Goal: Transaction & Acquisition: Book appointment/travel/reservation

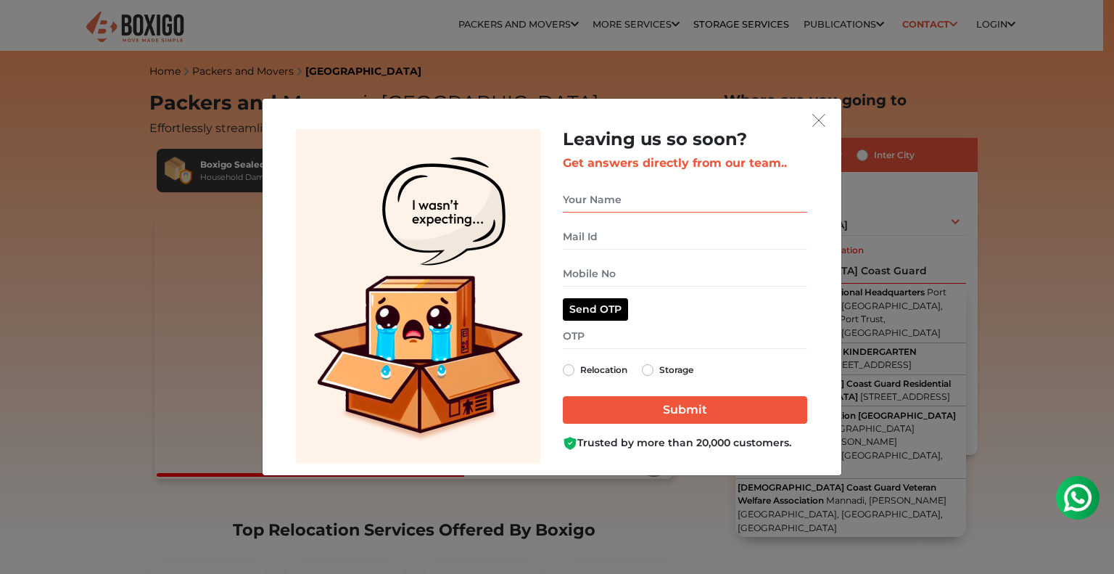
click at [595, 197] on input "get free quote dialog" at bounding box center [685, 199] width 244 height 25
click at [812, 118] on img "get free quote dialog" at bounding box center [818, 120] width 13 height 13
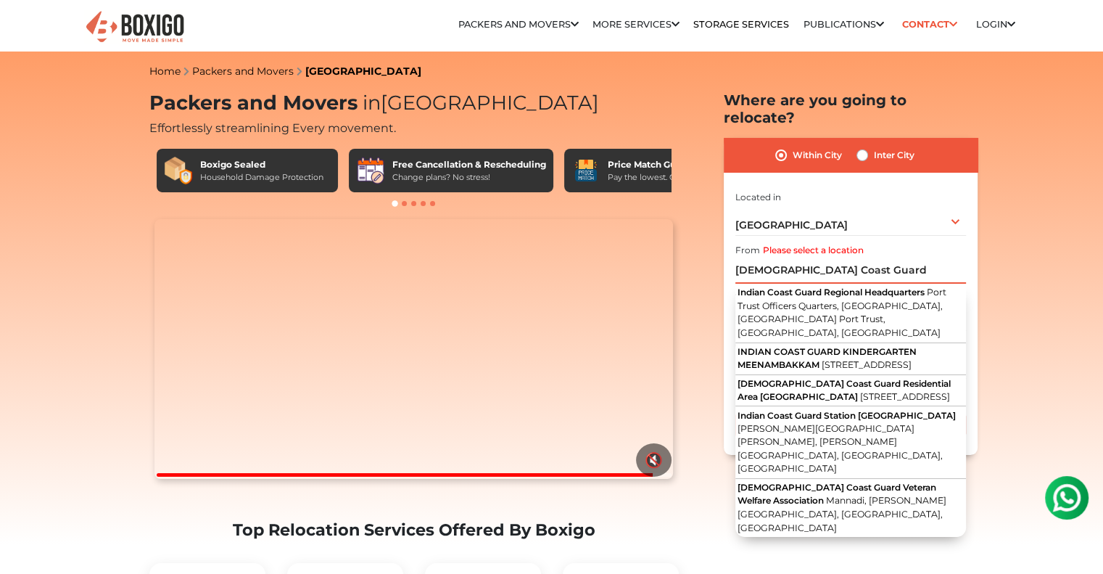
click at [809, 258] on input "Indian Coast Guard" at bounding box center [850, 270] width 231 height 25
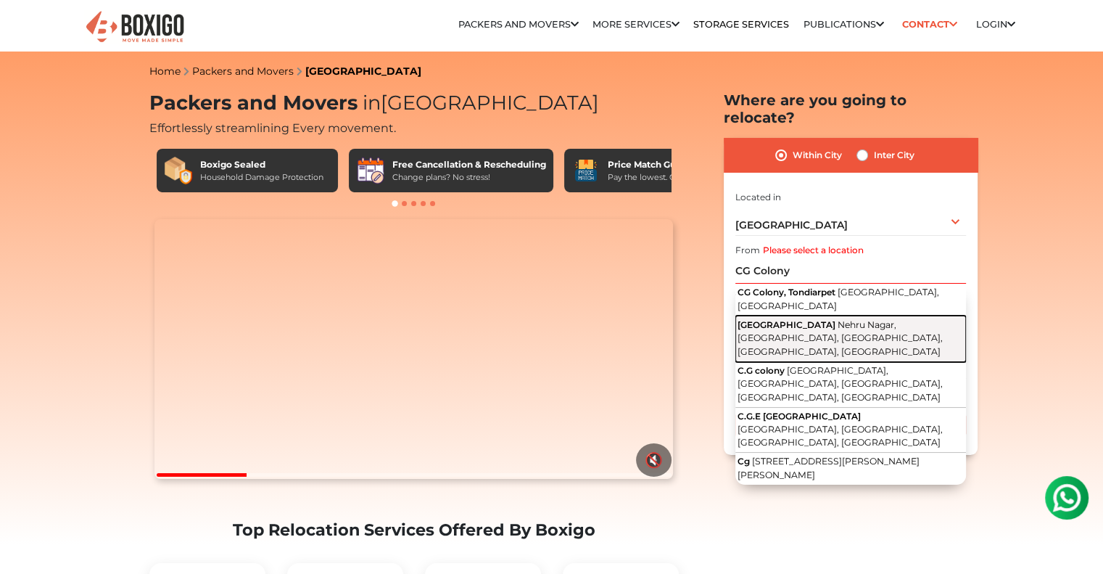
click at [841, 319] on span "Nehru Nagar, [GEOGRAPHIC_DATA], [GEOGRAPHIC_DATA], [GEOGRAPHIC_DATA], [GEOGRAPH…" at bounding box center [840, 338] width 205 height 38
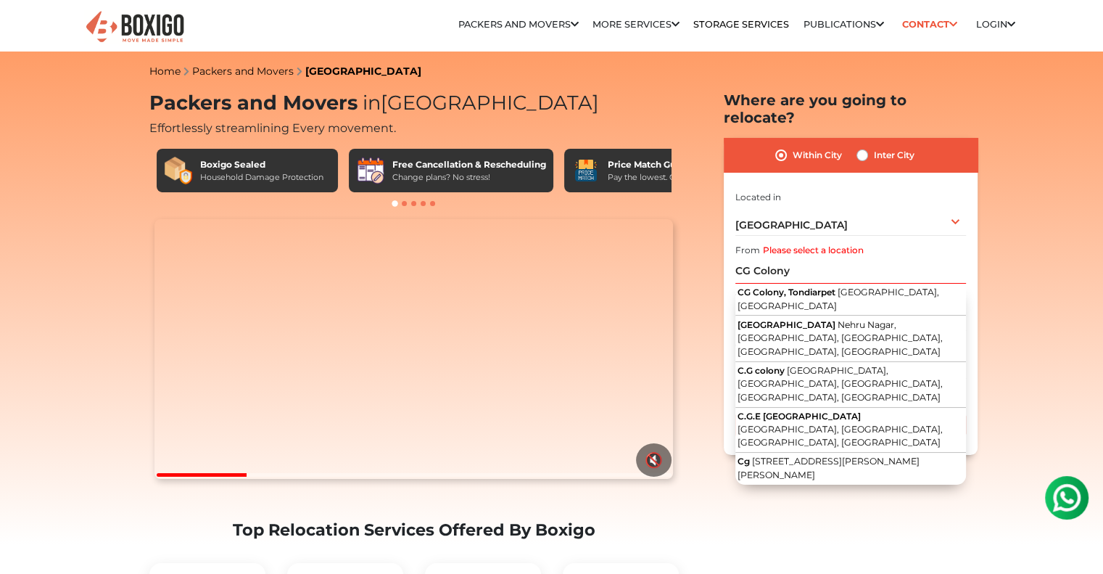
type input "CG Colony Main Road, Nehru Nagar, CG Colony, Tondiarpet, Chennai, Tamil Nadu"
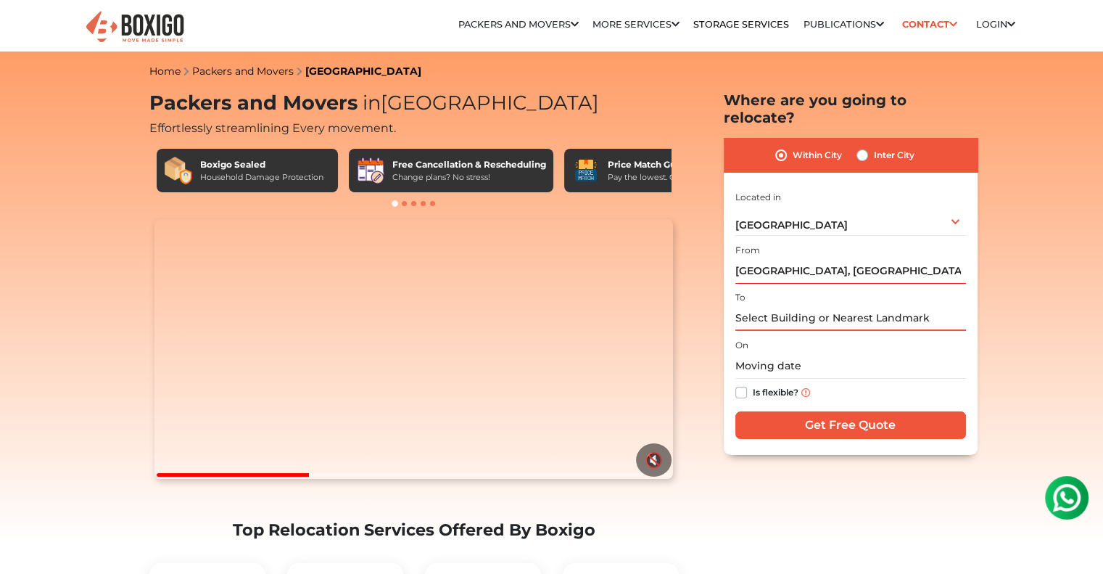
click at [804, 305] on input "text" at bounding box center [850, 317] width 231 height 25
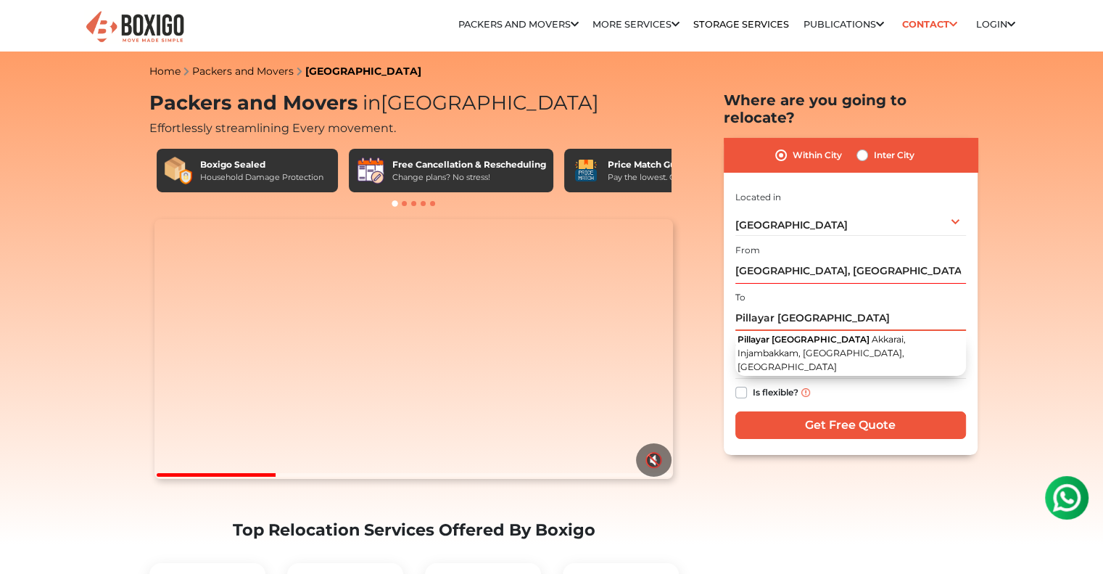
click at [928, 305] on input "Pillayar Kovil 1st Street Sholinganallur" at bounding box center [850, 317] width 231 height 25
click at [757, 305] on input "Pillaryar Kovil 1st Street Sholinganallu" at bounding box center [850, 317] width 231 height 25
click at [758, 305] on input "Pillaryar Kovil 1st Street Sholinganallu" at bounding box center [850, 317] width 231 height 25
click at [759, 305] on input "Pillaryar Kovil 1st Street Sholinganallu" at bounding box center [850, 317] width 231 height 25
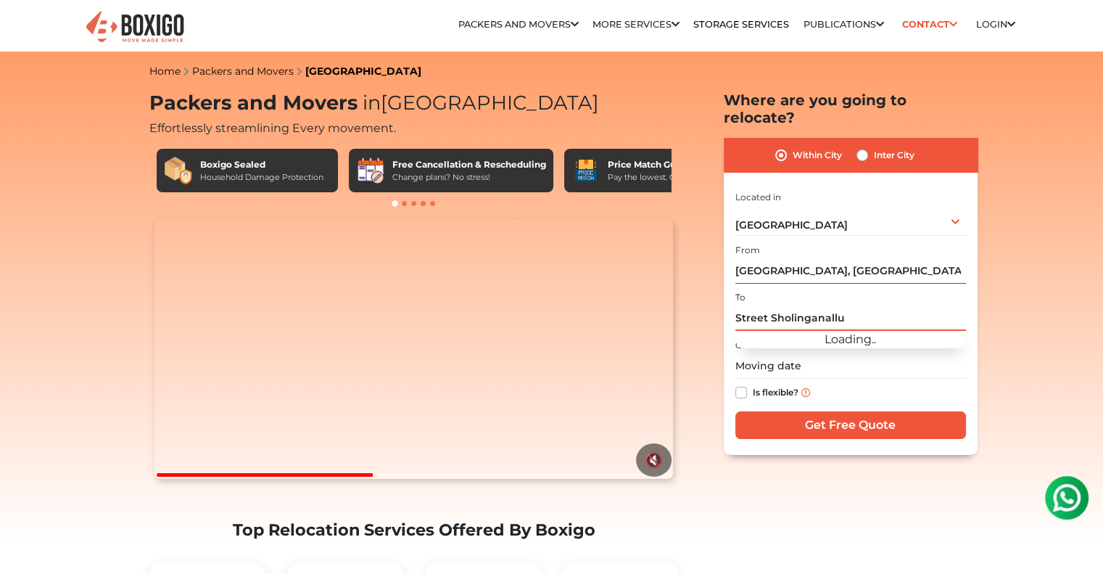
type input "Sholinganallu"
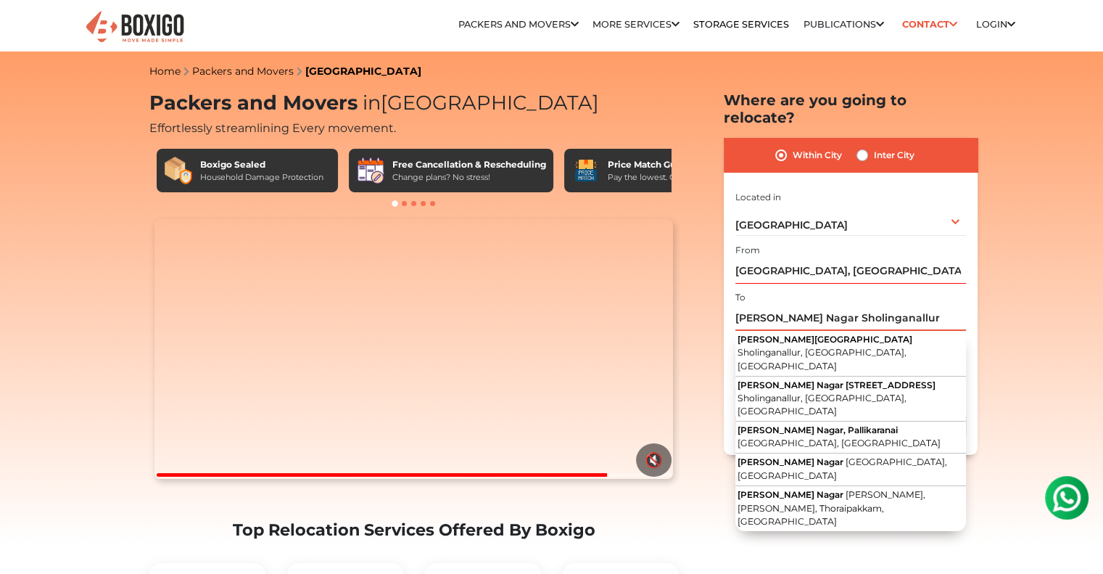
click at [816, 305] on input "Bharathi Nagar Sholinganallur" at bounding box center [850, 317] width 231 height 25
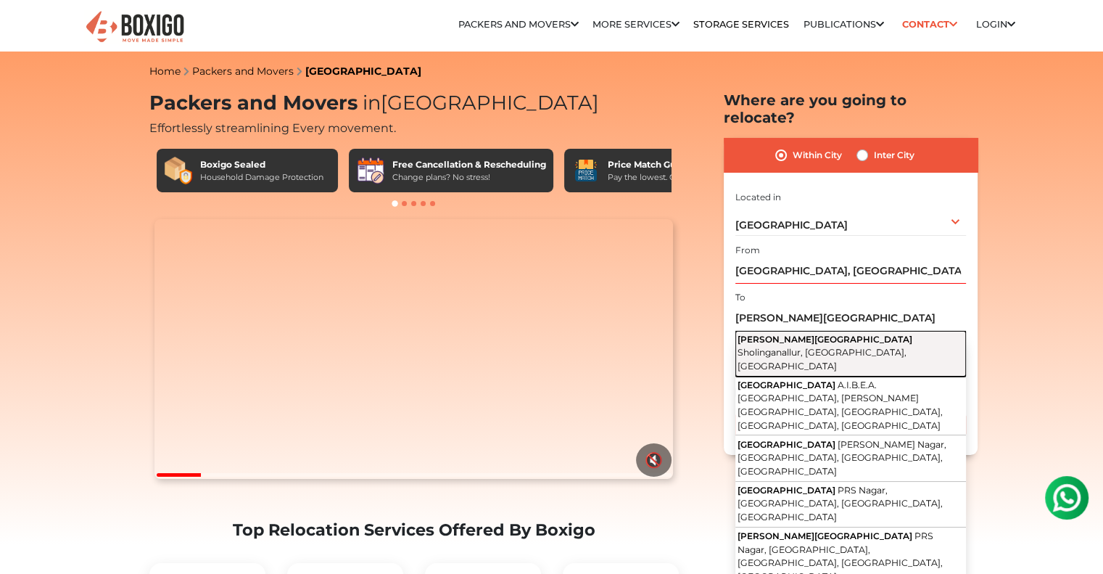
click at [861, 331] on button "Bharathi Nagar 3rd Street Sholinganallur, Chennai, Tamil Nadu" at bounding box center [850, 354] width 231 height 46
type input "[PERSON_NAME][STREET_ADDRESS]"
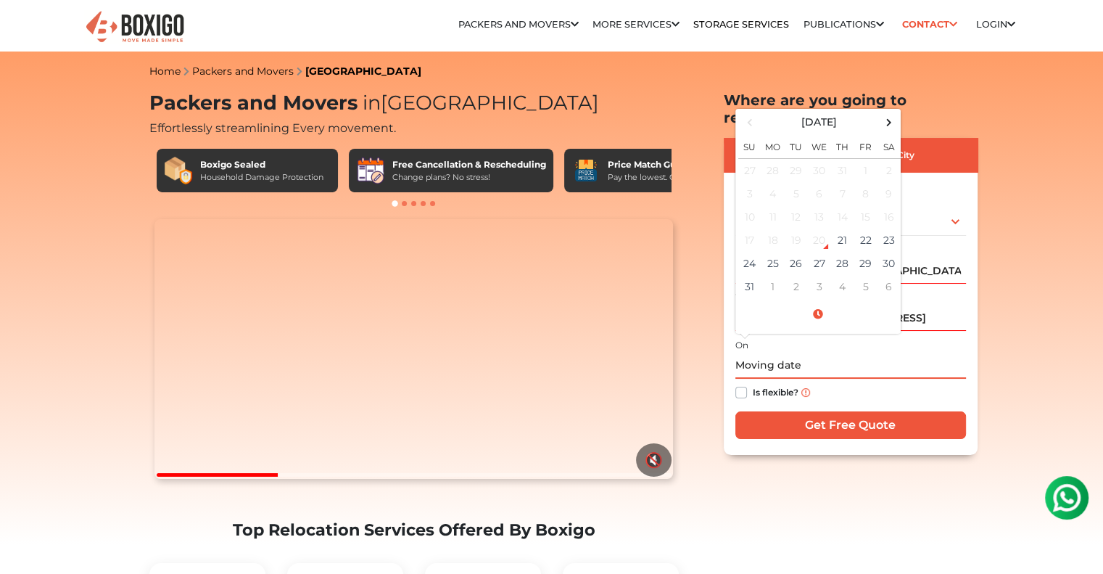
click at [806, 353] on input "text" at bounding box center [850, 365] width 231 height 25
click at [839, 228] on td "21" at bounding box center [842, 239] width 23 height 23
type input "08/21/2025 3:33 PM"
click at [857, 380] on div "Is flexible?" at bounding box center [850, 393] width 231 height 28
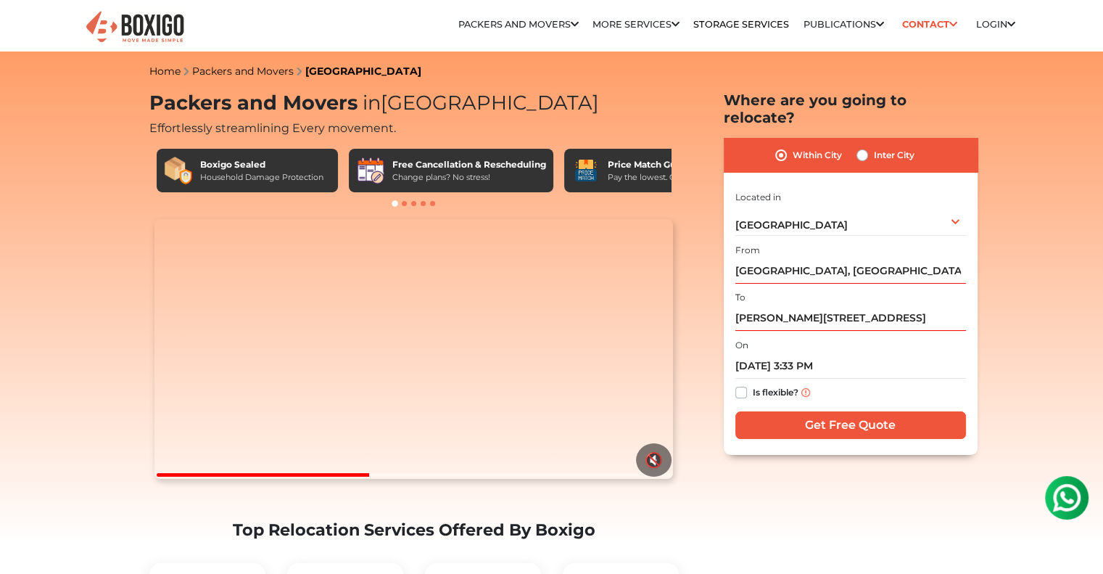
click at [885, 379] on div "Is flexible?" at bounding box center [850, 393] width 231 height 28
click at [836, 411] on input "Get Free Quote" at bounding box center [850, 425] width 231 height 28
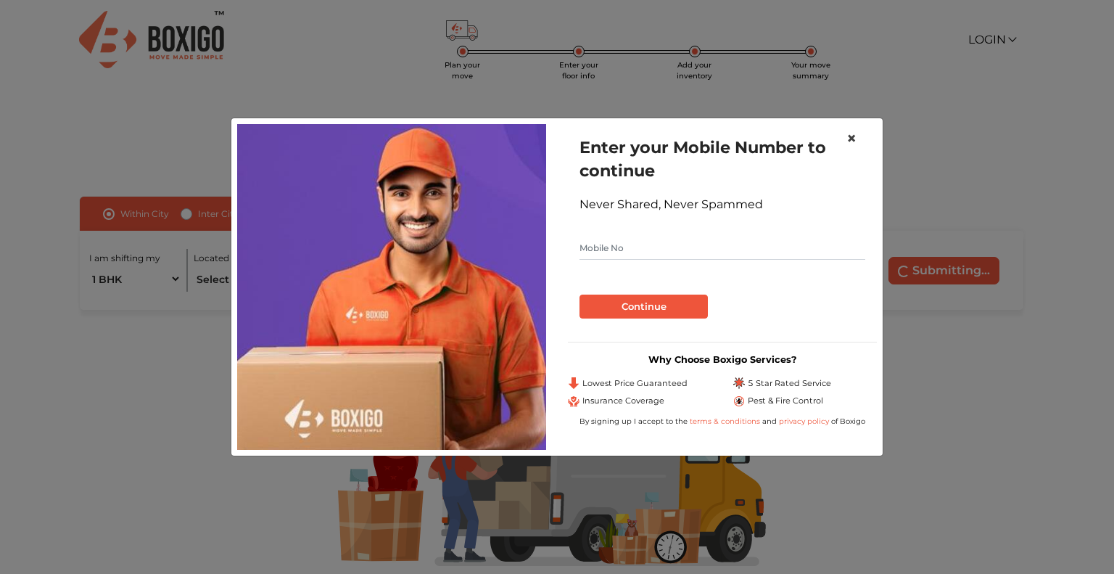
click at [853, 136] on span "×" at bounding box center [851, 138] width 10 height 21
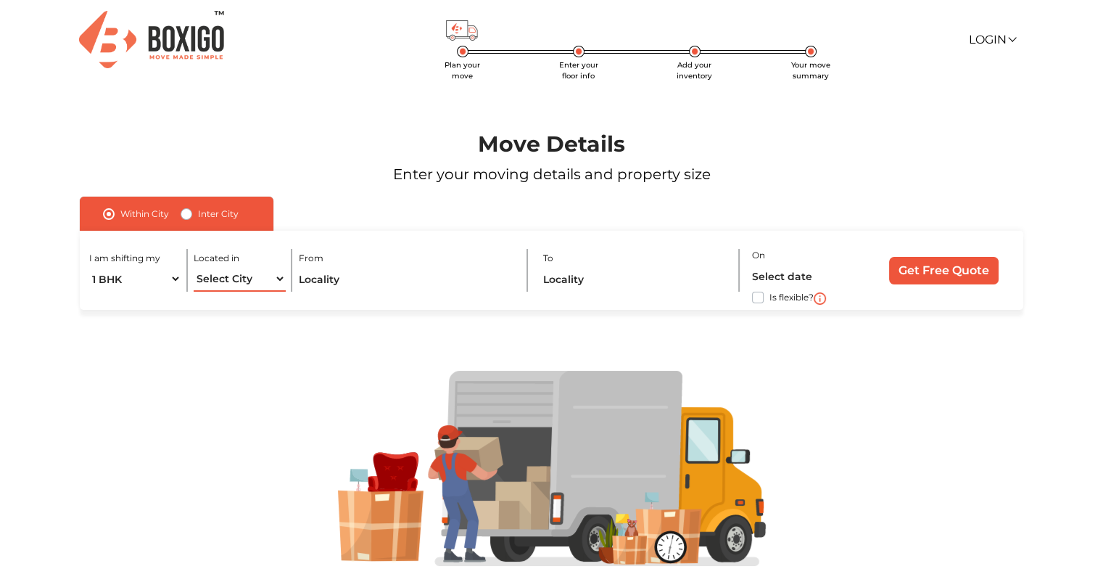
click at [222, 286] on select "Select City [GEOGRAPHIC_DATA] [GEOGRAPHIC_DATA] [GEOGRAPHIC_DATA] [GEOGRAPHIC_D…" at bounding box center [239, 278] width 91 height 25
select select "[GEOGRAPHIC_DATA]"
click at [194, 267] on select "Select City [GEOGRAPHIC_DATA] [GEOGRAPHIC_DATA] [GEOGRAPHIC_DATA] [GEOGRAPHIC_D…" at bounding box center [239, 278] width 91 height 25
click at [338, 281] on input "text" at bounding box center [407, 278] width 216 height 25
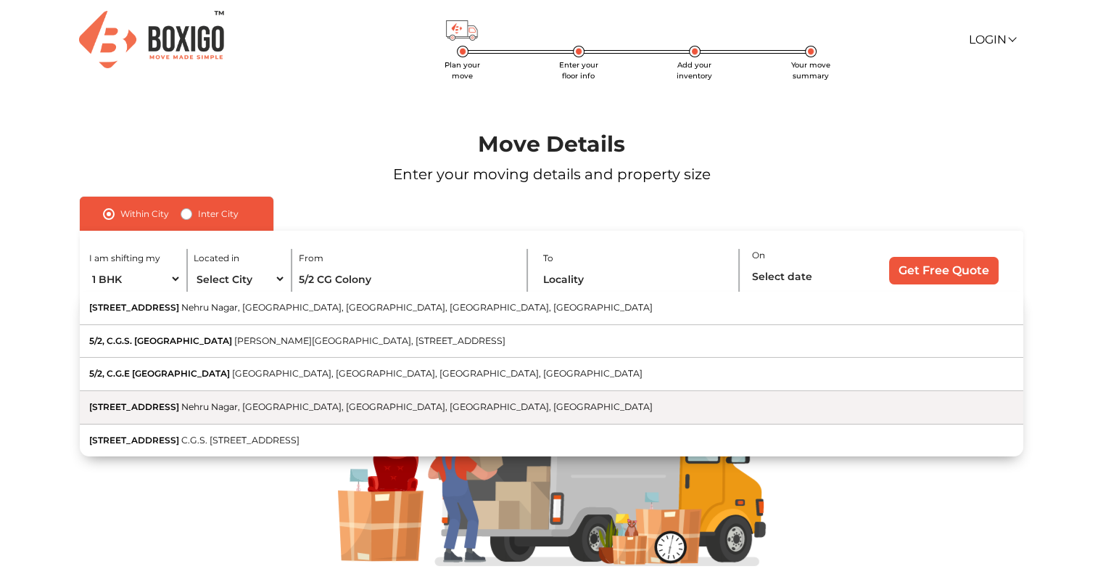
click at [284, 408] on span "Nehru Nagar, [GEOGRAPHIC_DATA], [GEOGRAPHIC_DATA], [GEOGRAPHIC_DATA], [GEOGRAPH…" at bounding box center [416, 406] width 471 height 11
type input "[STREET_ADDRESS]"
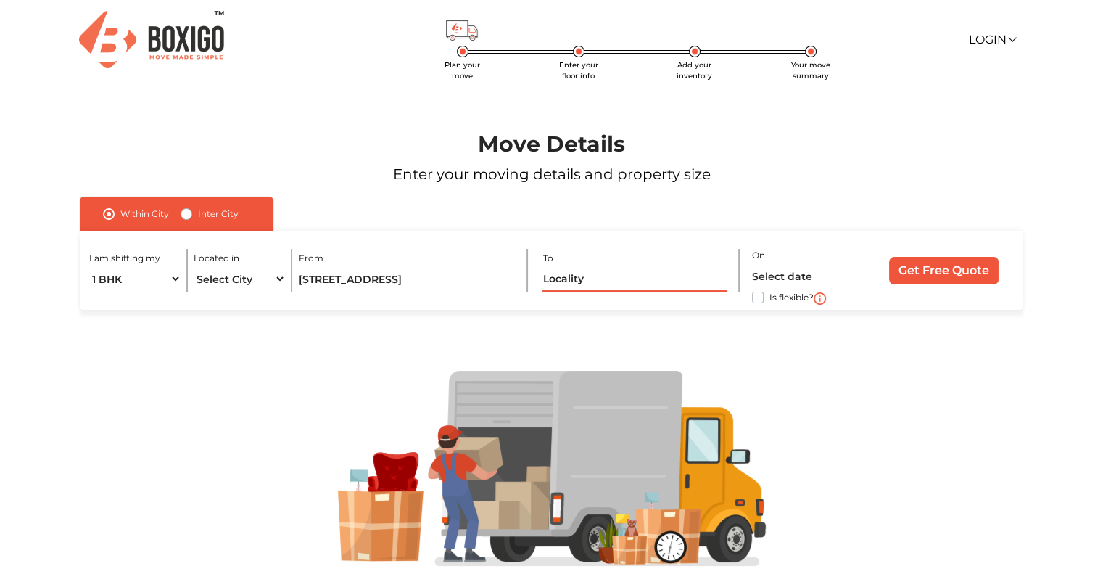
click at [590, 286] on input "text" at bounding box center [635, 278] width 185 height 25
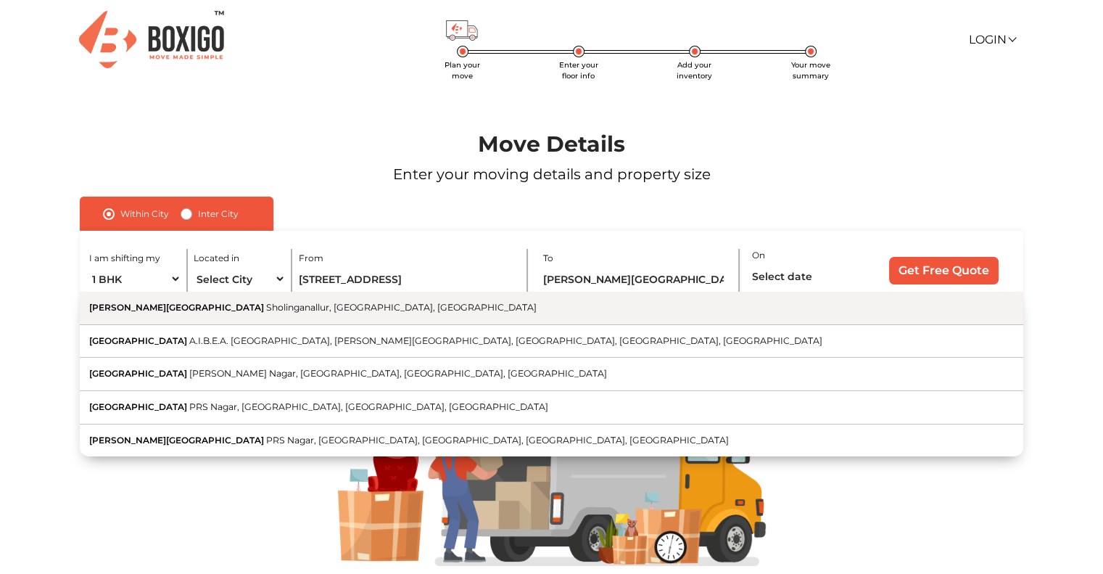
click at [266, 309] on span "Sholinganallur, [GEOGRAPHIC_DATA], [GEOGRAPHIC_DATA]" at bounding box center [401, 307] width 271 height 11
type input "[PERSON_NAME][STREET_ADDRESS]"
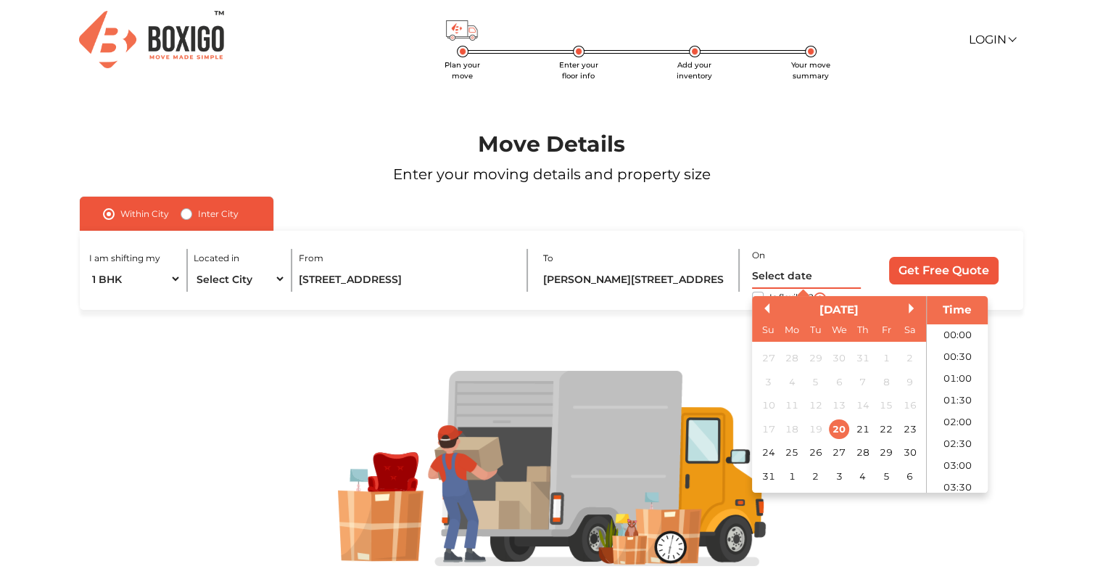
click at [784, 275] on input "text" at bounding box center [806, 275] width 109 height 25
click at [862, 425] on div "21" at bounding box center [863, 429] width 20 height 20
type input "[DATE] 12:00 AM"
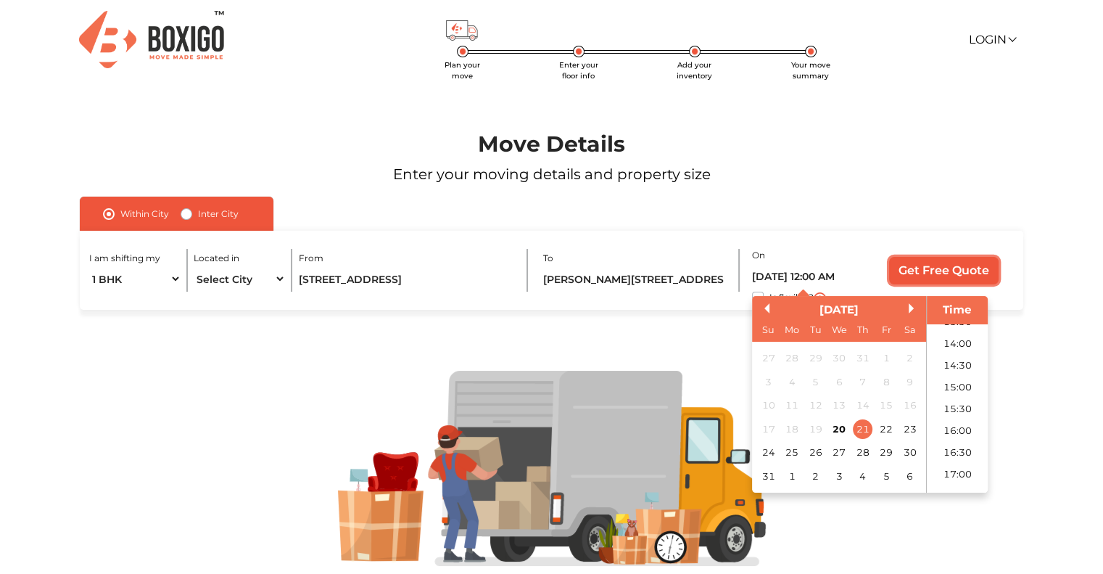
click at [949, 265] on input "Get Free Quote" at bounding box center [944, 271] width 110 height 28
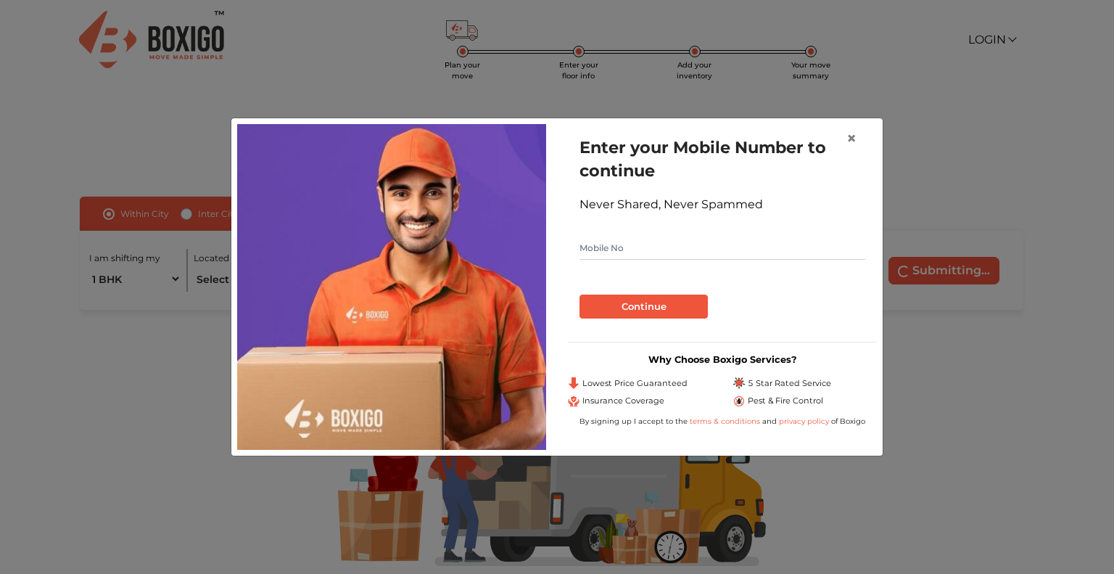
click at [634, 240] on input "text" at bounding box center [723, 247] width 286 height 23
type input "7904228353"
click at [671, 307] on button "Continue" at bounding box center [644, 306] width 128 height 25
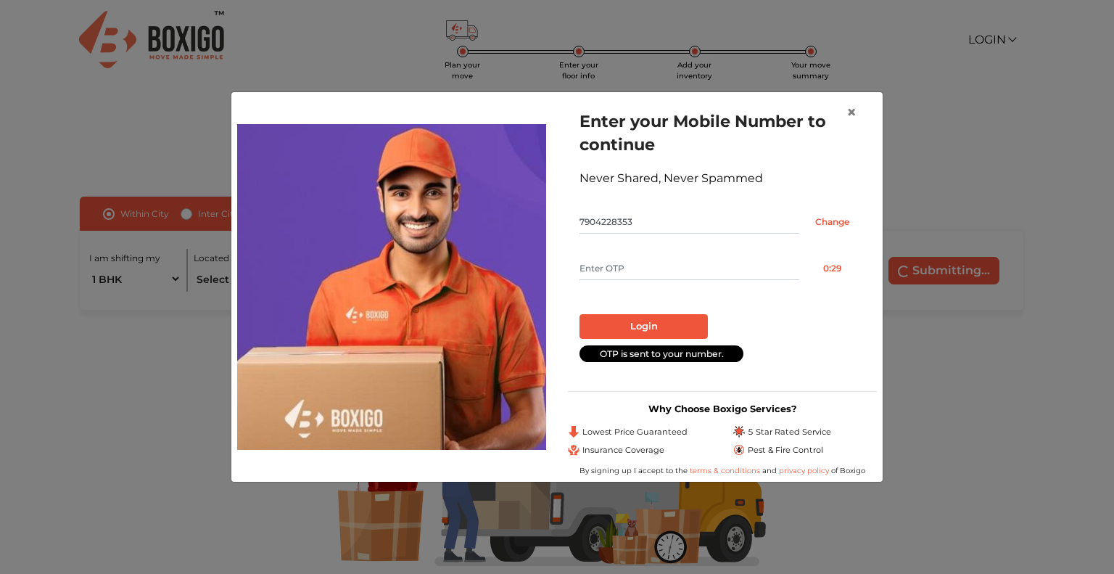
click at [685, 257] on input "text" at bounding box center [690, 268] width 220 height 23
type input "8719"
click at [686, 316] on button "Login" at bounding box center [644, 326] width 128 height 25
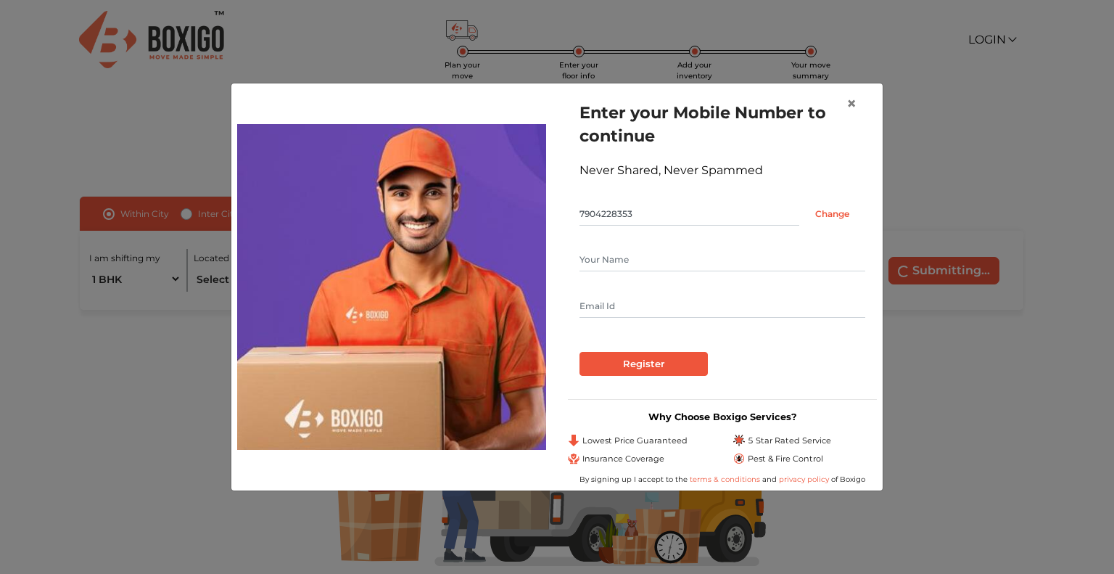
click at [618, 264] on input "text" at bounding box center [723, 259] width 286 height 23
type input "[PERSON_NAME]"
type input "[EMAIL_ADDRESS][DOMAIN_NAME]"
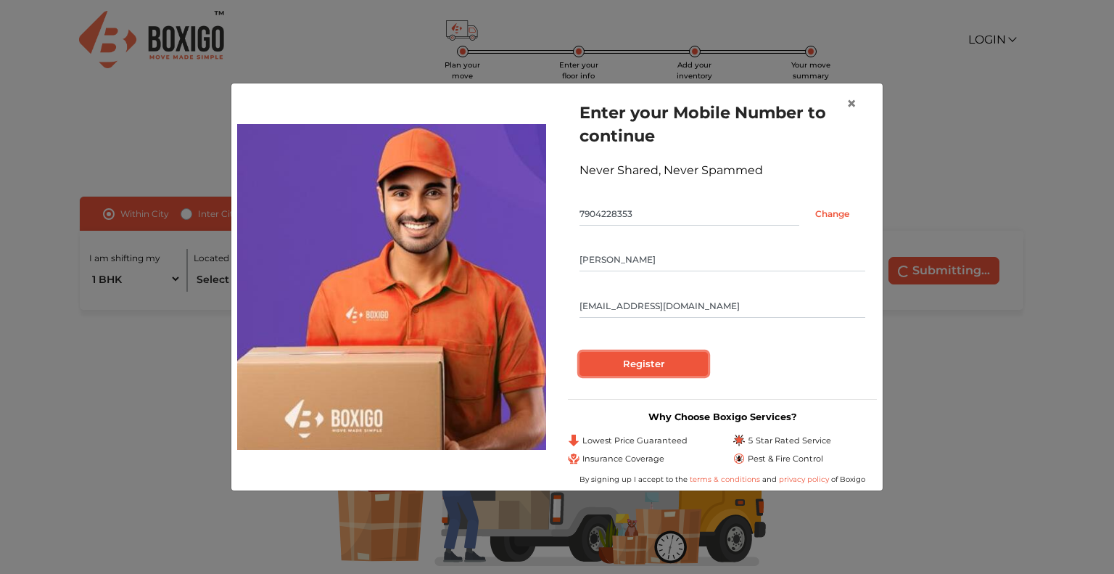
click at [632, 365] on input "Register" at bounding box center [644, 364] width 128 height 25
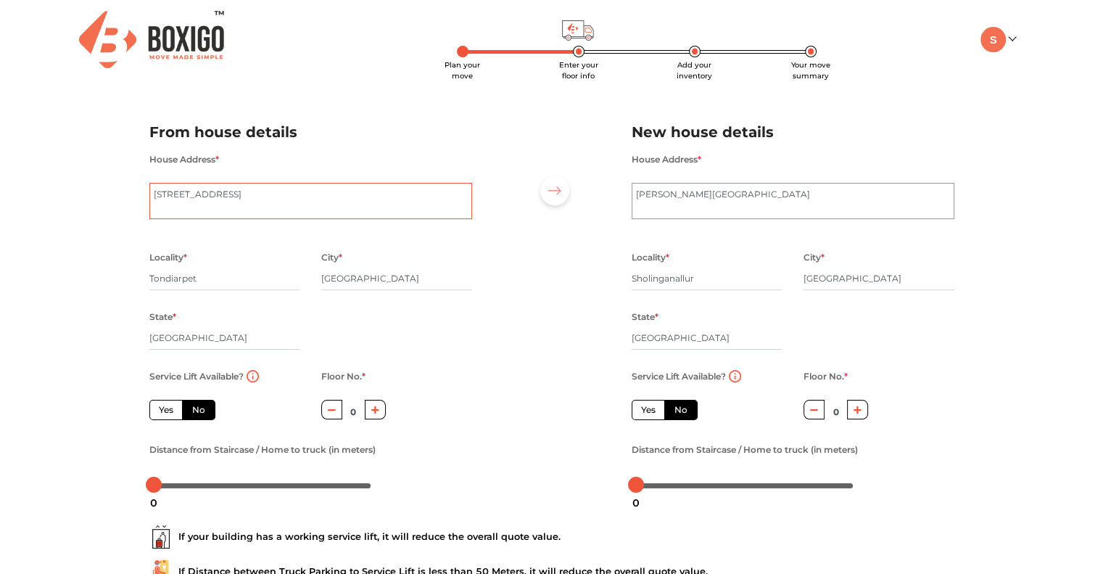
click at [389, 195] on textarea "[STREET_ADDRESS]" at bounding box center [310, 201] width 323 height 36
click at [223, 288] on input "Tondiarpet" at bounding box center [224, 278] width 151 height 23
click at [356, 312] on div "Locality * Tondiarpet City * [GEOGRAPHIC_DATA] State * [GEOGRAPHIC_DATA] Pincod…" at bounding box center [311, 307] width 345 height 119
click at [218, 191] on textarea "[STREET_ADDRESS]" at bounding box center [310, 201] width 323 height 36
type textarea "[STREET_ADDRESS]"
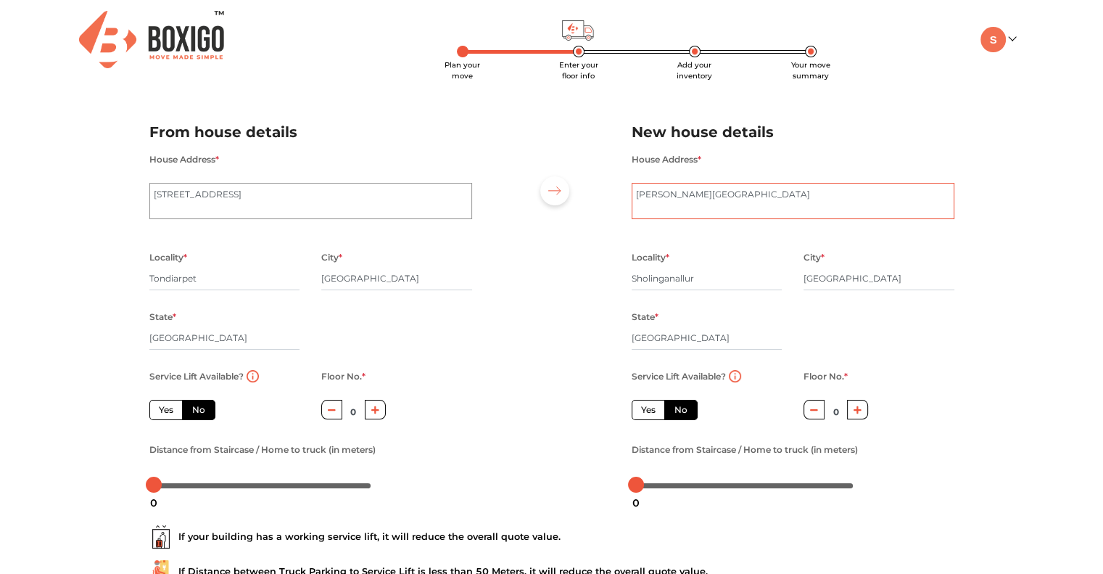
click at [696, 200] on textarea "[PERSON_NAME][GEOGRAPHIC_DATA]" at bounding box center [793, 201] width 323 height 36
click at [696, 199] on textarea "[PERSON_NAME][GEOGRAPHIC_DATA]" at bounding box center [793, 201] width 323 height 36
type textarea "[STREET_ADDRESS][PERSON_NAME]"
click at [566, 286] on div at bounding box center [552, 303] width 138 height 400
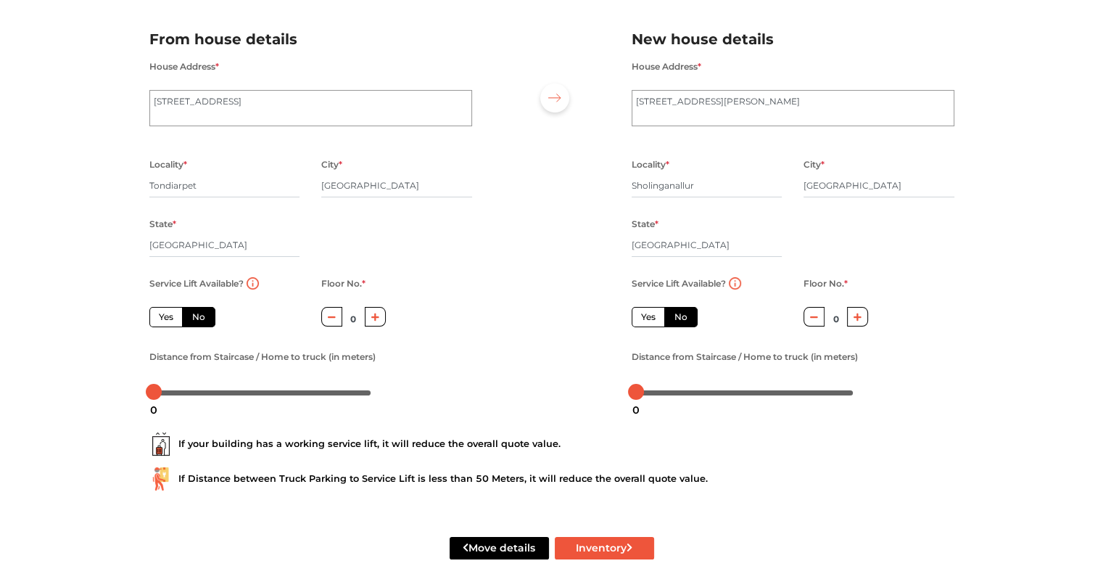
scroll to position [115, 0]
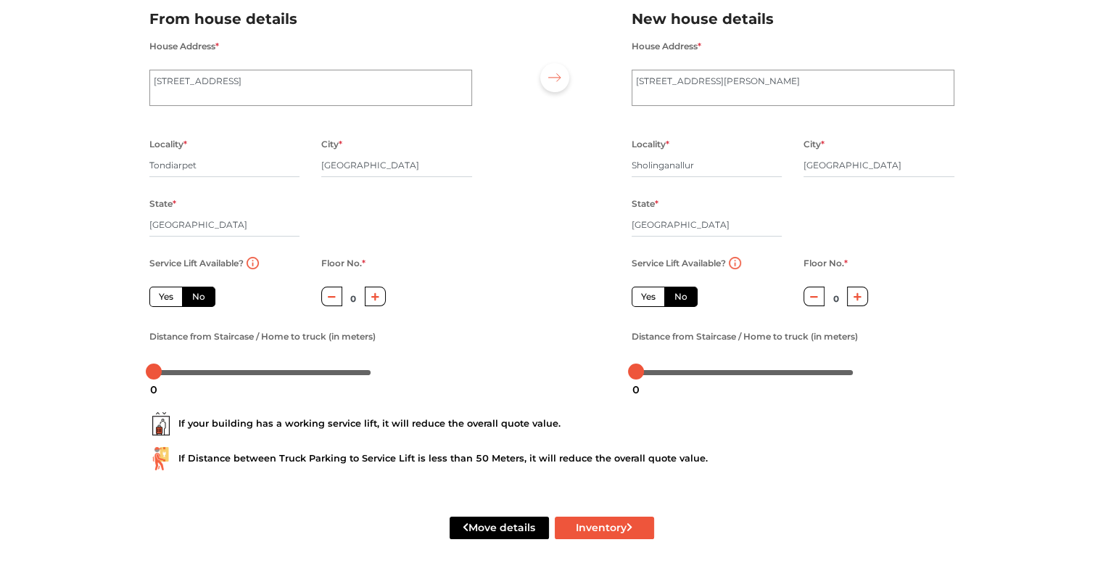
click at [197, 301] on label "No" at bounding box center [198, 296] width 33 height 20
click at [197, 300] on input "No" at bounding box center [196, 294] width 9 height 9
radio input "true"
click at [371, 295] on button "button" at bounding box center [375, 296] width 21 height 20
type input "1"
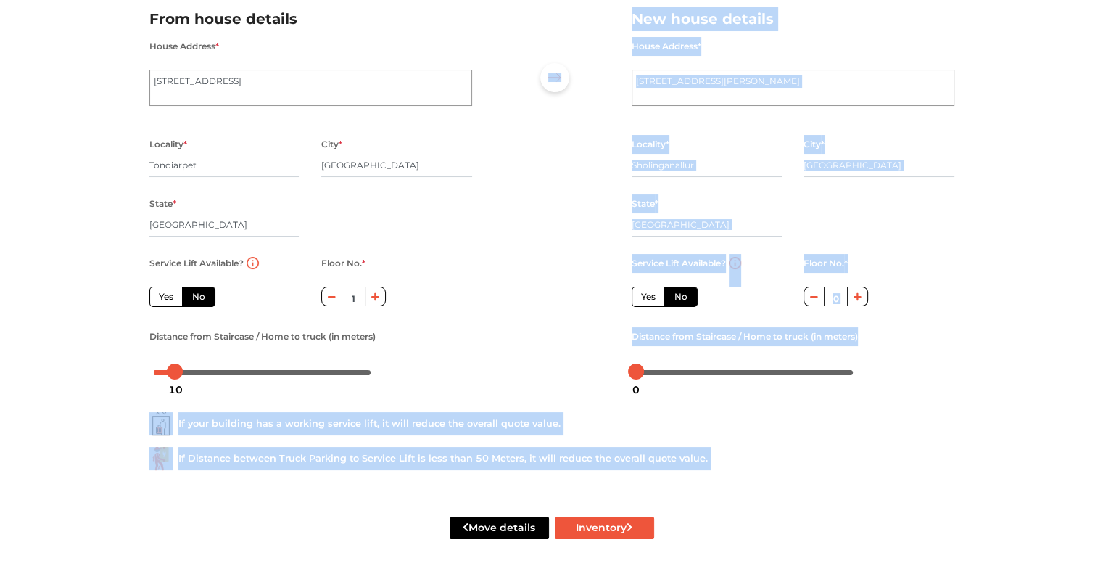
drag, startPoint x: 152, startPoint y: 375, endPoint x: 175, endPoint y: 368, distance: 23.4
click at [175, 368] on body "Plan your move Enter your floor info Add your inventory Your move summary My Mo…" at bounding box center [551, 174] width 1103 height 574
click at [572, 291] on div at bounding box center [552, 190] width 138 height 400
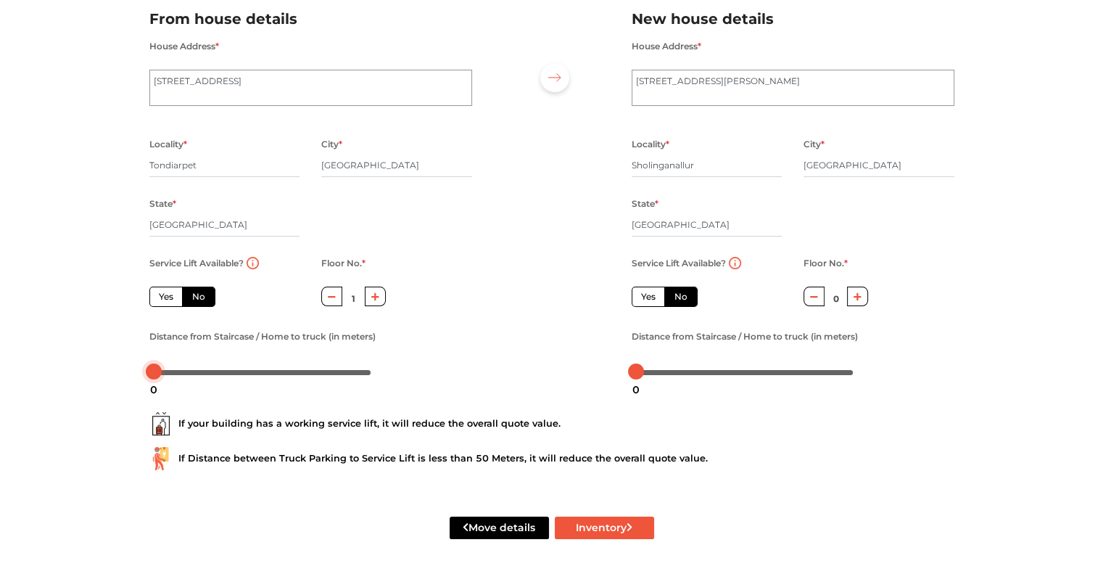
drag, startPoint x: 176, startPoint y: 367, endPoint x: 129, endPoint y: 376, distance: 48.1
click at [120, 368] on div "Plan your move Enter your floor info Add your inventory Your move summary My Mo…" at bounding box center [551, 230] width 1103 height 687
click at [612, 528] on button "Inventory" at bounding box center [604, 527] width 99 height 22
radio input "true"
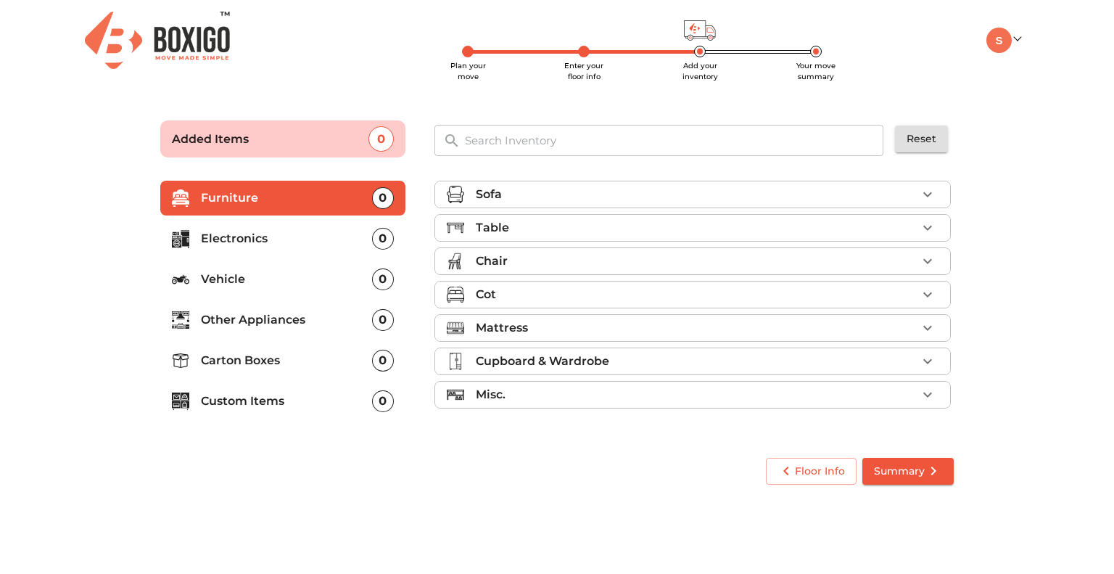
click at [524, 191] on div "Sofa" at bounding box center [696, 194] width 441 height 17
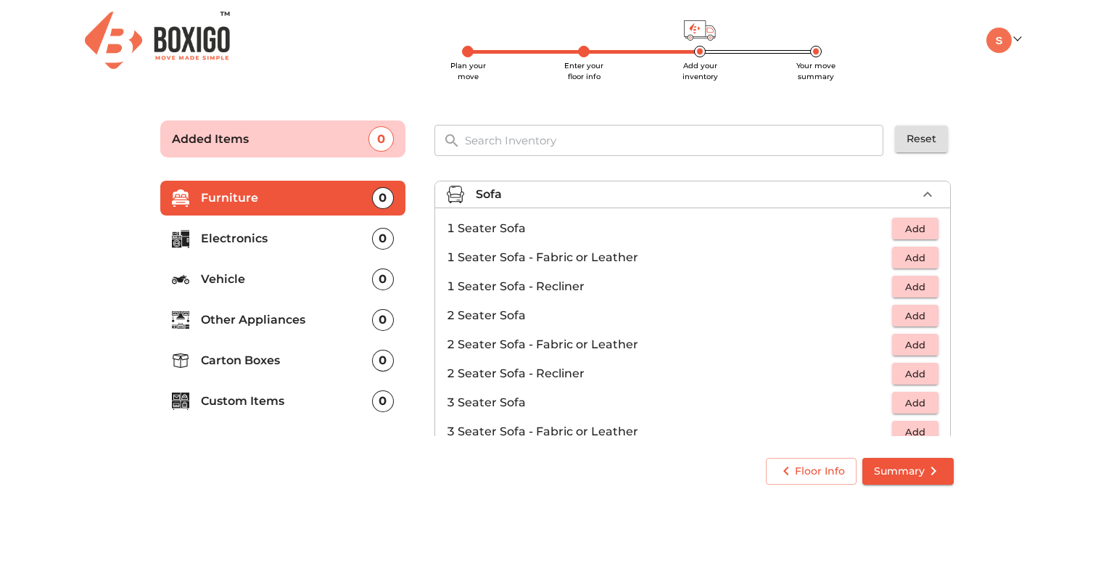
click at [524, 191] on div "Sofa" at bounding box center [696, 194] width 441 height 17
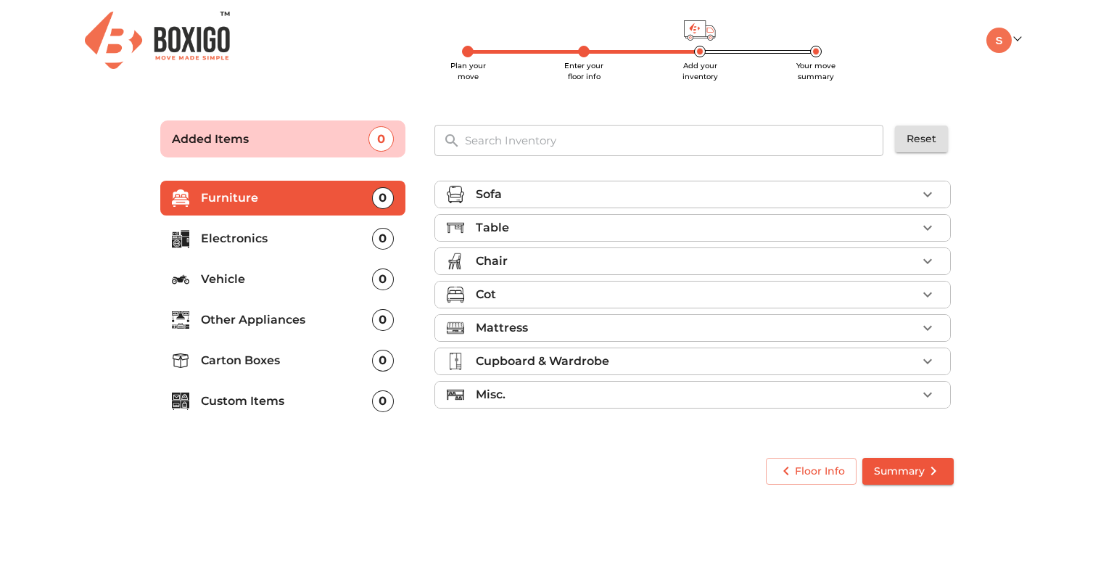
click at [529, 231] on div "Table" at bounding box center [696, 227] width 441 height 17
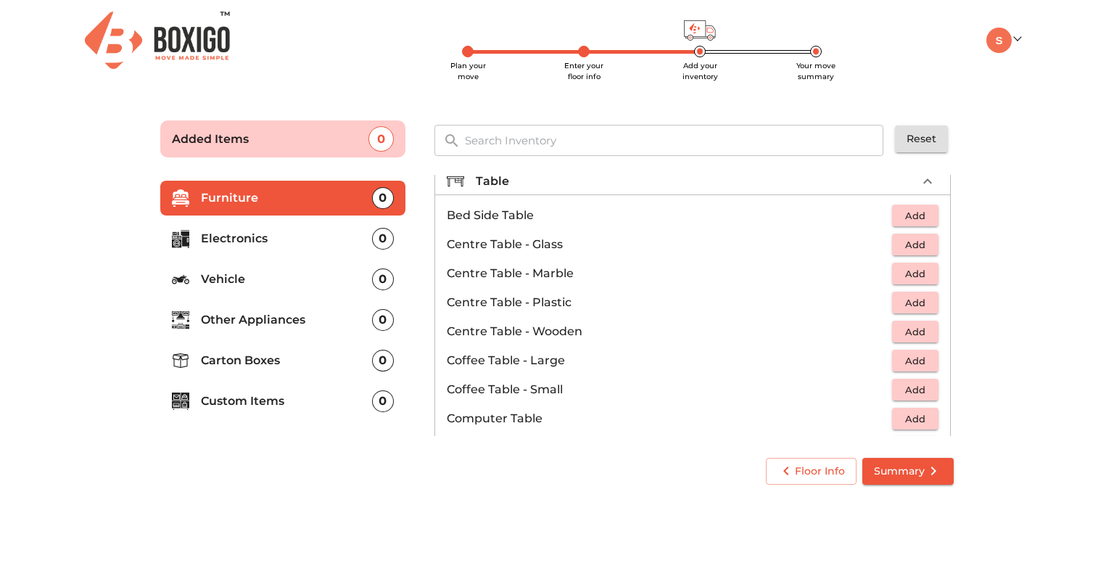
scroll to position [73, 0]
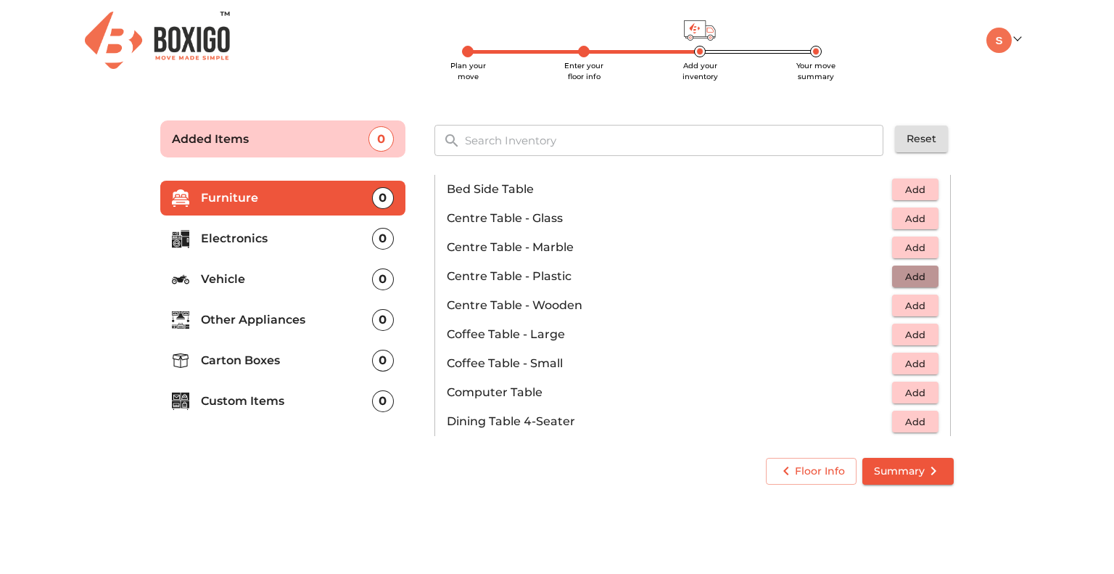
click at [899, 273] on span "Add" at bounding box center [915, 276] width 32 height 17
click at [923, 276] on icon "button" at bounding box center [928, 276] width 10 height 10
click at [876, 272] on icon "button" at bounding box center [883, 276] width 17 height 17
click at [911, 249] on span "Add" at bounding box center [915, 247] width 32 height 17
click at [875, 246] on icon "button" at bounding box center [883, 247] width 17 height 17
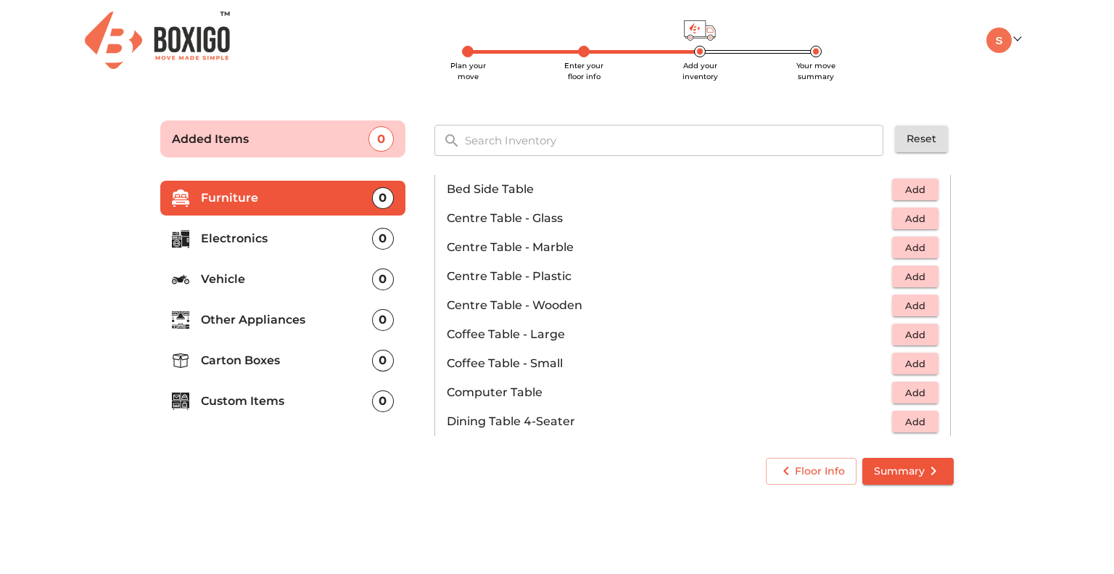
click at [912, 302] on span "Add" at bounding box center [915, 305] width 32 height 17
click at [923, 305] on icon "button" at bounding box center [928, 305] width 10 height 10
click at [880, 302] on icon "button" at bounding box center [883, 305] width 17 height 17
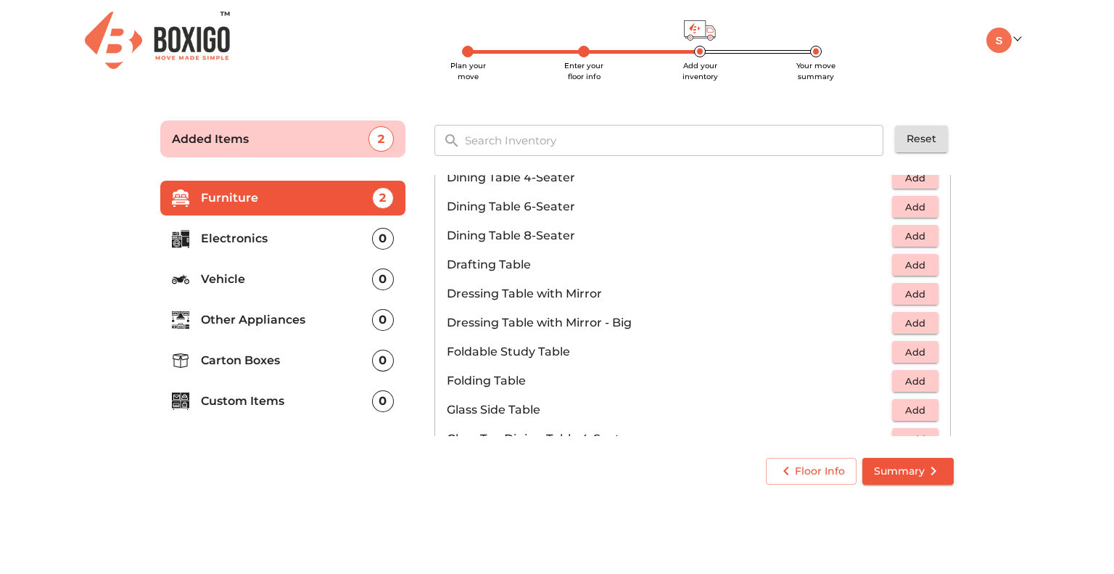
scroll to position [363, 0]
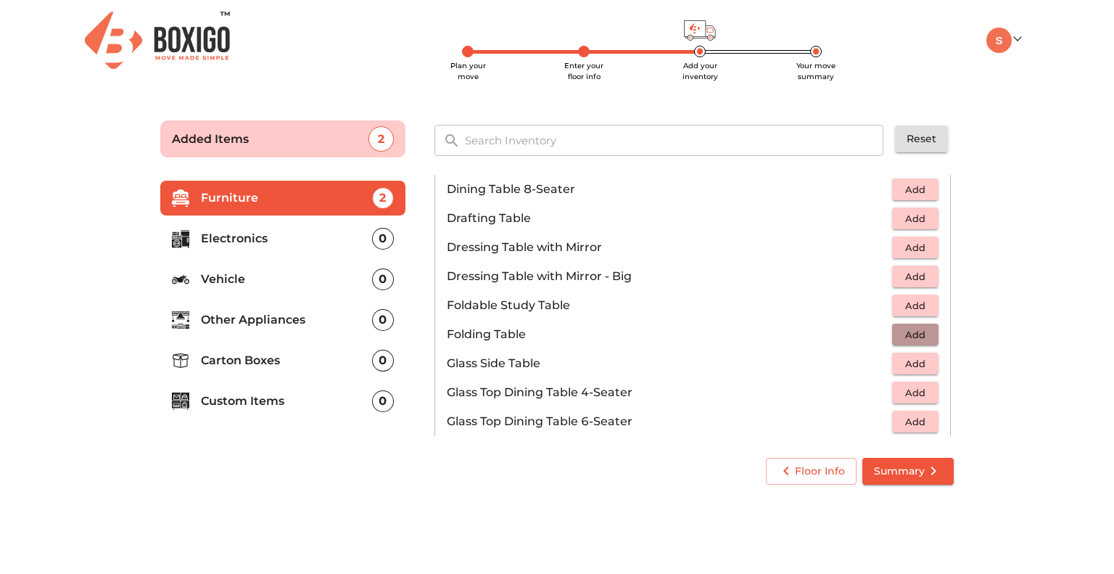
click at [911, 331] on span "Add" at bounding box center [915, 334] width 32 height 17
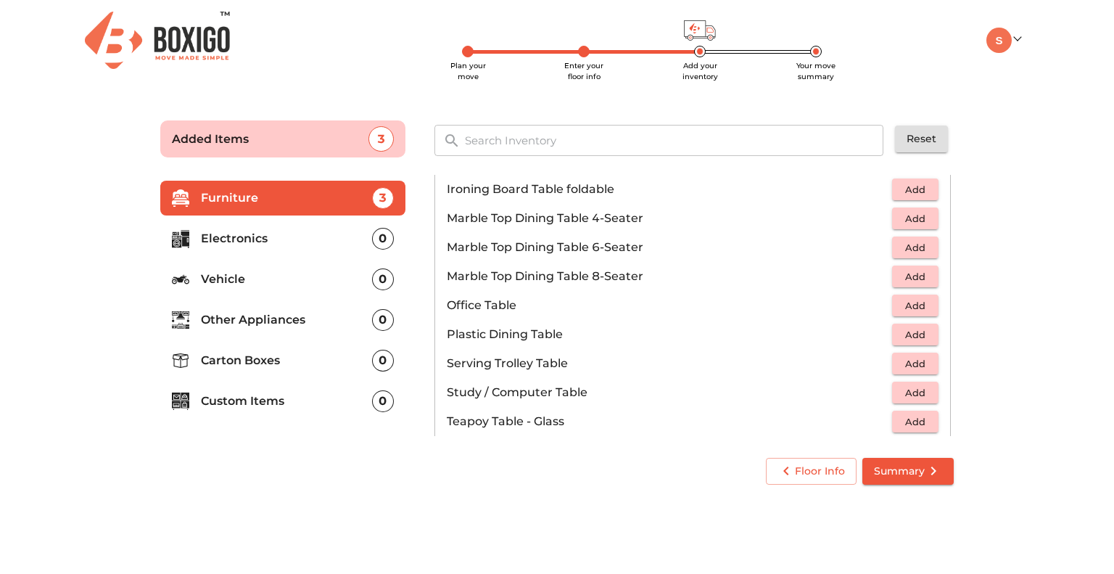
scroll to position [725, 0]
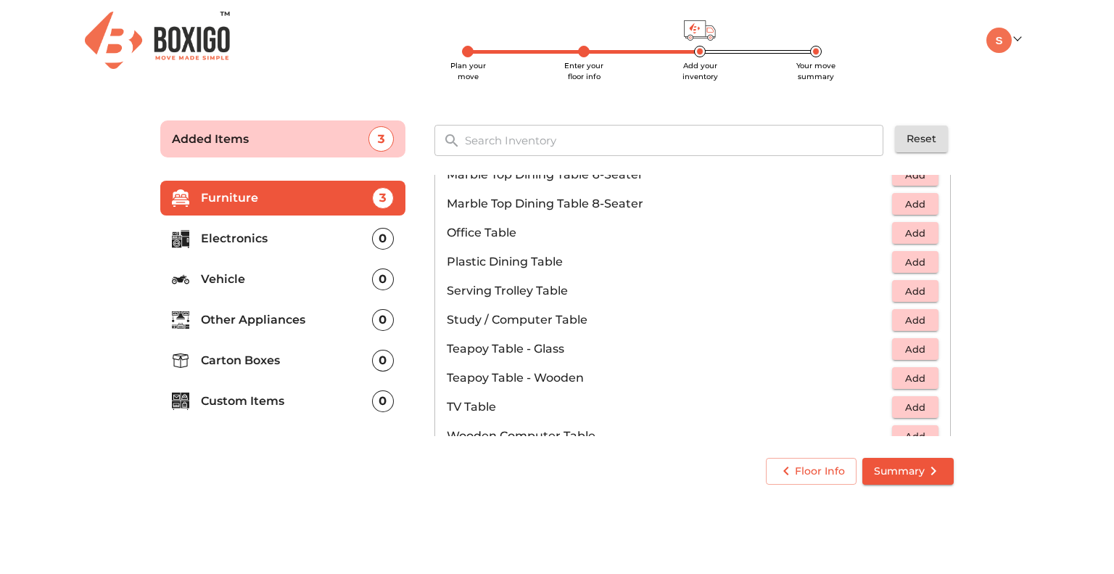
click at [902, 314] on span "Add" at bounding box center [915, 320] width 32 height 17
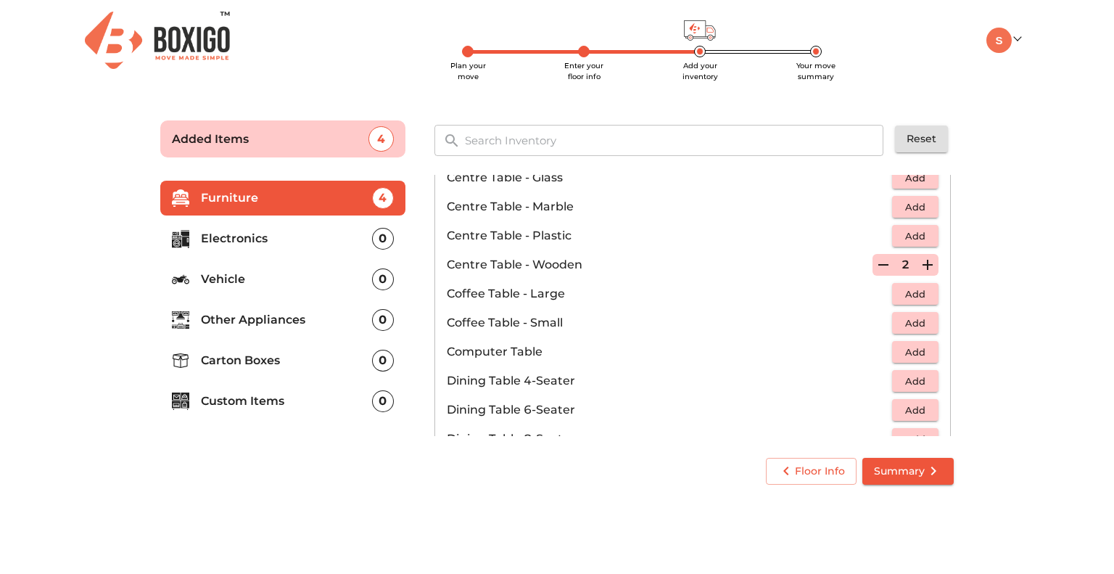
scroll to position [145, 0]
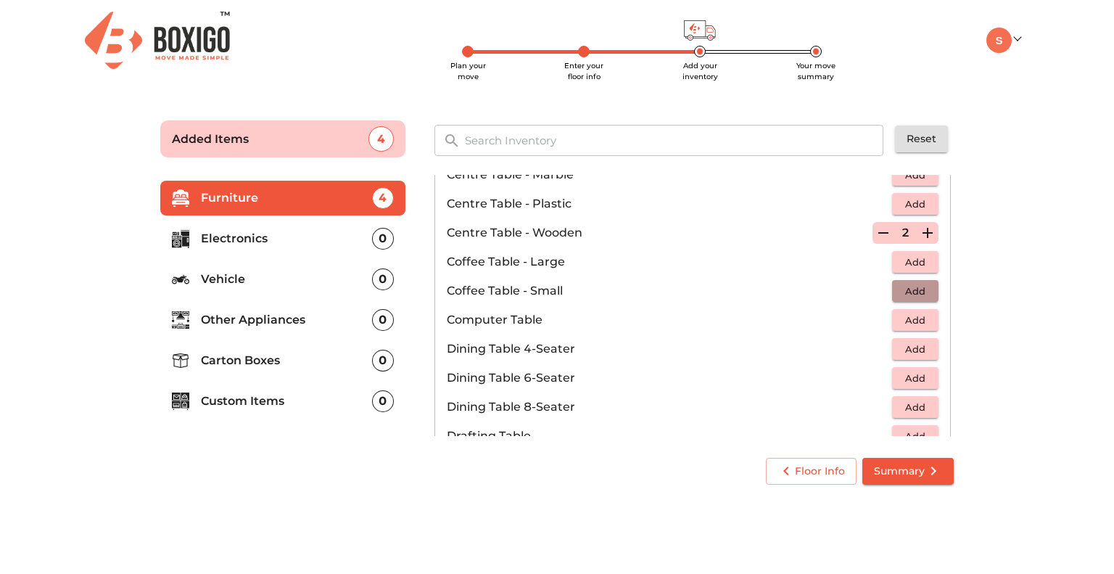
click at [915, 292] on span "Add" at bounding box center [915, 291] width 32 height 17
click at [878, 232] on icon "button" at bounding box center [883, 232] width 10 height 1
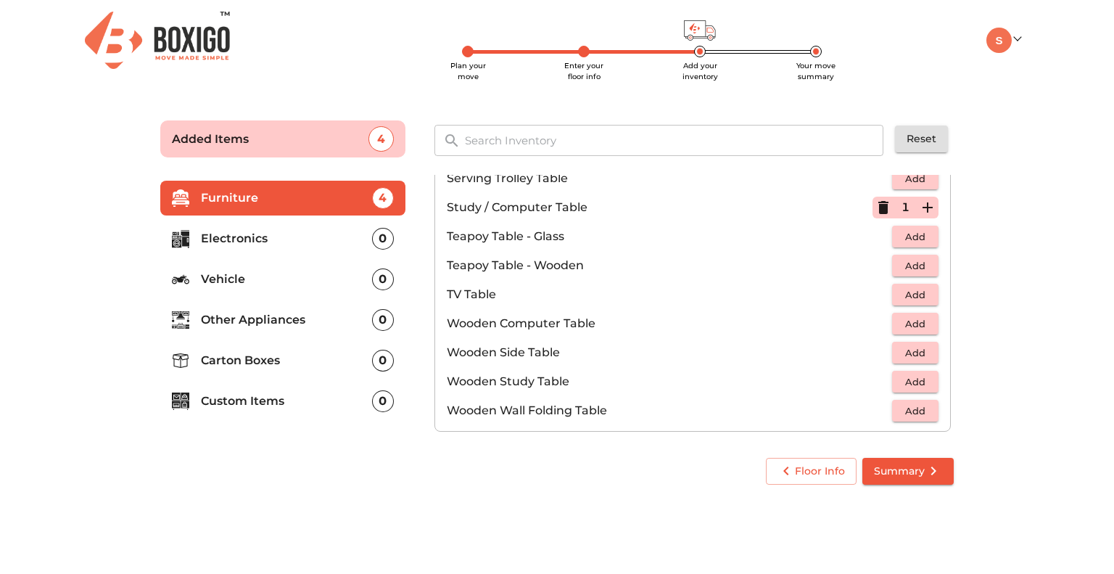
scroll to position [870, 0]
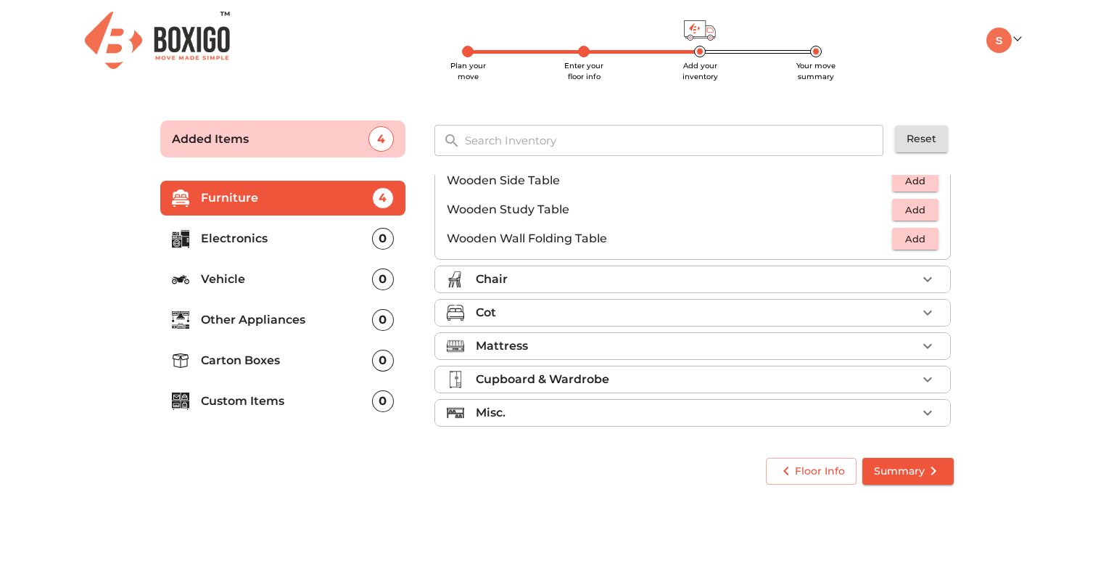
click at [748, 280] on div "Chair" at bounding box center [696, 279] width 441 height 17
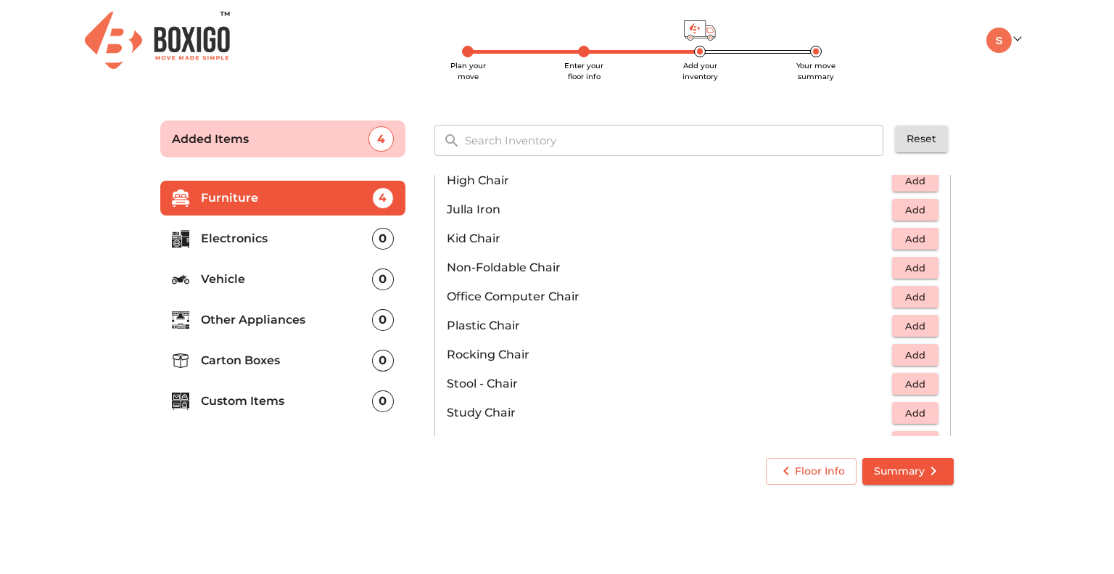
scroll to position [435, 0]
click at [892, 293] on button "Add" at bounding box center [915, 295] width 46 height 22
click at [888, 293] on div "1" at bounding box center [906, 295] width 66 height 22
click at [919, 293] on icon "button" at bounding box center [927, 294] width 17 height 17
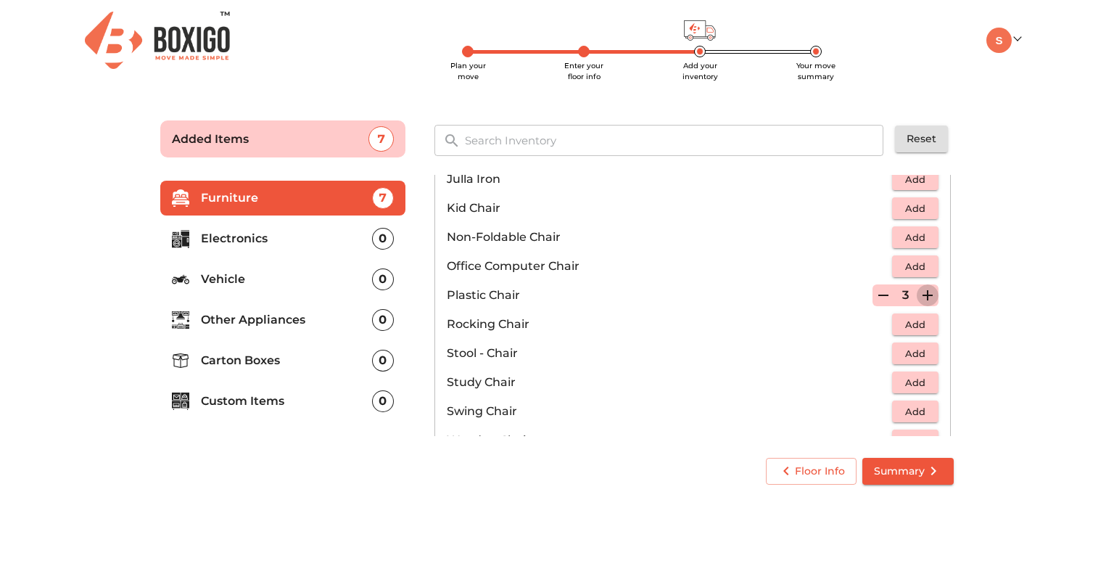
click at [919, 293] on icon "button" at bounding box center [927, 294] width 17 height 17
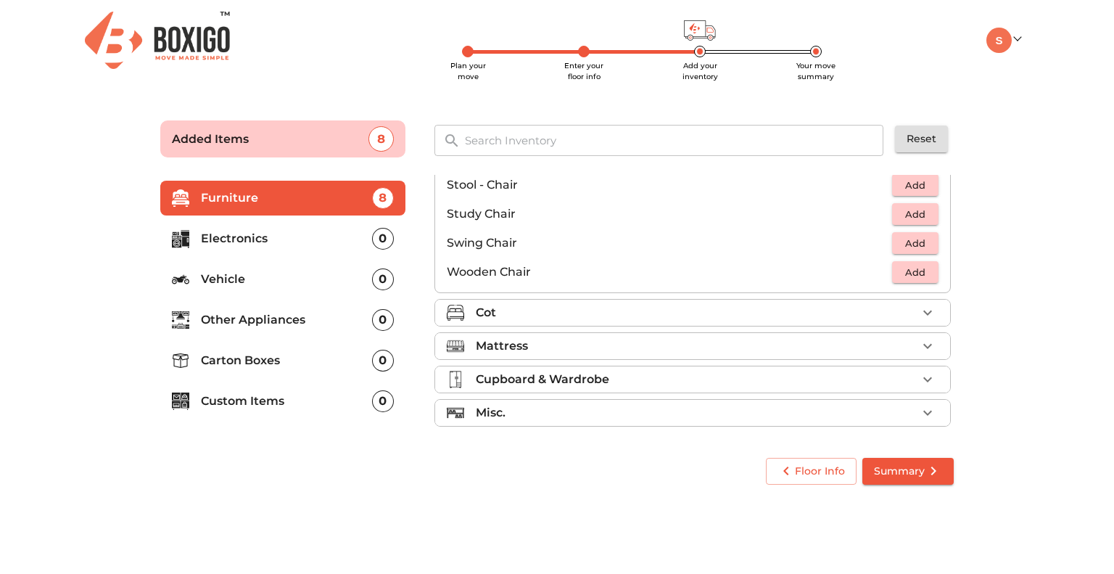
click at [632, 314] on div "Cot" at bounding box center [696, 312] width 441 height 17
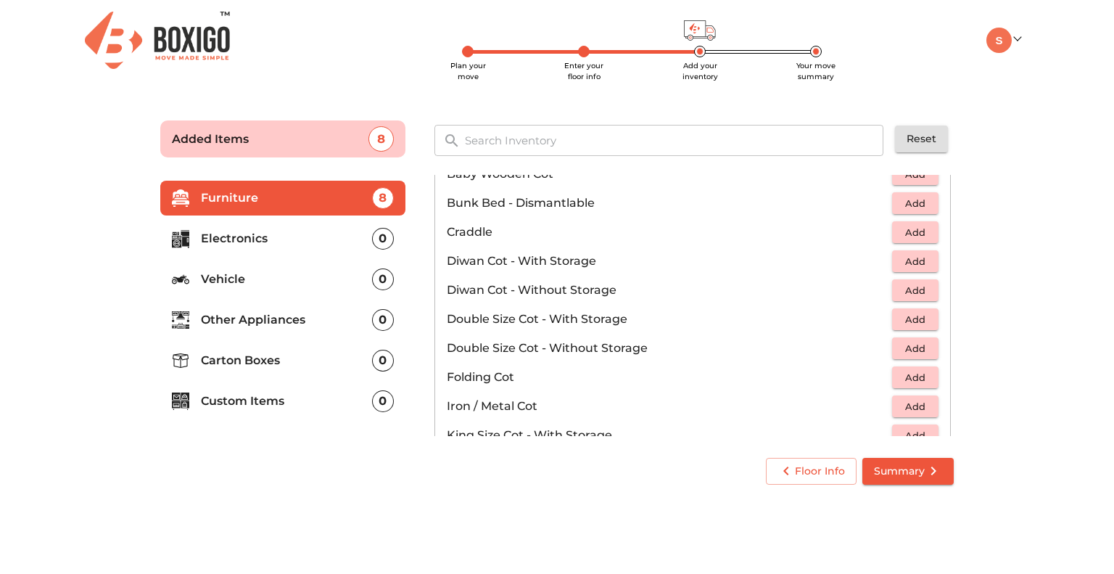
scroll to position [145, 0]
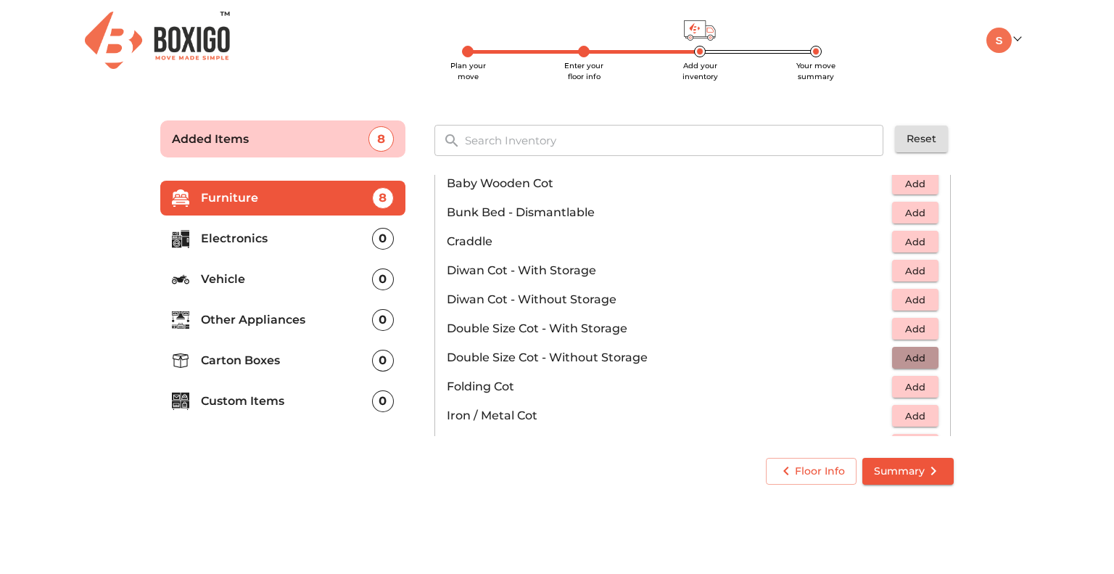
click at [899, 353] on span "Add" at bounding box center [915, 358] width 32 height 17
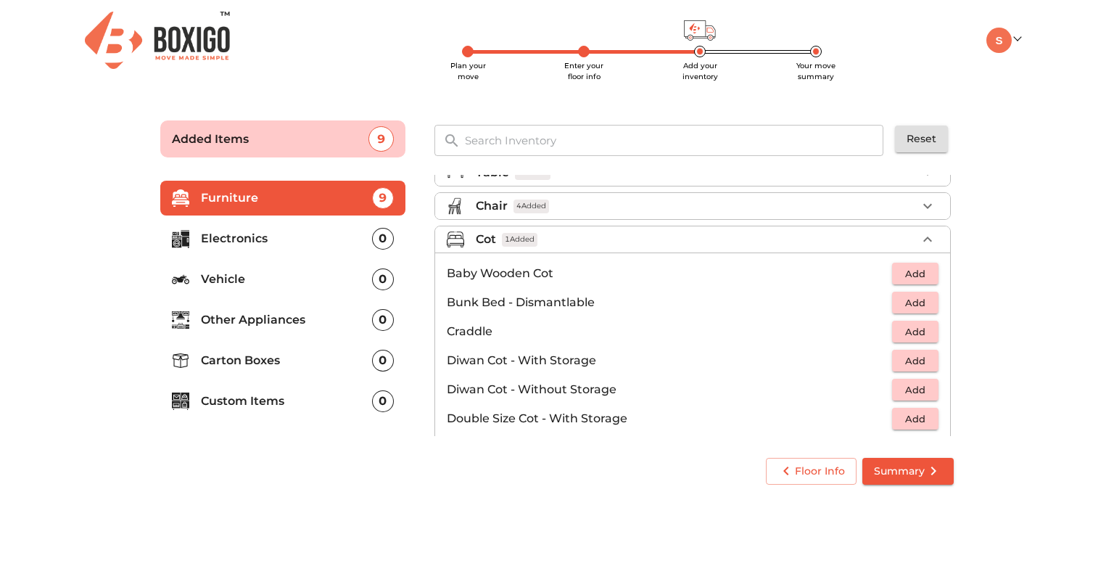
scroll to position [0, 0]
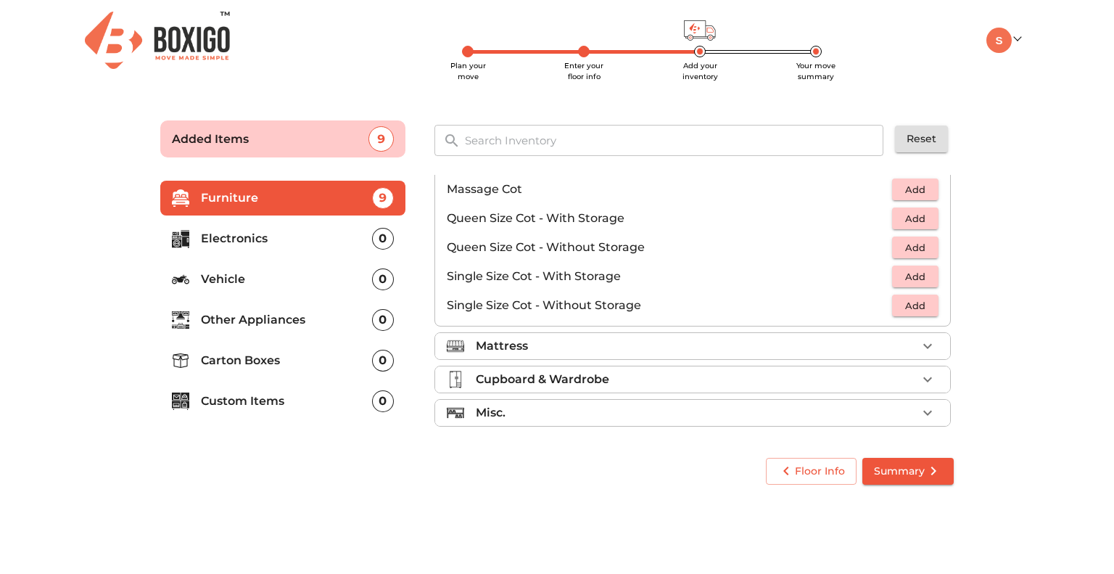
click at [756, 353] on div "Mattress" at bounding box center [696, 345] width 441 height 17
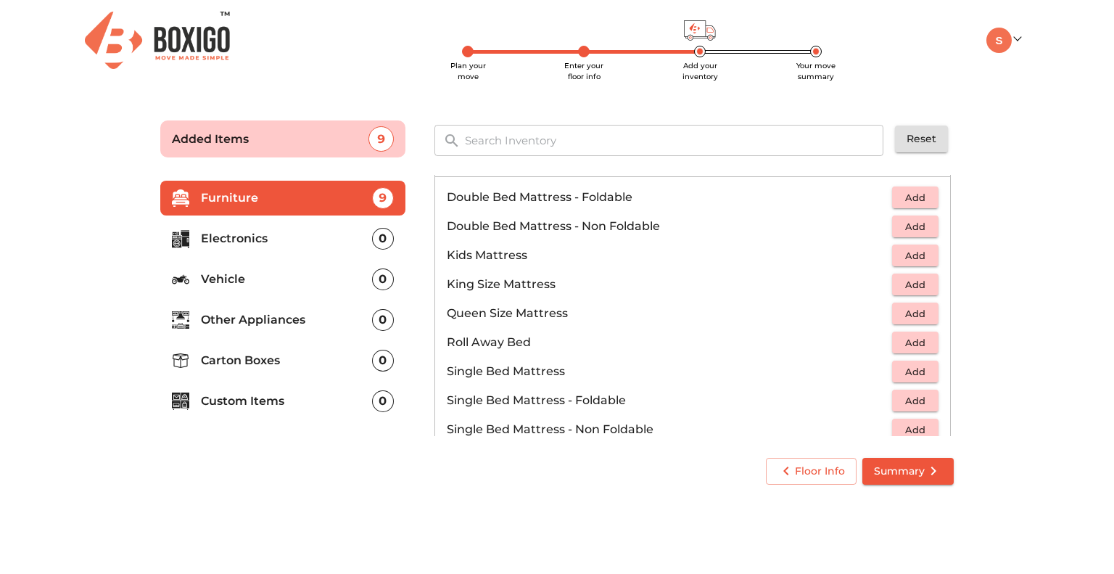
scroll to position [162, 0]
click at [905, 199] on span "Add" at bounding box center [915, 199] width 32 height 17
click at [910, 228] on span "Add" at bounding box center [915, 228] width 32 height 17
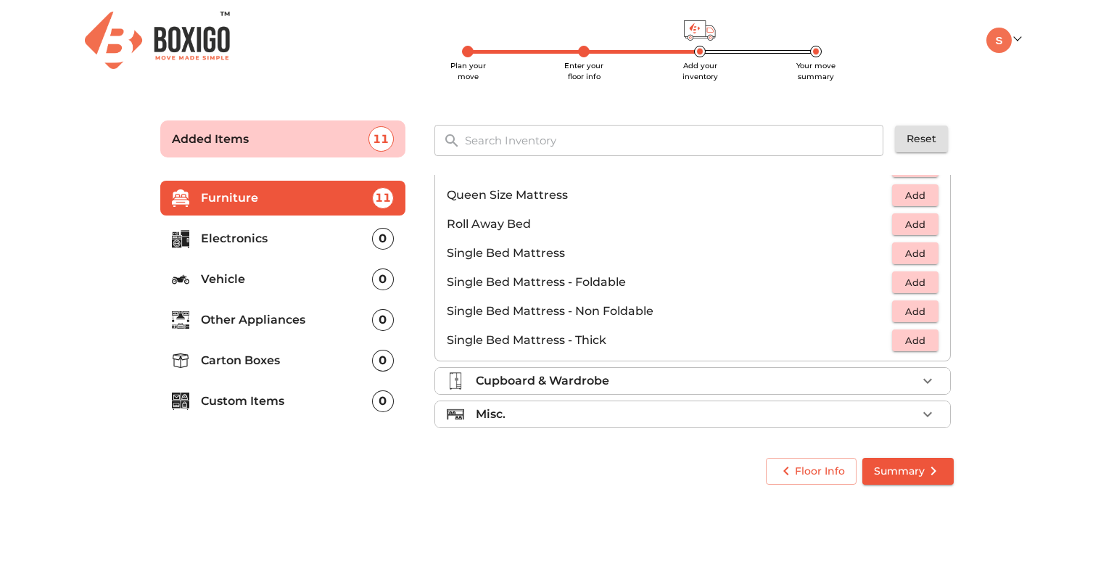
scroll to position [284, 0]
drag, startPoint x: 611, startPoint y: 374, endPoint x: 606, endPoint y: 350, distance: 23.8
click at [606, 350] on ul "Sofa Table 4 Added Chair 4 Added Cot 1 Added Mattress 2 Added Double Bed Mattre…" at bounding box center [692, 164] width 516 height 548
click at [659, 382] on div "Cupboard & Wardrobe" at bounding box center [696, 379] width 441 height 17
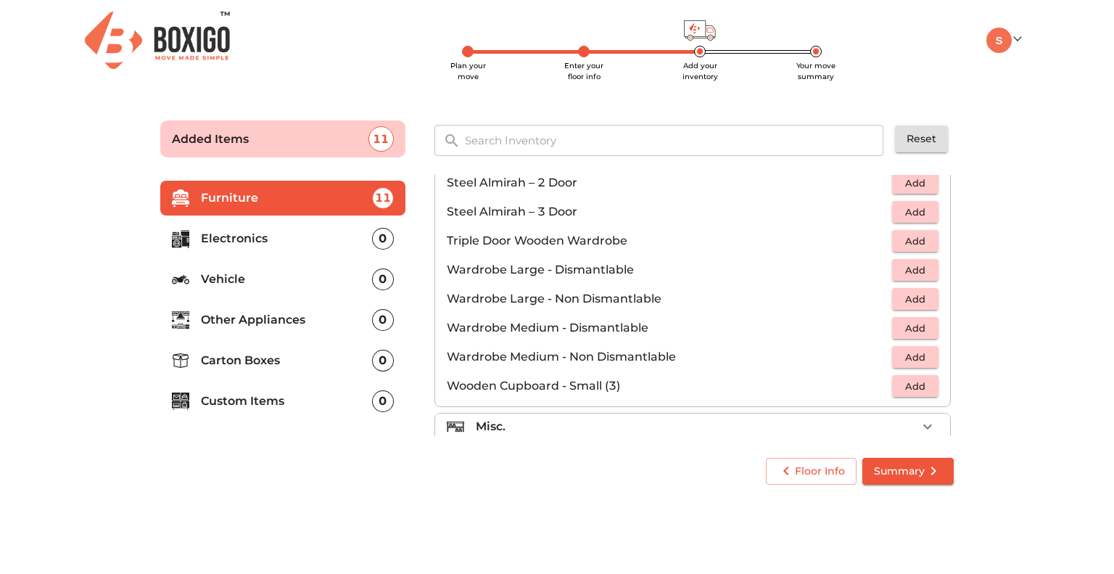
scroll to position [487, 0]
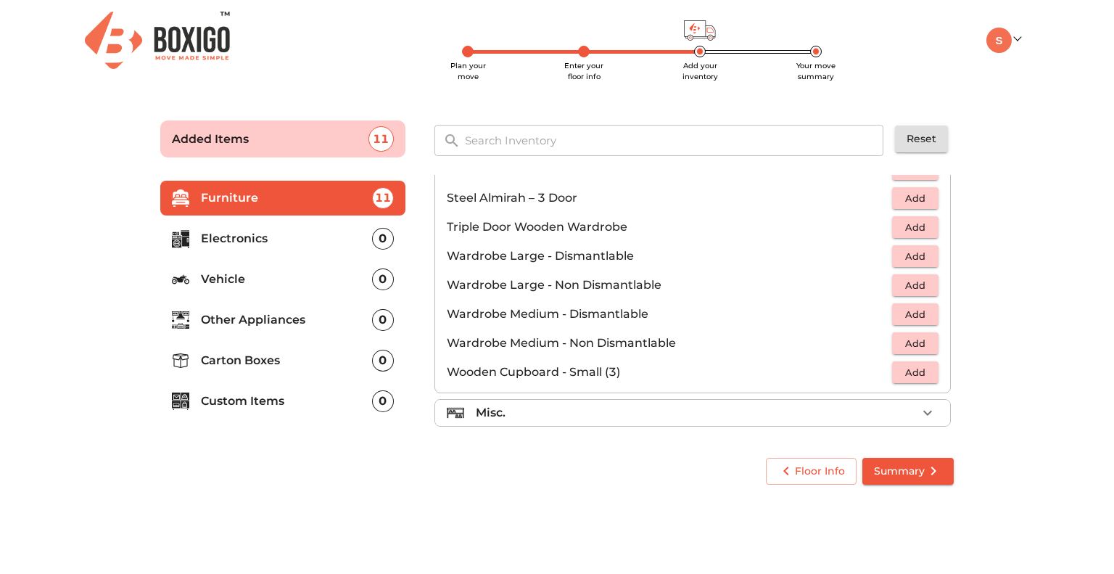
click at [513, 408] on div "Misc." at bounding box center [696, 412] width 441 height 17
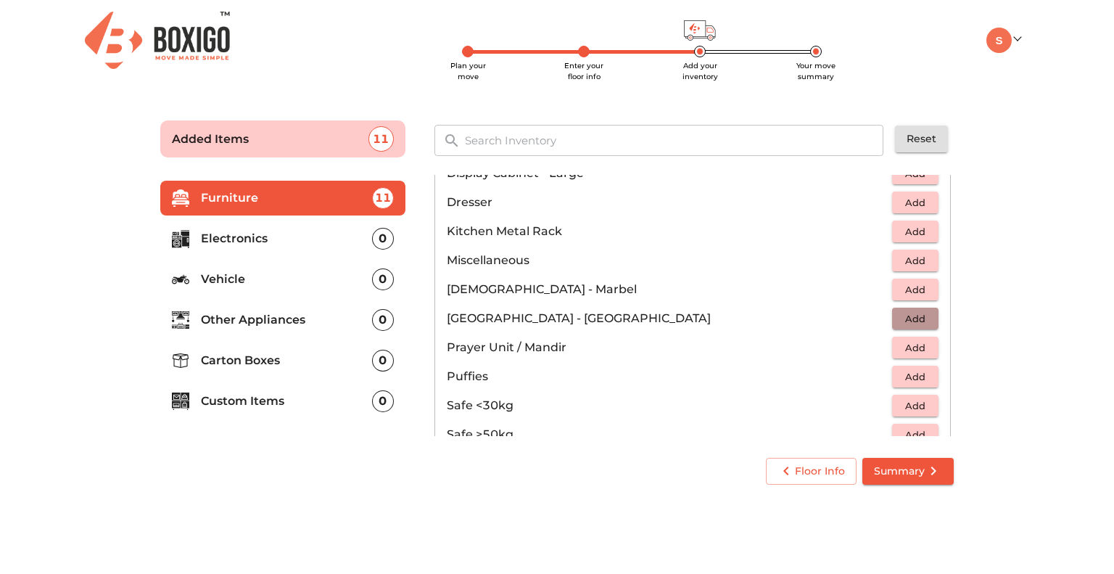
click at [920, 318] on span "Add" at bounding box center [915, 318] width 32 height 17
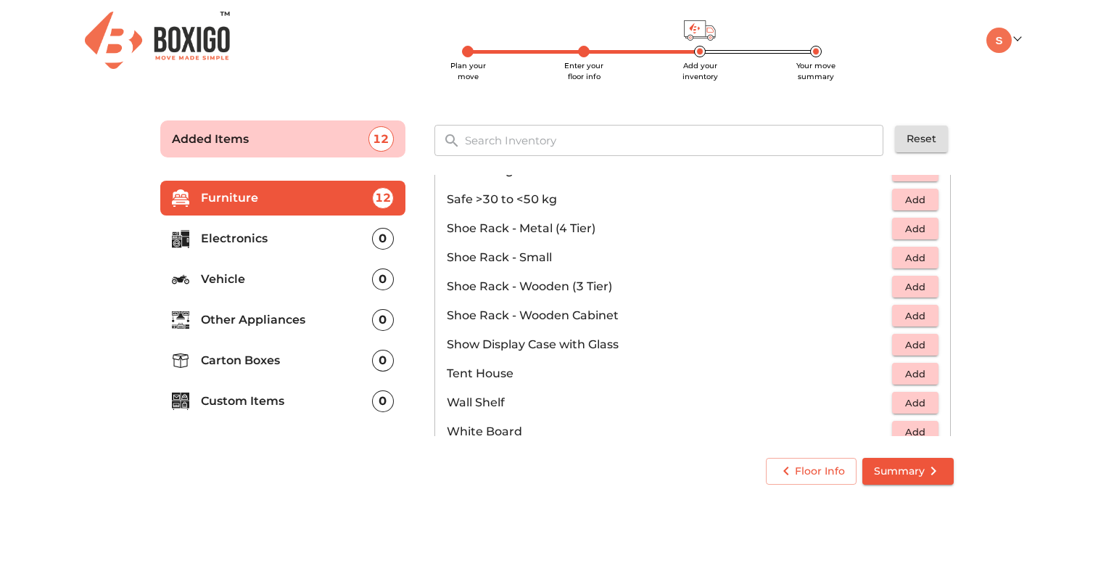
scroll to position [778, 0]
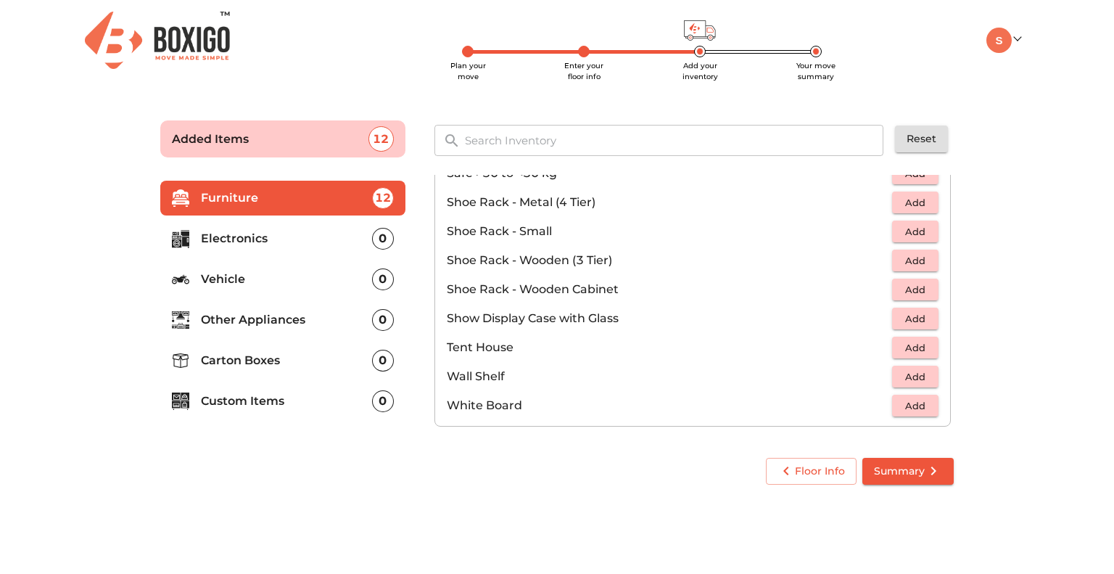
click at [232, 251] on li "Electronics 0" at bounding box center [282, 238] width 245 height 35
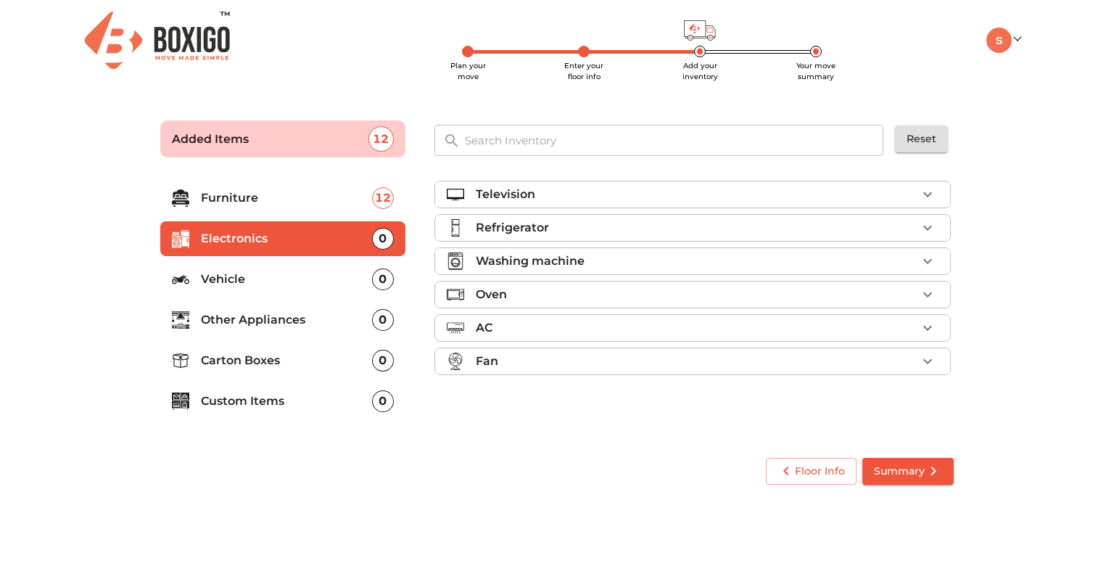
scroll to position [0, 0]
click at [541, 196] on div "Television" at bounding box center [696, 194] width 441 height 17
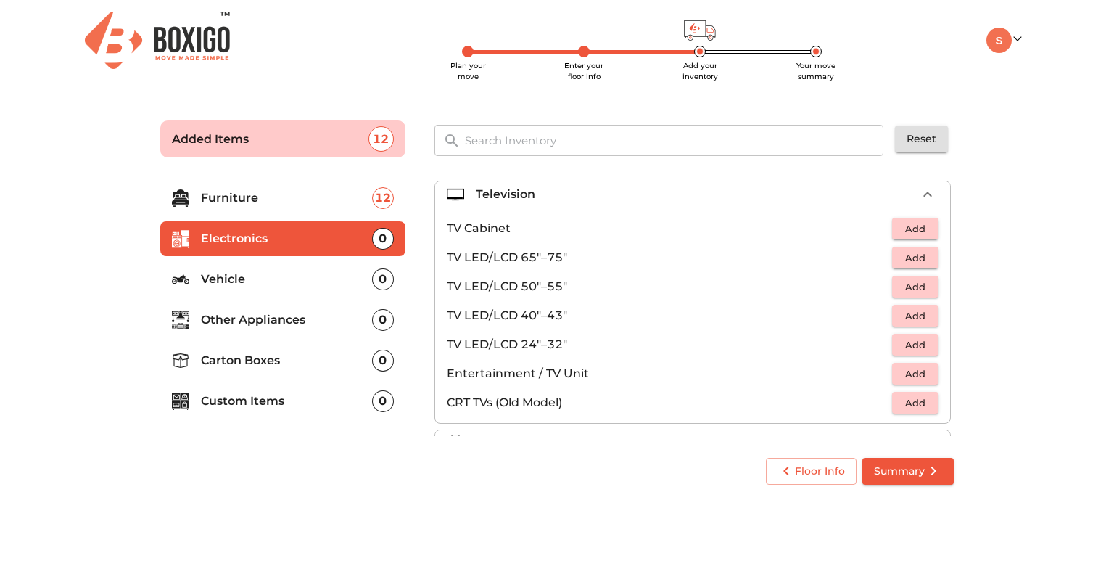
click at [903, 318] on span "Add" at bounding box center [915, 316] width 32 height 17
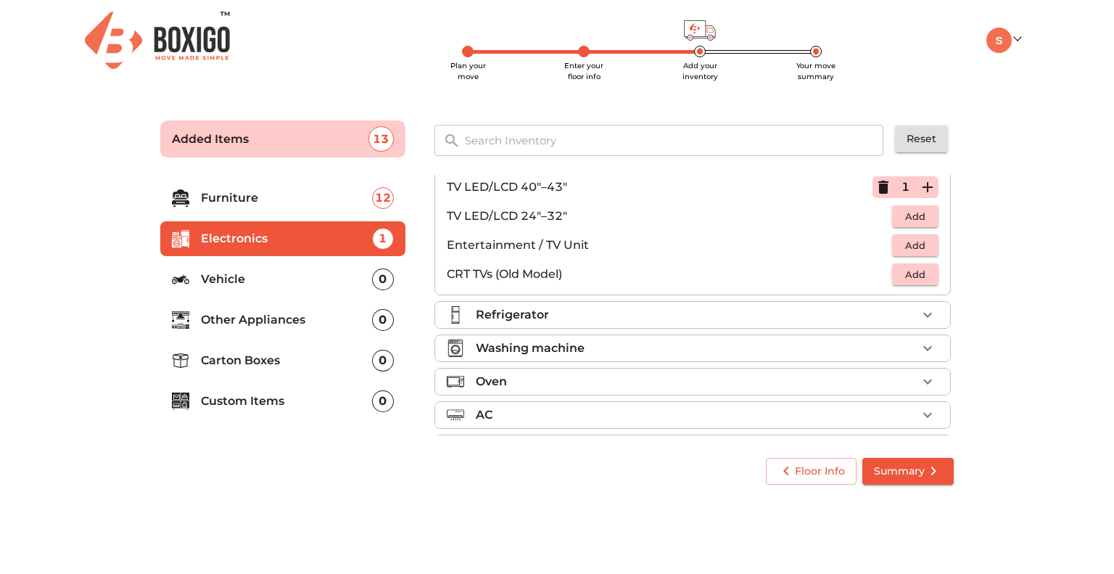
scroll to position [164, 0]
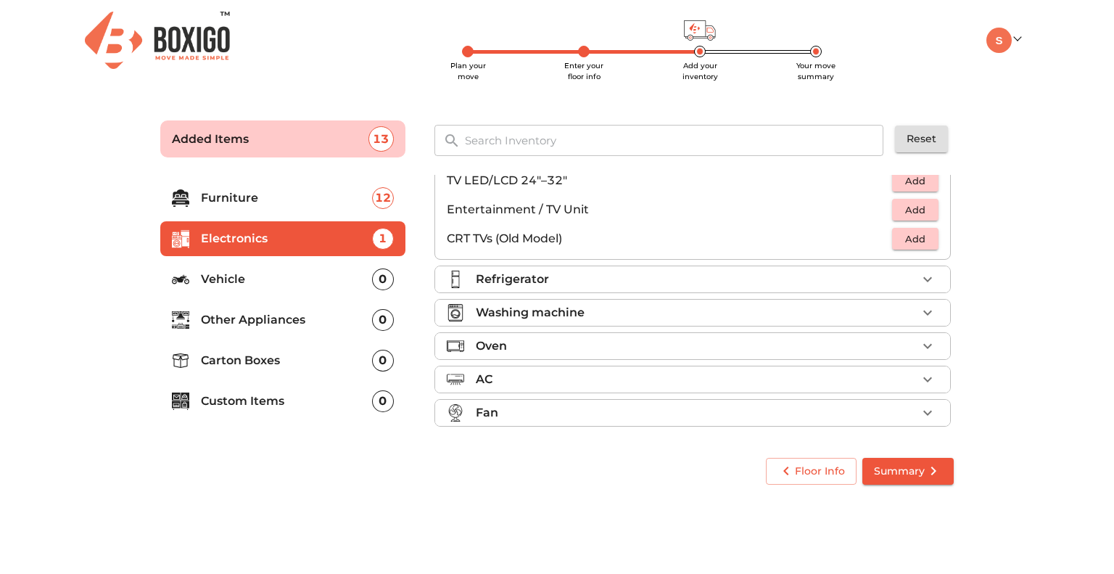
click at [679, 272] on div "Refrigerator" at bounding box center [696, 279] width 441 height 17
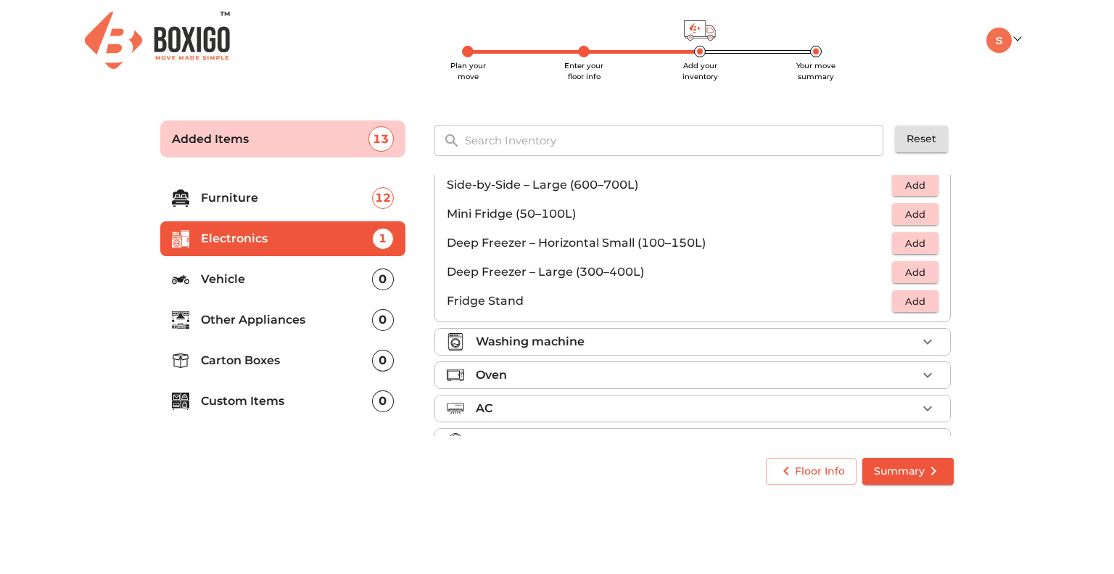
scroll to position [0, 0]
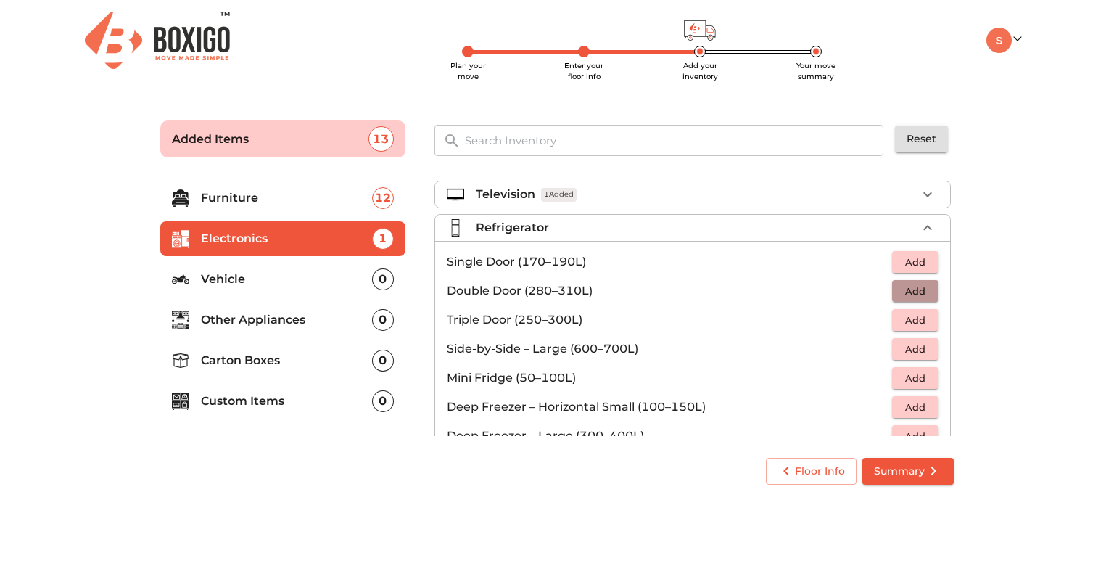
click at [899, 288] on span "Add" at bounding box center [915, 291] width 32 height 17
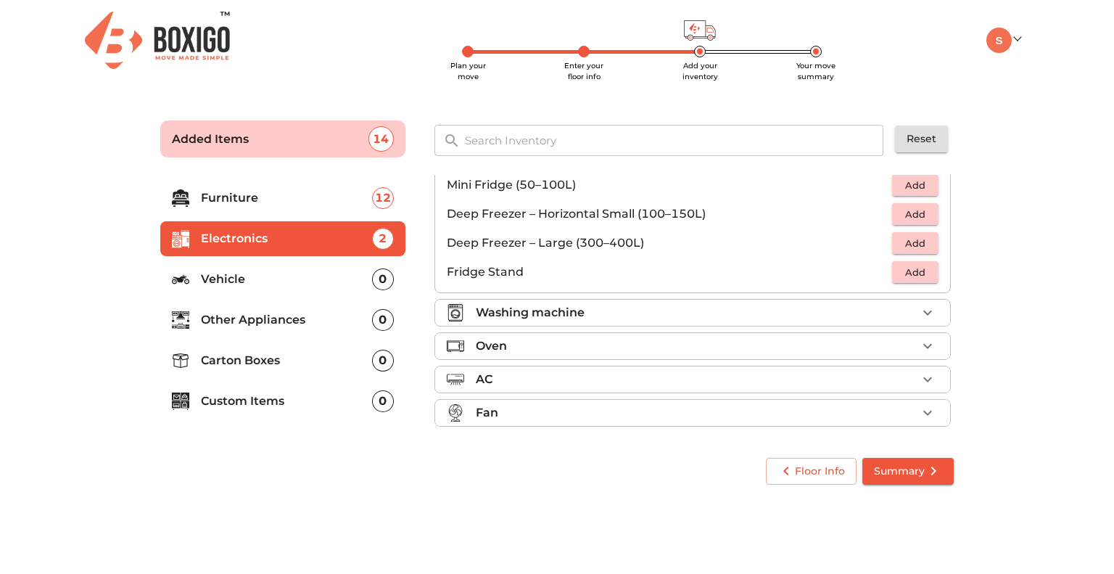
click at [601, 313] on div "Washing machine" at bounding box center [696, 312] width 441 height 17
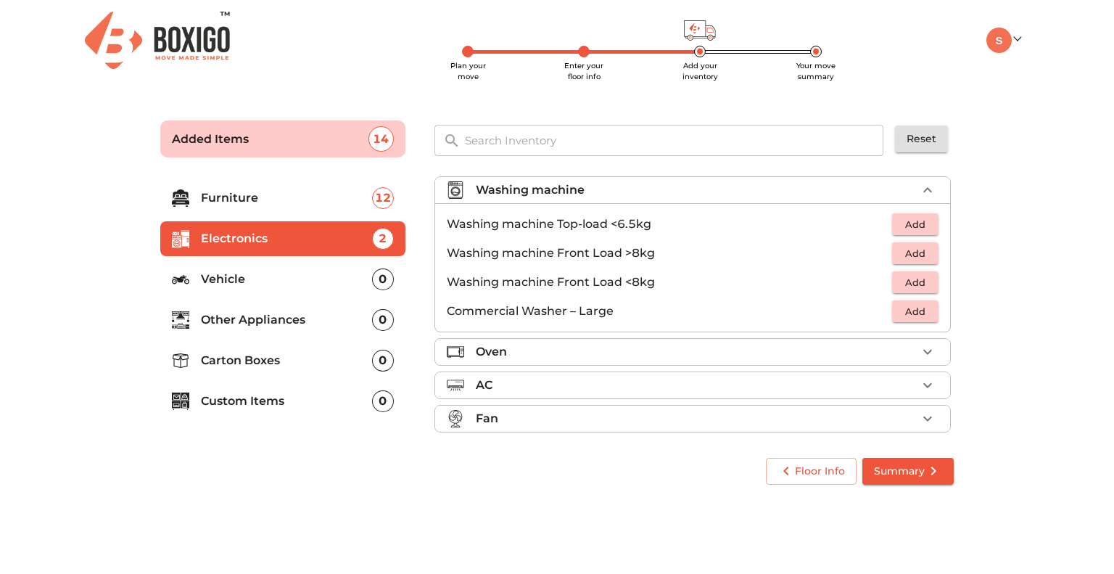
scroll to position [67, 0]
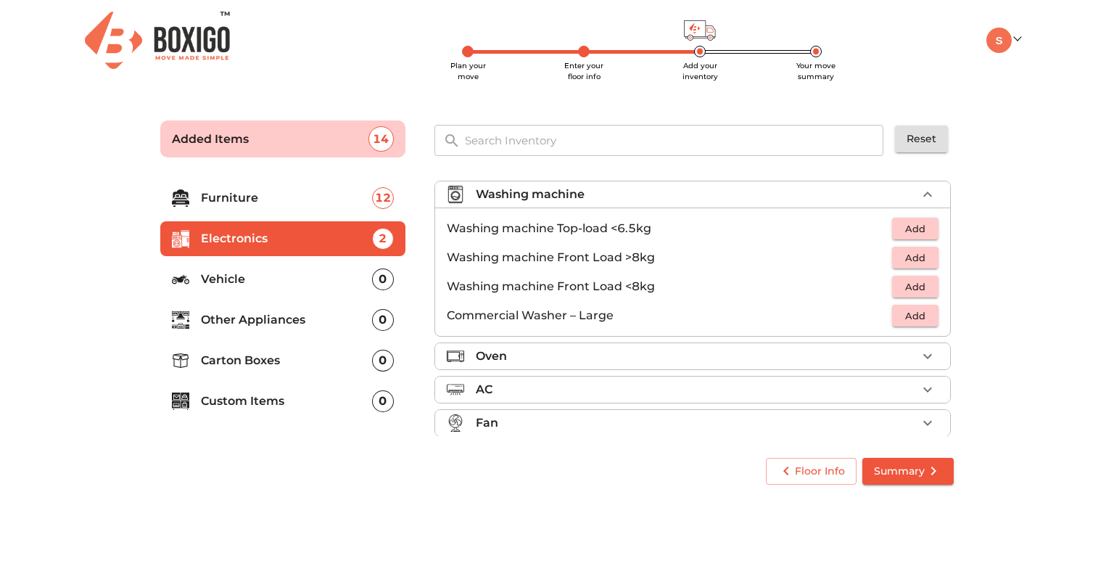
click at [906, 226] on span "Add" at bounding box center [915, 228] width 32 height 17
click at [529, 355] on div "Oven" at bounding box center [696, 355] width 441 height 17
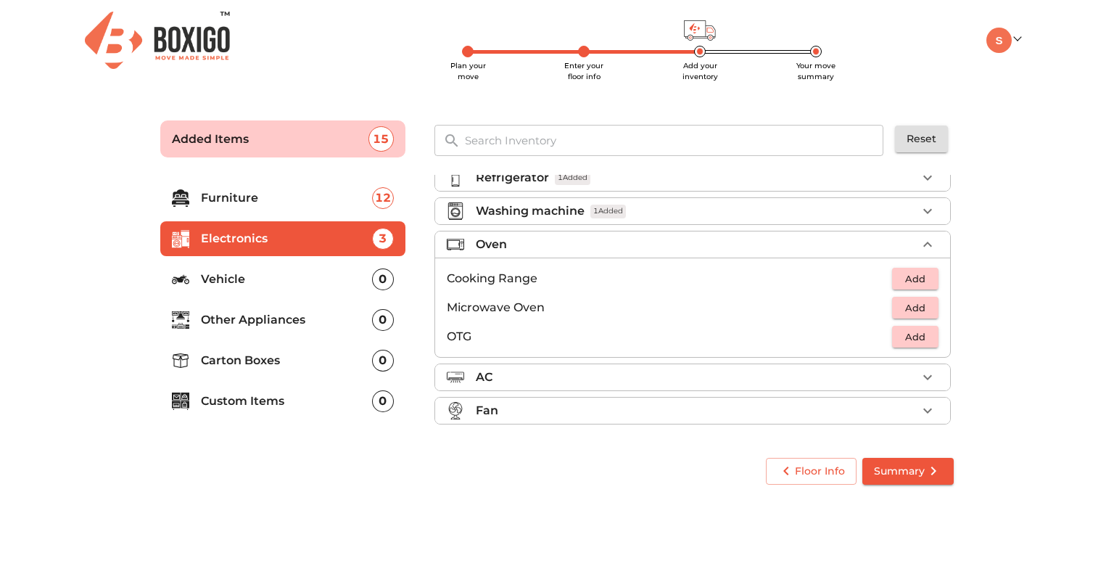
scroll to position [48, 0]
click at [530, 379] on div "AC" at bounding box center [696, 379] width 441 height 17
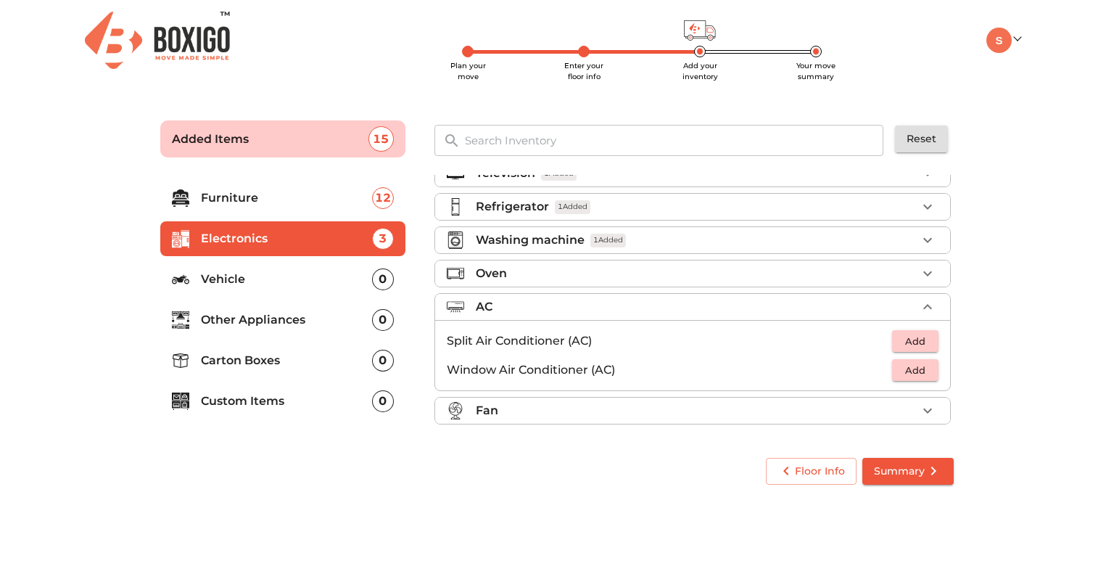
scroll to position [19, 0]
click at [528, 400] on li "Fan" at bounding box center [692, 413] width 515 height 26
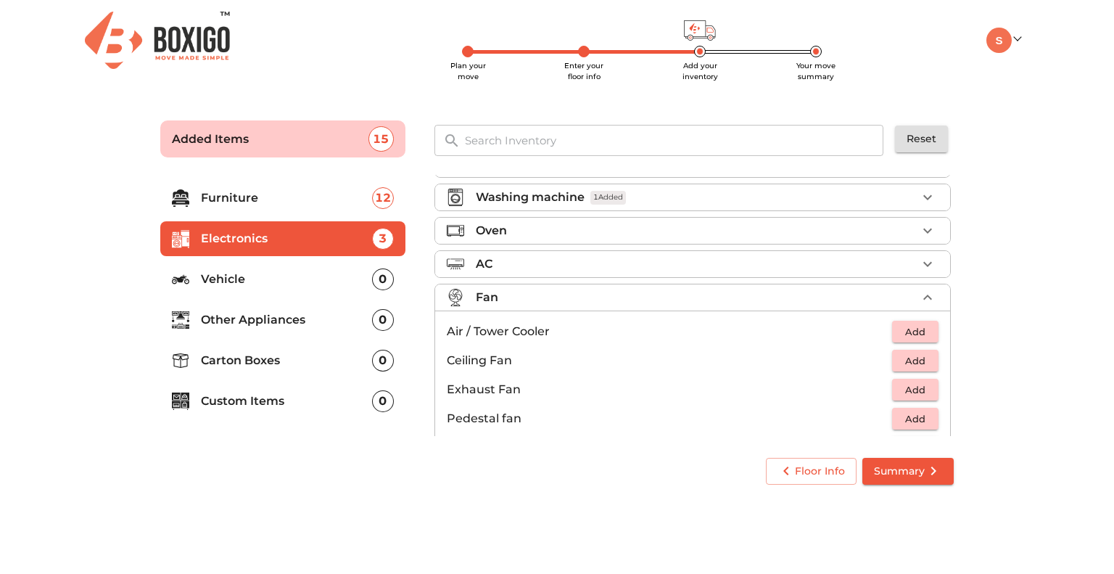
scroll to position [67, 0]
click at [915, 350] on span "Add" at bounding box center [915, 358] width 32 height 17
click at [919, 350] on icon "button" at bounding box center [927, 357] width 17 height 17
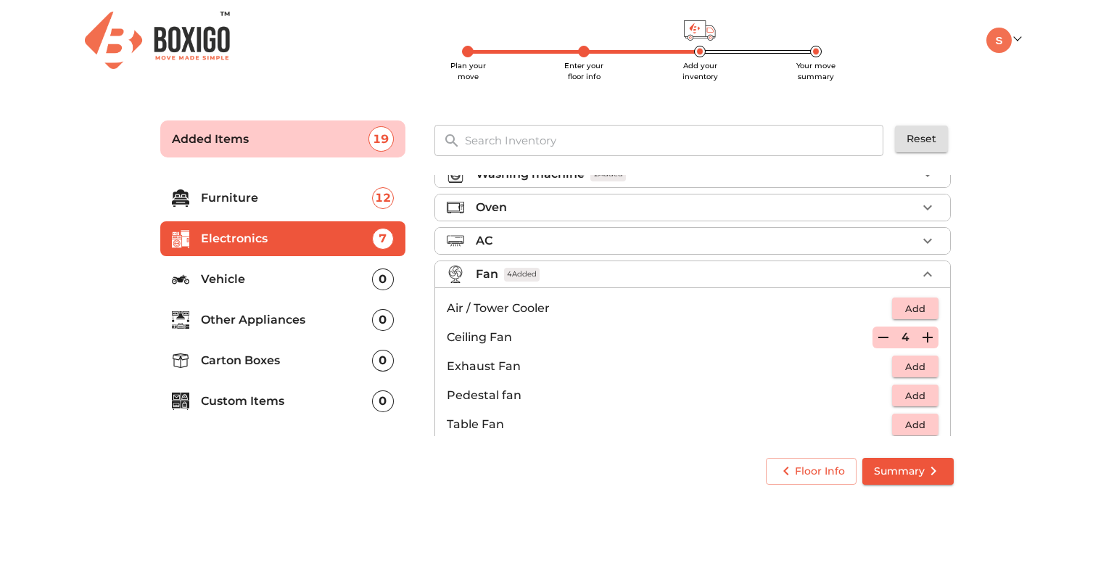
scroll to position [106, 0]
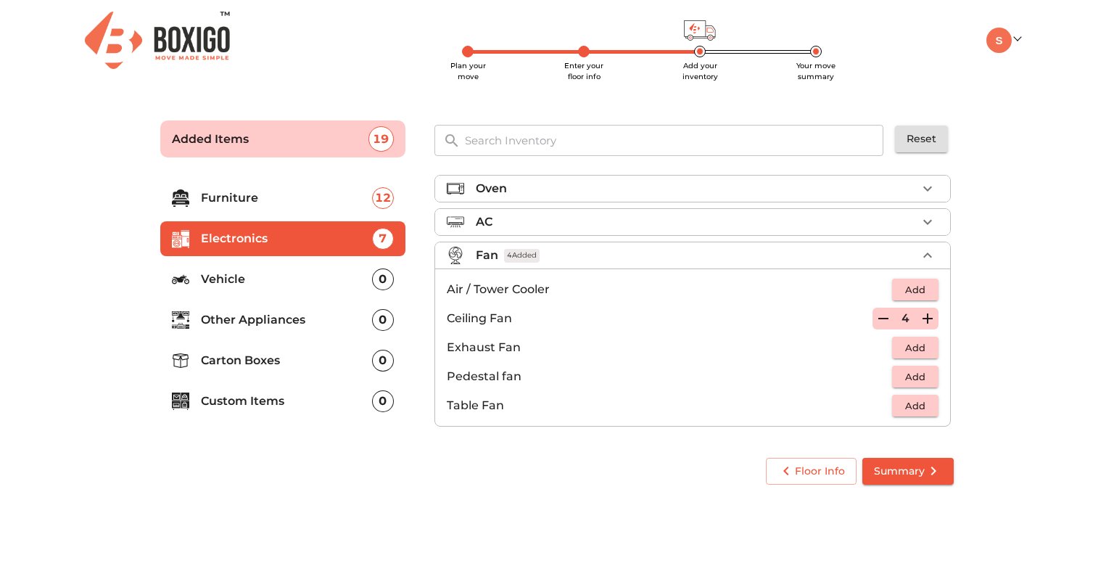
click at [925, 402] on button "Add" at bounding box center [915, 406] width 46 height 22
click at [257, 281] on p "Vehicle" at bounding box center [286, 279] width 171 height 17
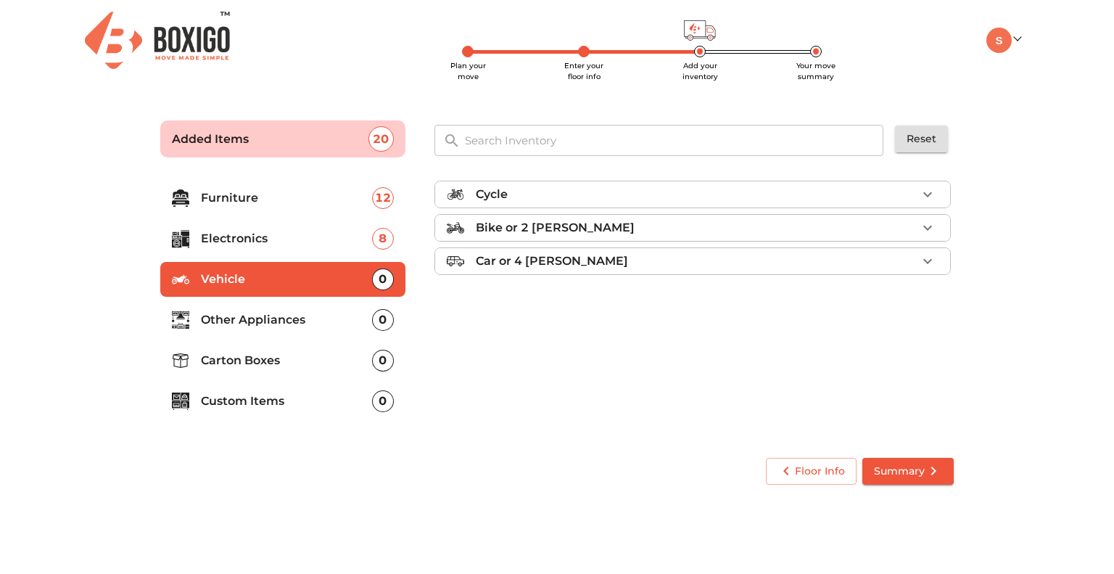
click at [271, 323] on p "Other Appliances" at bounding box center [286, 319] width 171 height 17
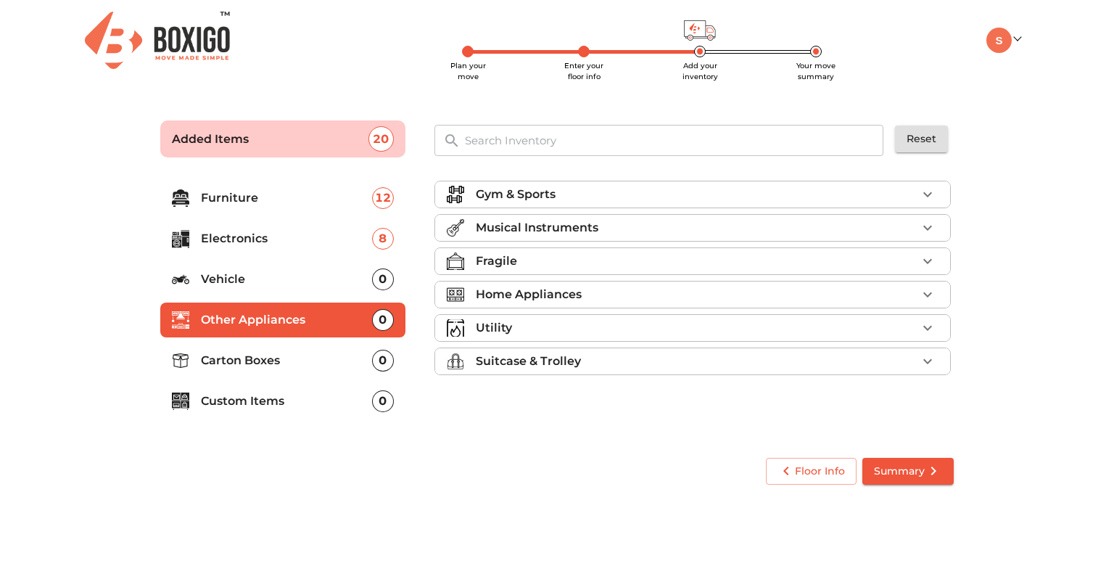
click at [525, 197] on p "Gym & Sports" at bounding box center [516, 194] width 80 height 17
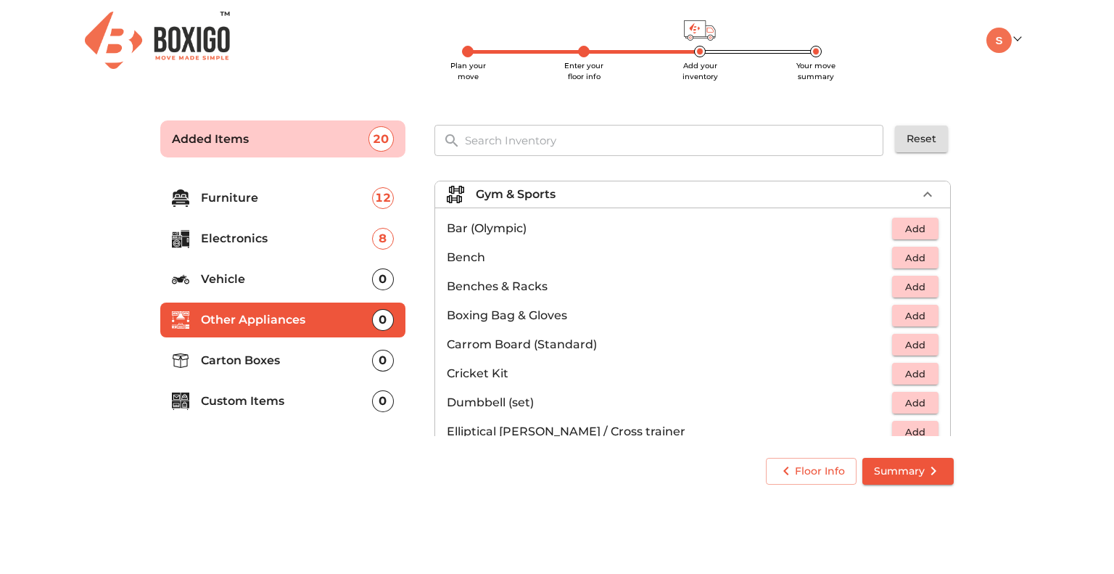
scroll to position [73, 0]
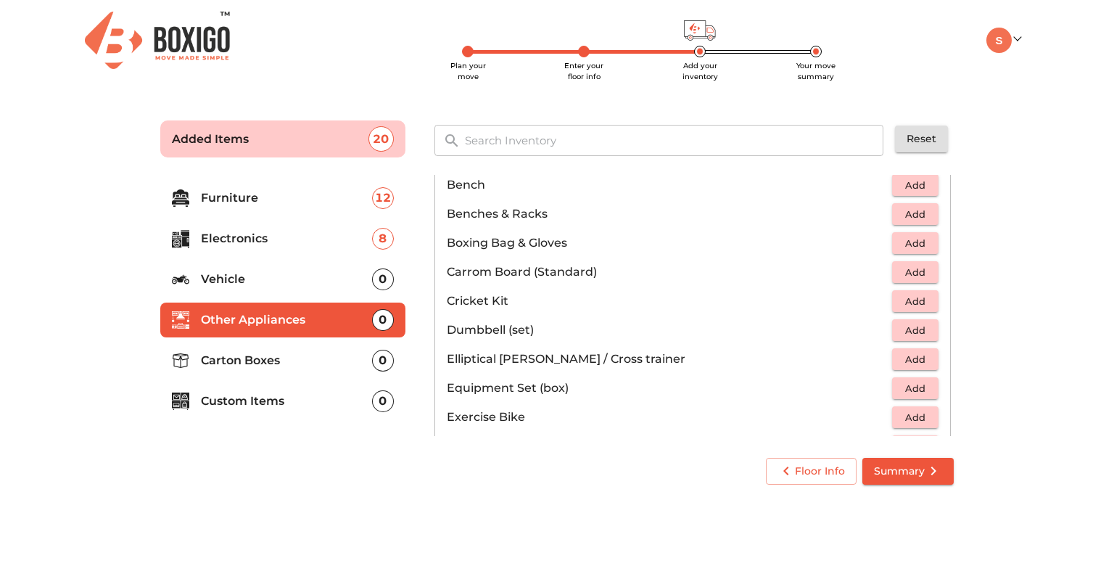
click at [920, 326] on span "Add" at bounding box center [915, 330] width 32 height 17
click at [923, 327] on icon "button" at bounding box center [928, 330] width 10 height 10
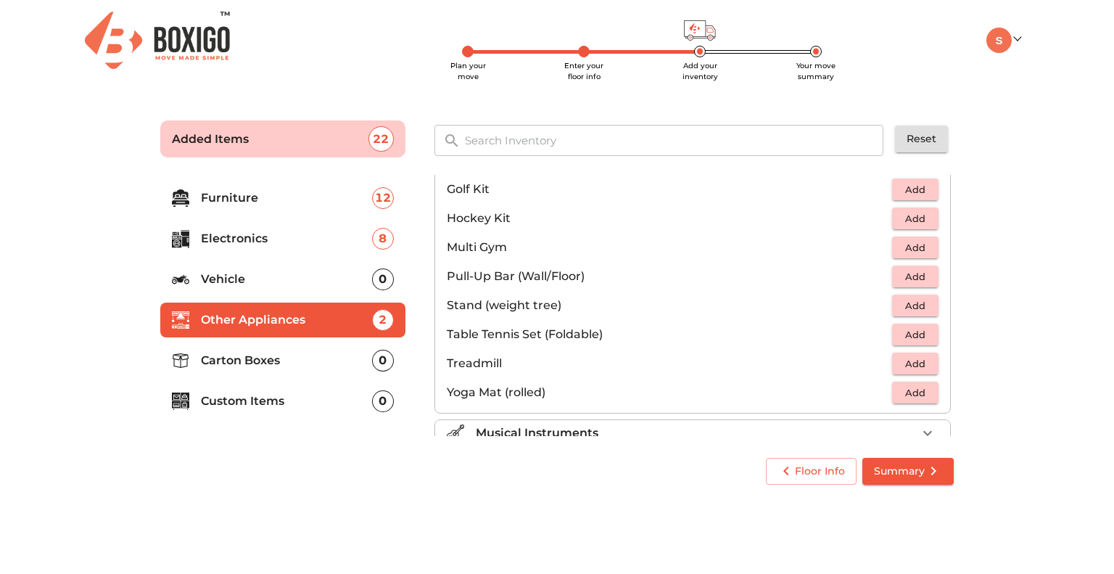
scroll to position [363, 0]
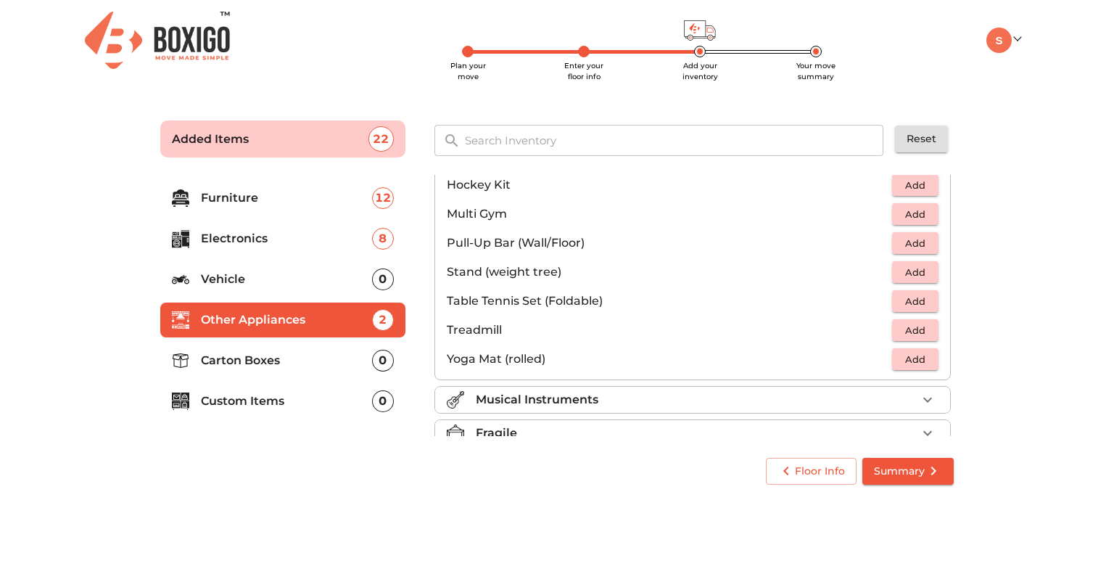
click at [899, 361] on span "Add" at bounding box center [915, 359] width 32 height 17
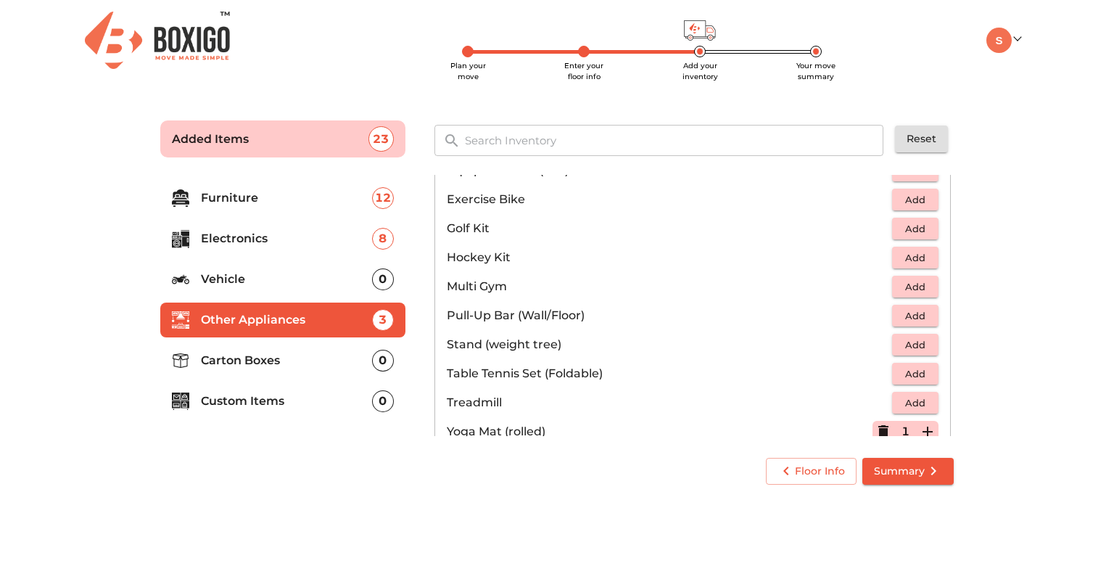
scroll to position [435, 0]
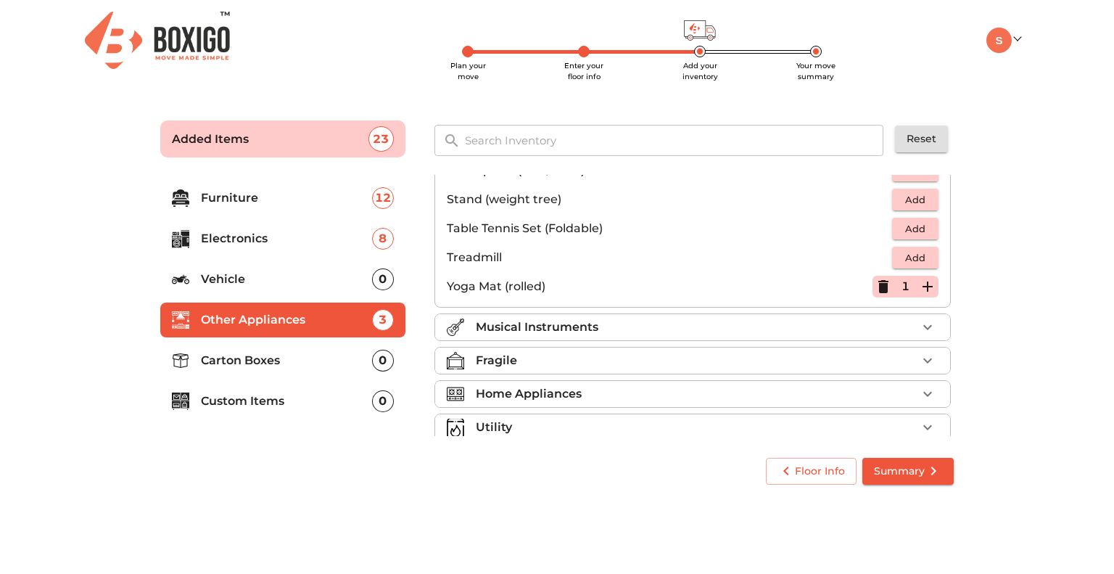
click at [505, 327] on p "Musical Instruments" at bounding box center [537, 326] width 123 height 17
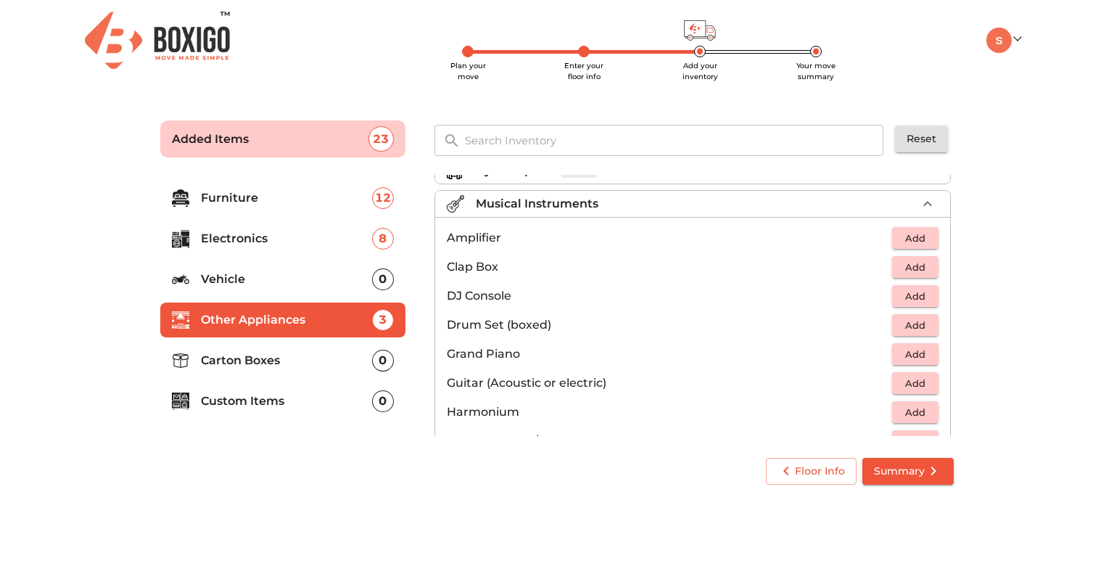
scroll to position [0, 0]
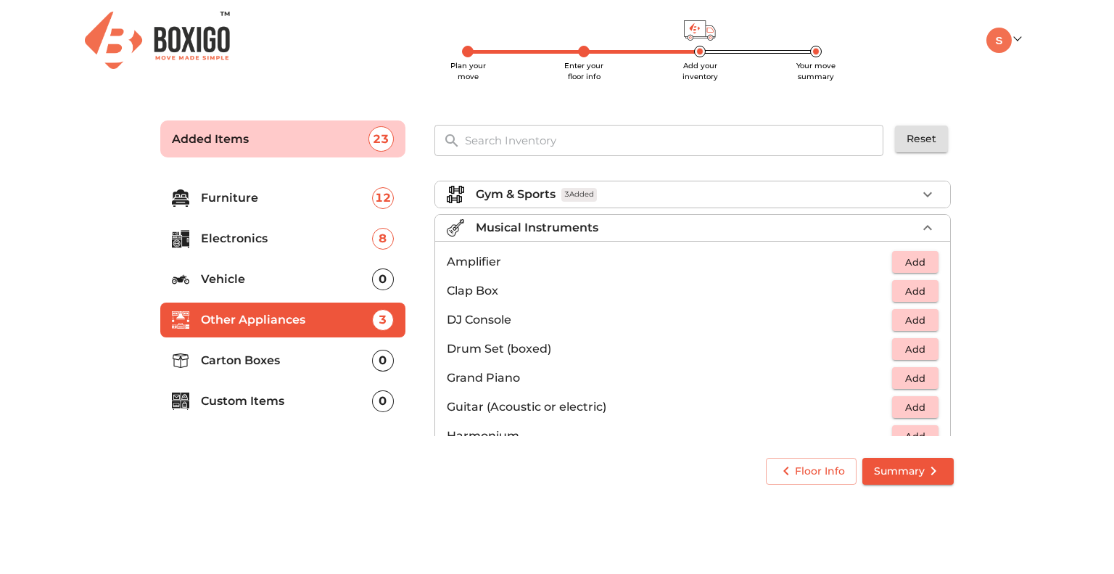
click at [489, 226] on p "Musical Instruments" at bounding box center [537, 227] width 123 height 17
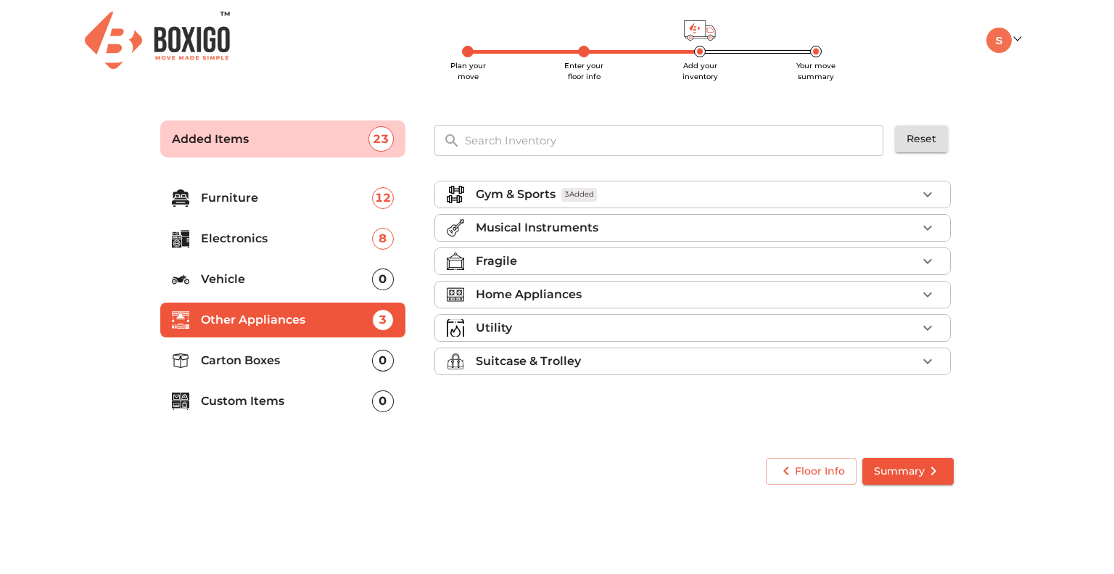
click at [508, 263] on p "Fragile" at bounding box center [496, 260] width 41 height 17
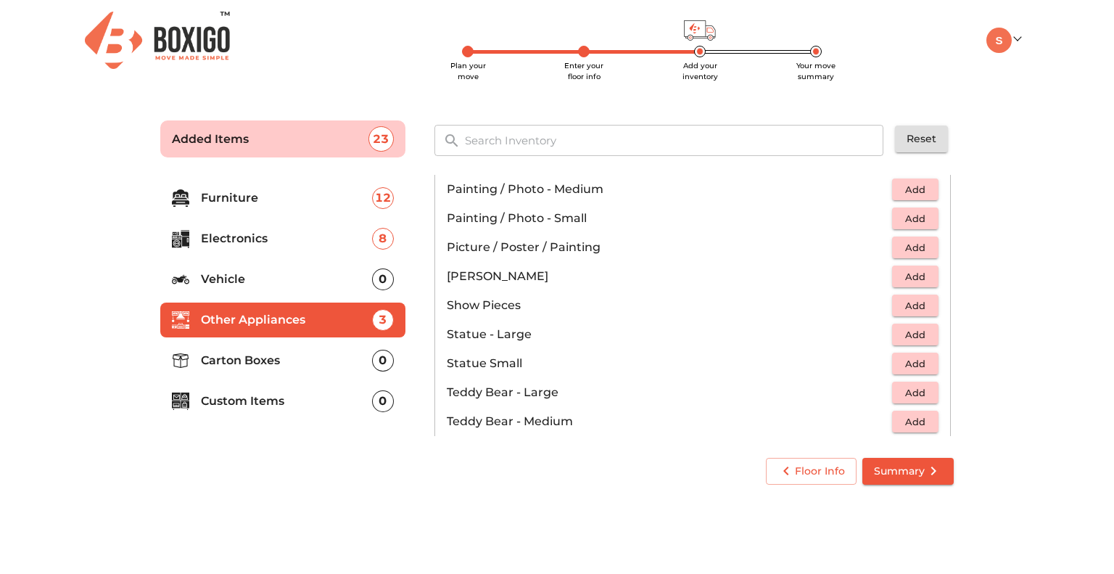
scroll to position [976, 0]
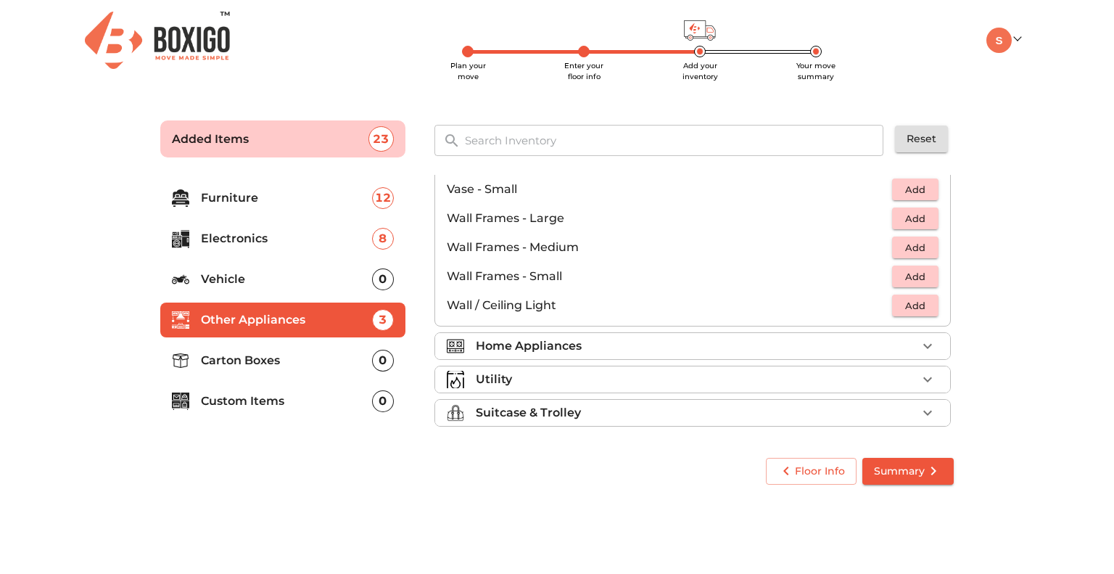
click at [557, 342] on p "Home Appliances" at bounding box center [529, 345] width 106 height 17
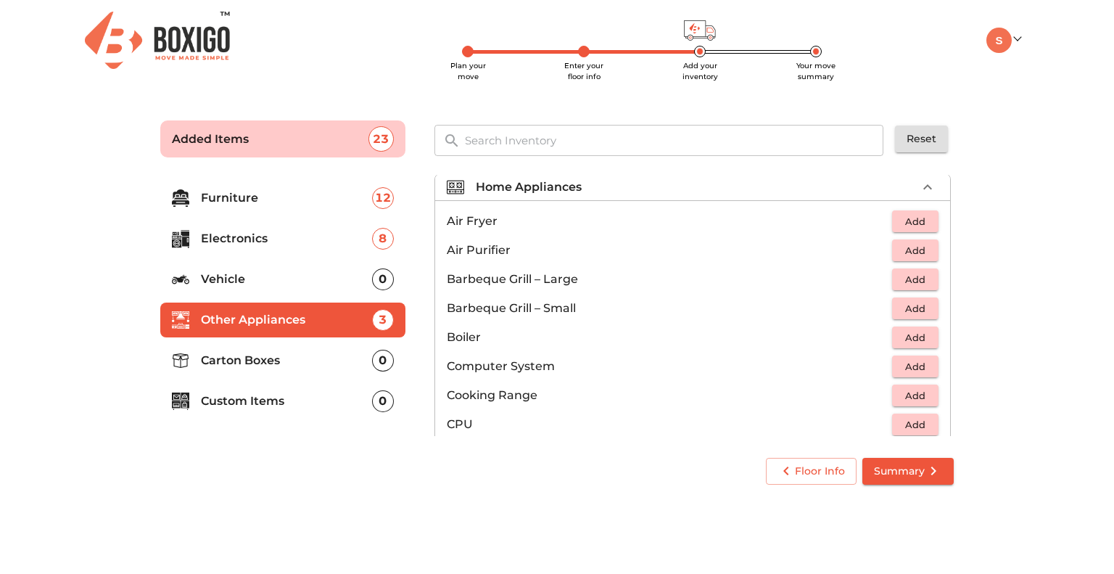
scroll to position [145, 0]
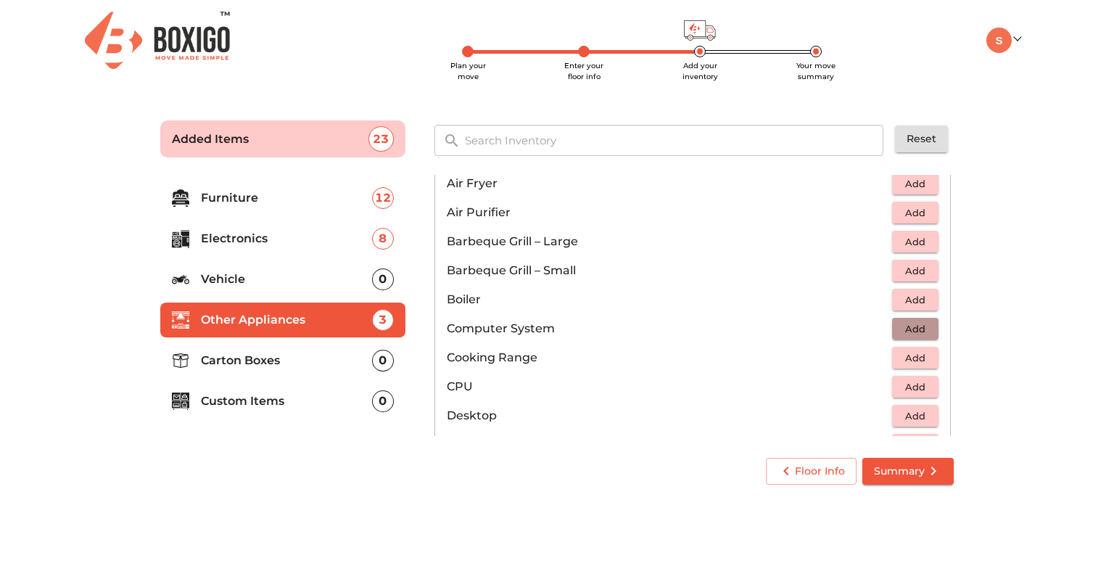
click at [899, 326] on span "Add" at bounding box center [915, 329] width 32 height 17
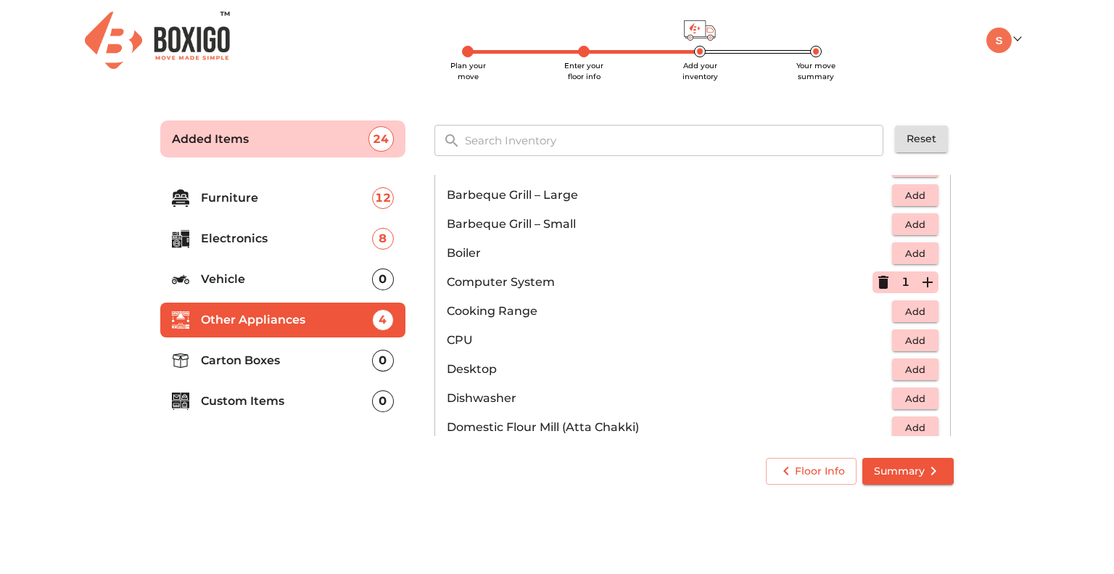
scroll to position [218, 0]
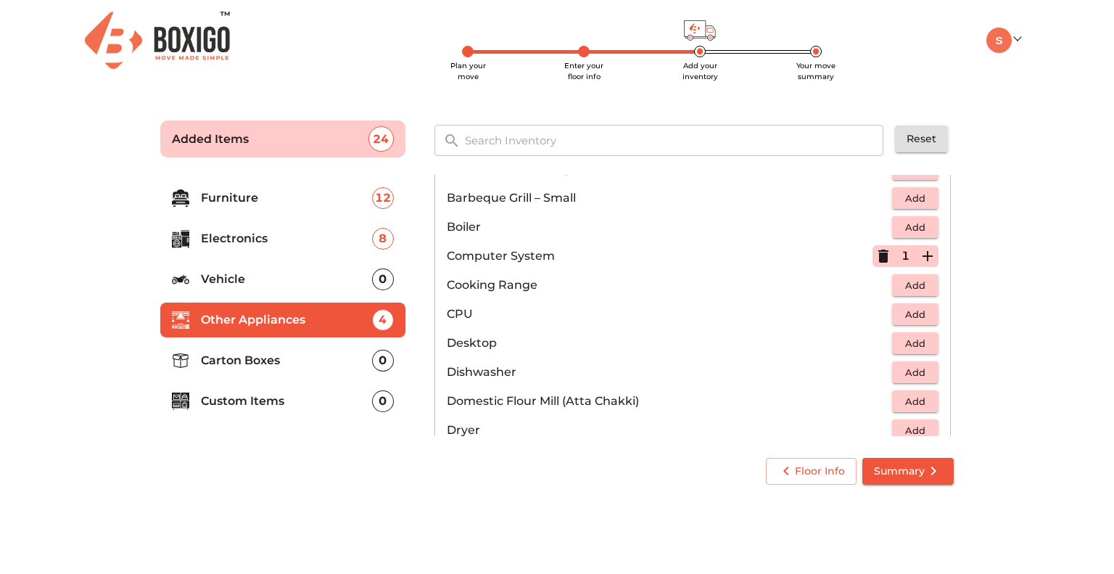
click at [923, 311] on span "Add" at bounding box center [915, 314] width 32 height 17
click at [914, 339] on span "Add" at bounding box center [915, 343] width 32 height 17
click at [919, 339] on icon "button" at bounding box center [927, 342] width 17 height 17
click at [880, 255] on icon "button" at bounding box center [883, 256] width 10 height 13
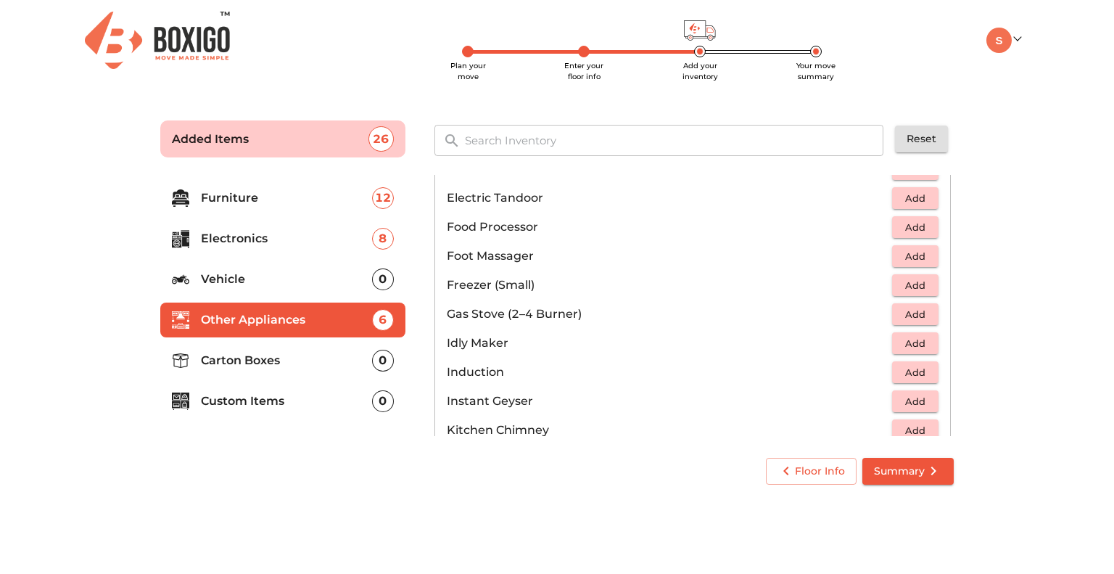
scroll to position [580, 0]
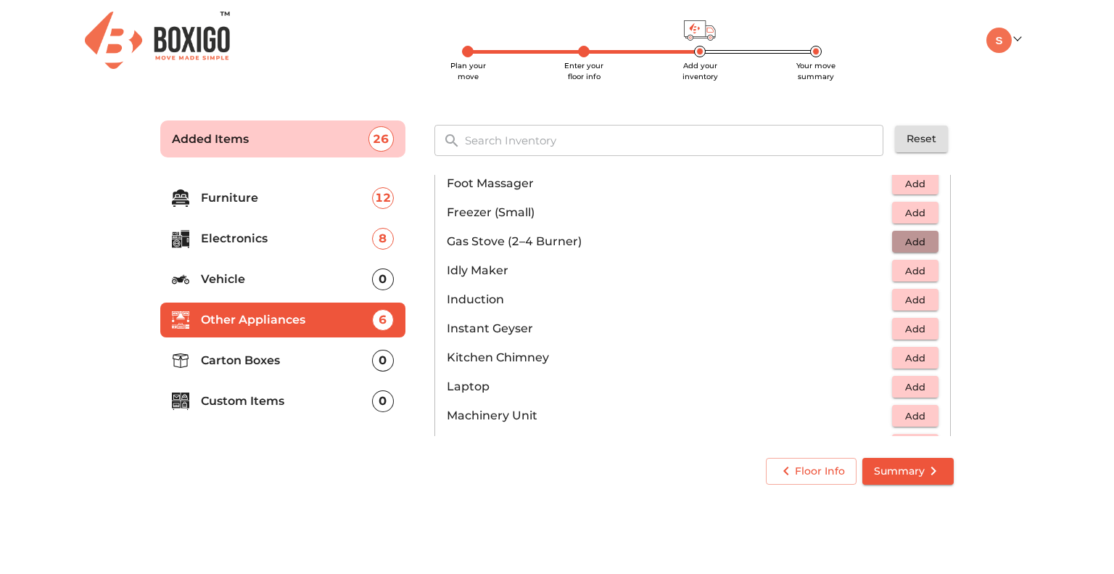
click at [918, 242] on span "Add" at bounding box center [915, 242] width 32 height 17
click at [919, 242] on icon "button" at bounding box center [927, 241] width 17 height 17
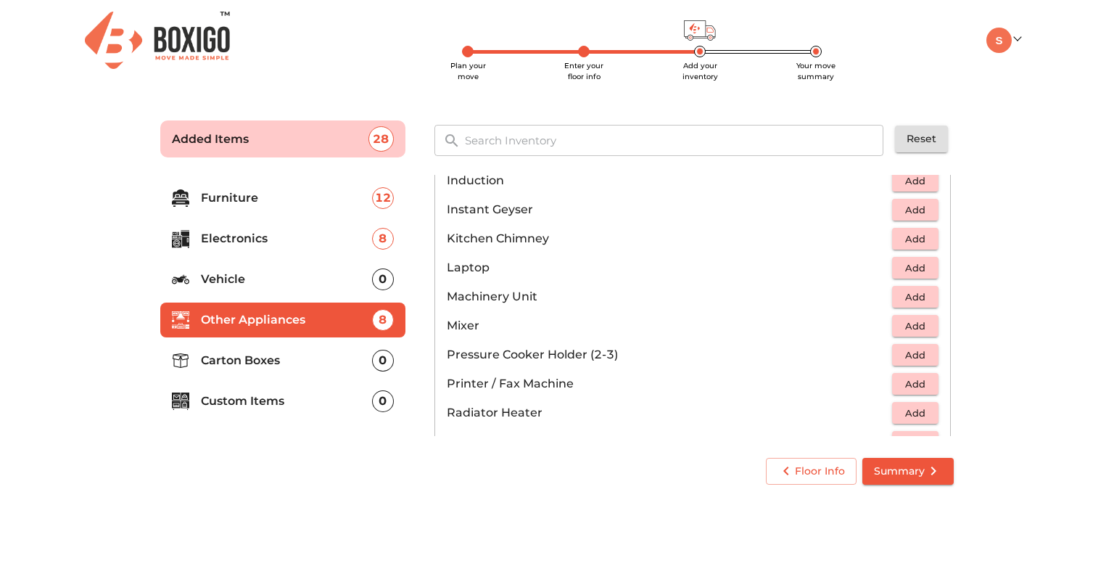
scroll to position [725, 0]
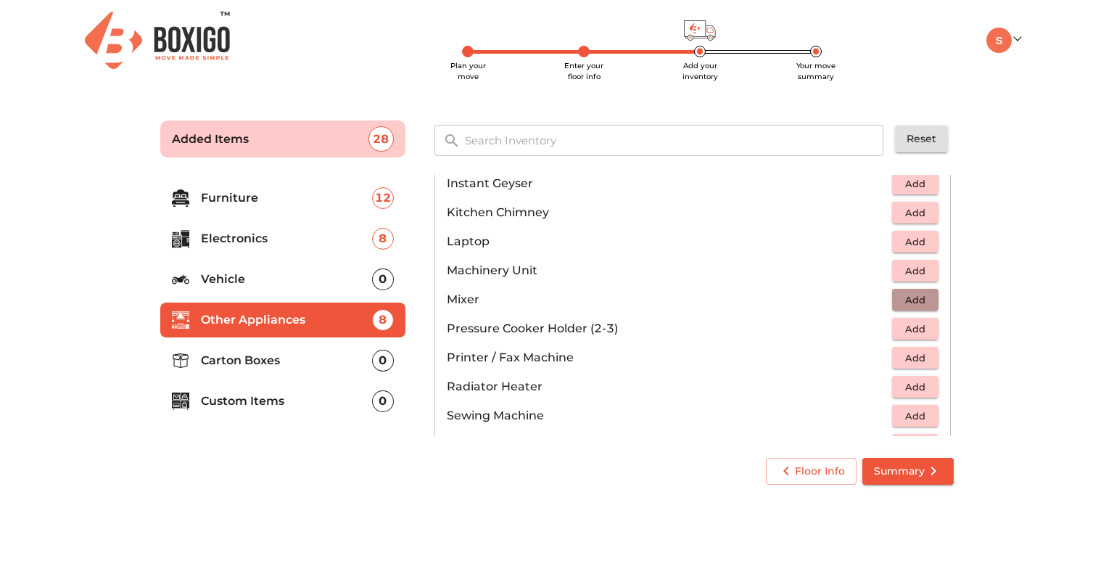
click at [905, 303] on span "Add" at bounding box center [915, 300] width 32 height 17
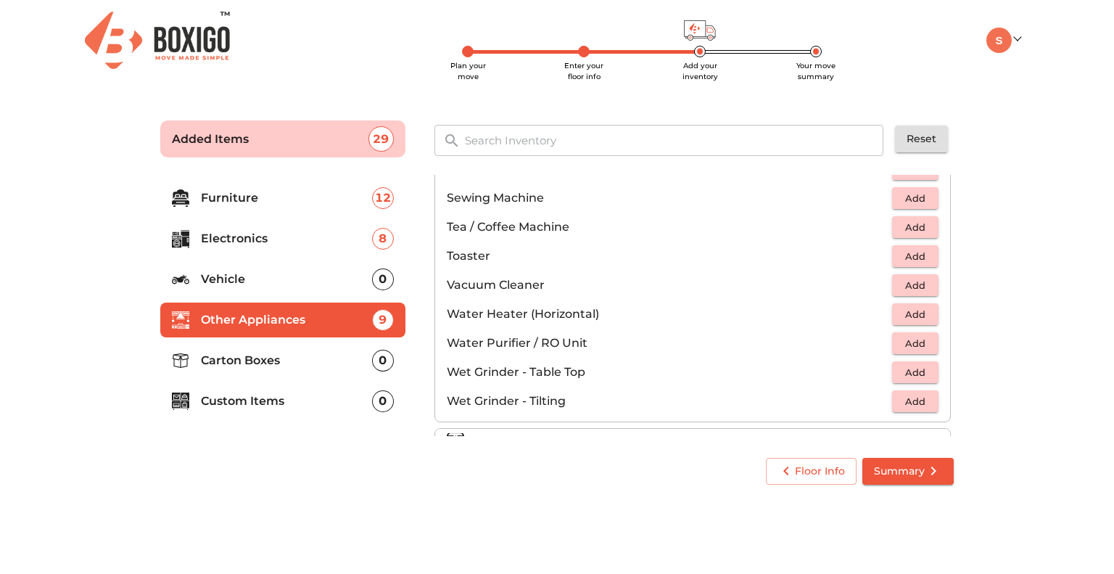
scroll to position [1005, 0]
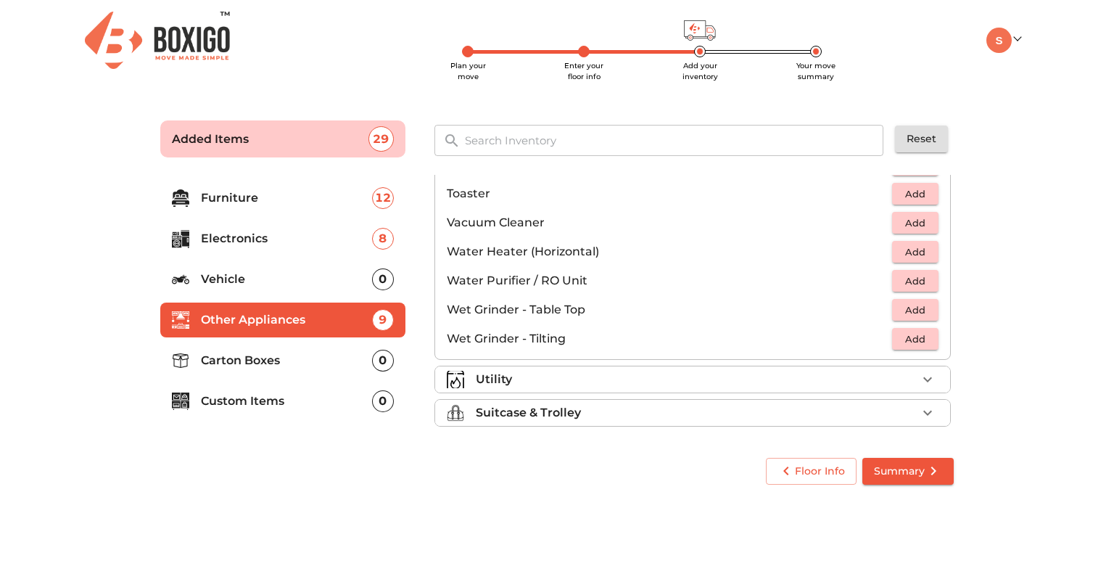
click at [518, 375] on div "Utility" at bounding box center [696, 379] width 441 height 17
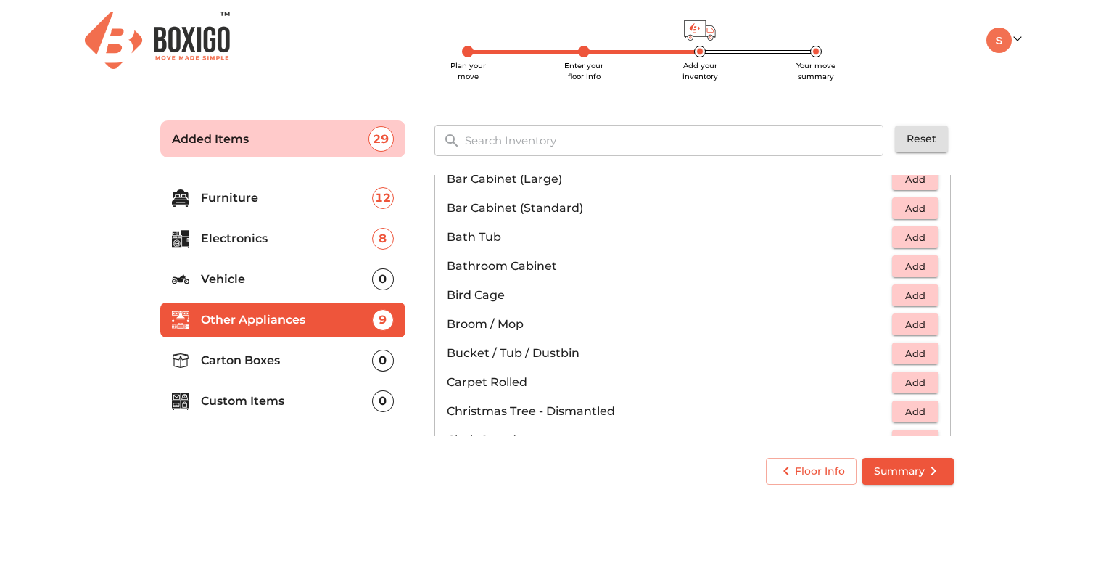
scroll to position [207, 0]
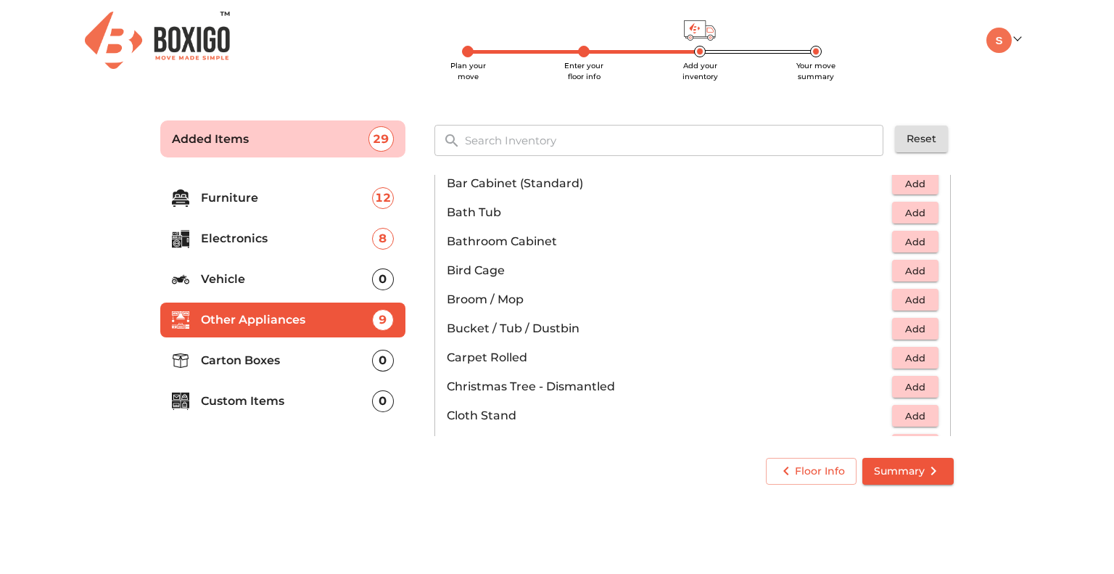
click at [899, 326] on span "Add" at bounding box center [915, 329] width 32 height 17
click at [902, 326] on p "1" at bounding box center [906, 328] width 8 height 17
click at [923, 327] on icon "button" at bounding box center [928, 328] width 10 height 10
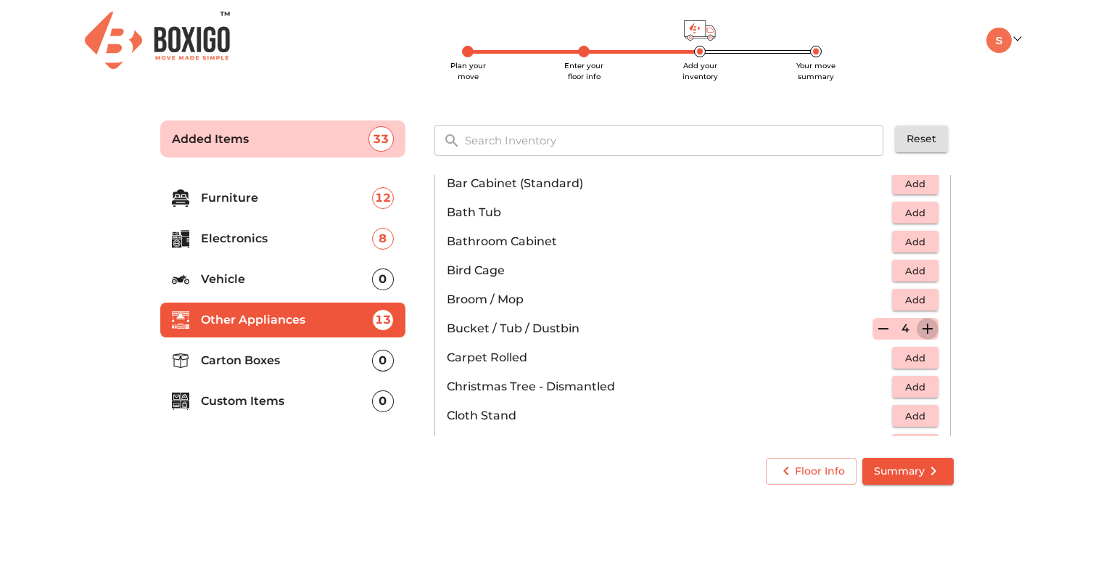
click at [923, 327] on icon "button" at bounding box center [928, 328] width 10 height 10
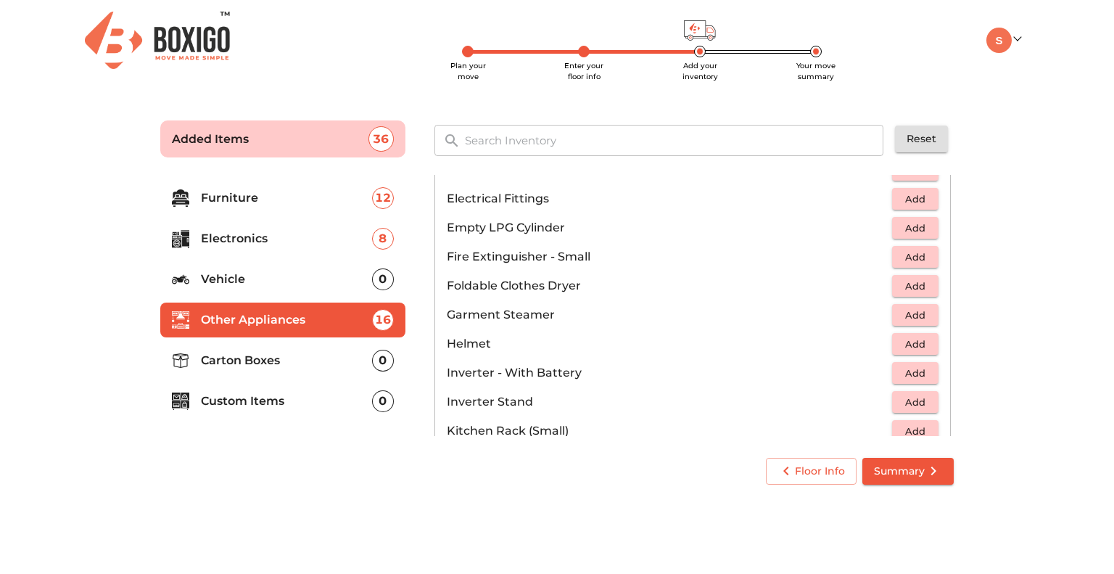
scroll to position [570, 0]
click at [911, 342] on span "Add" at bounding box center [915, 343] width 32 height 17
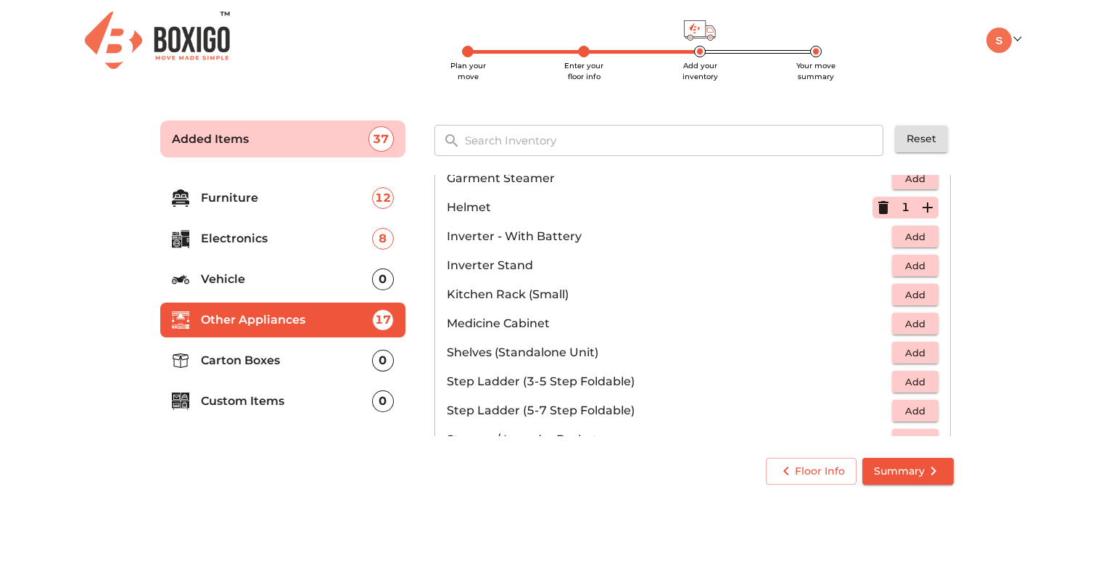
scroll to position [715, 0]
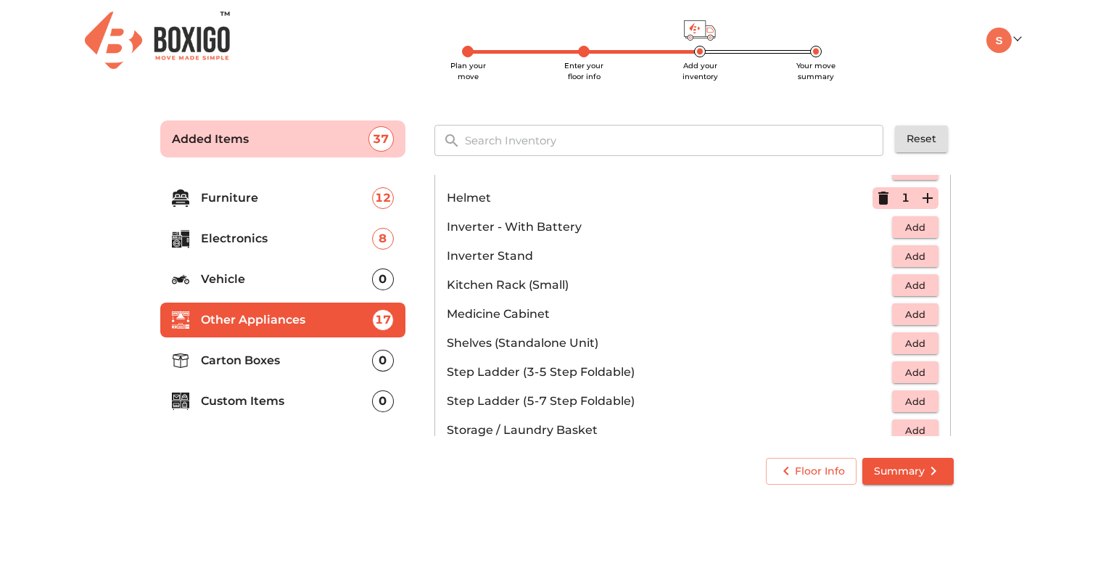
click at [905, 284] on span "Add" at bounding box center [915, 285] width 32 height 17
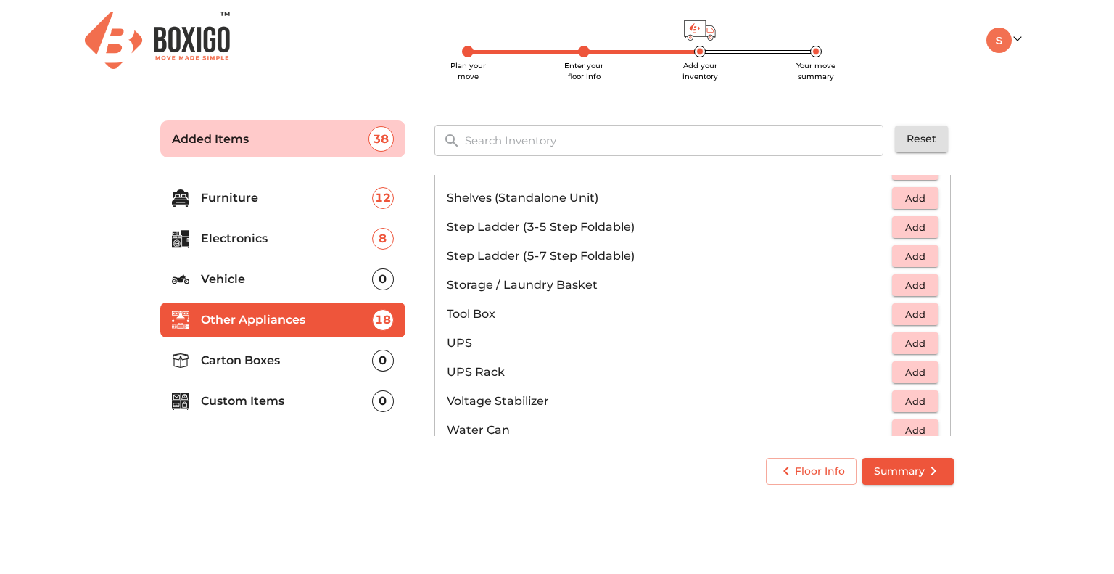
scroll to position [933, 0]
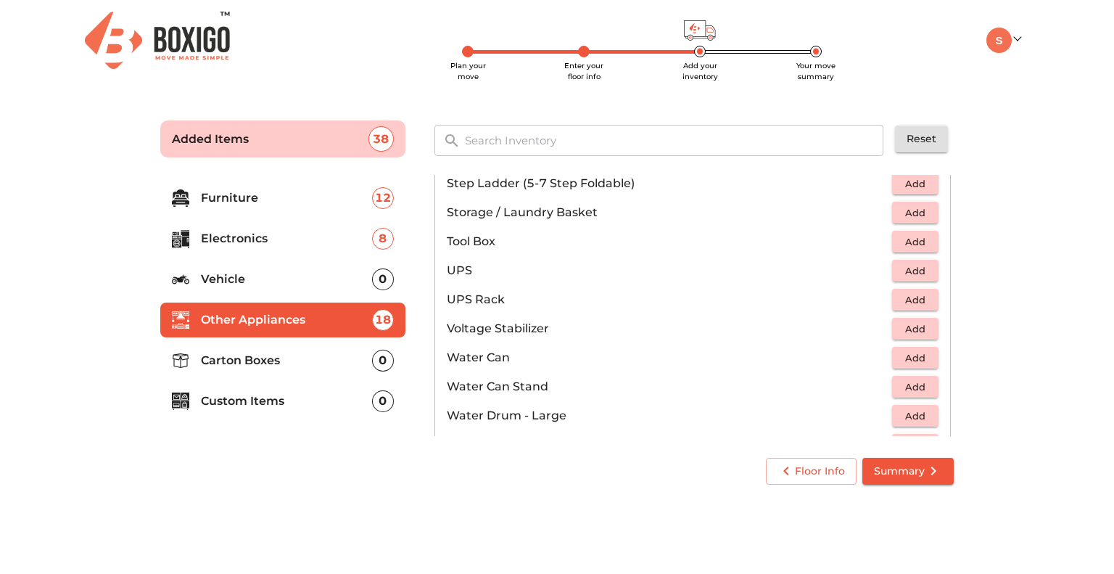
click at [923, 414] on span "Add" at bounding box center [915, 416] width 32 height 17
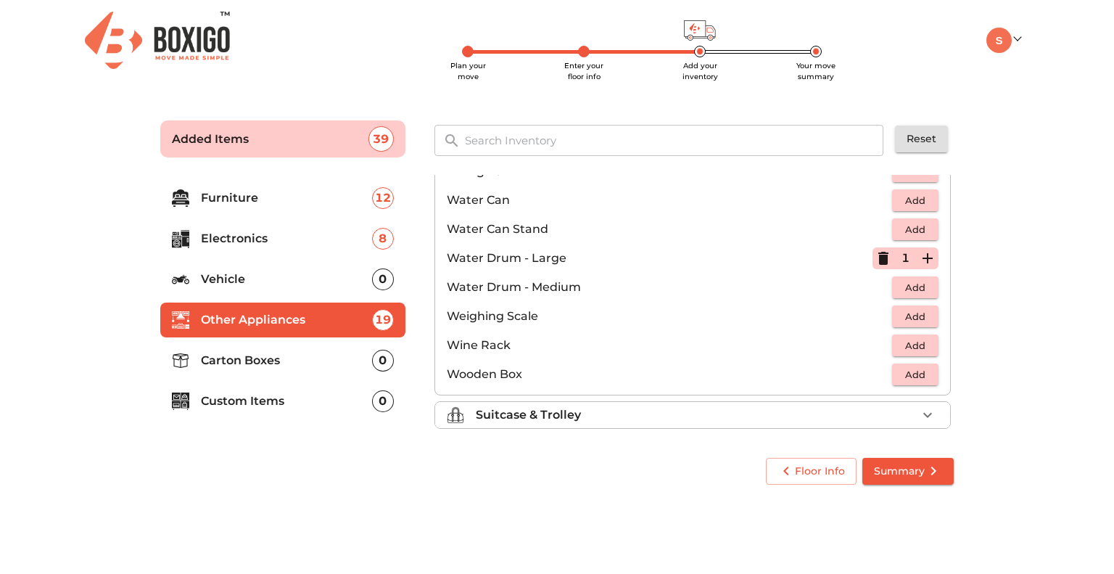
scroll to position [1092, 0]
click at [923, 411] on icon "button" at bounding box center [927, 413] width 9 height 5
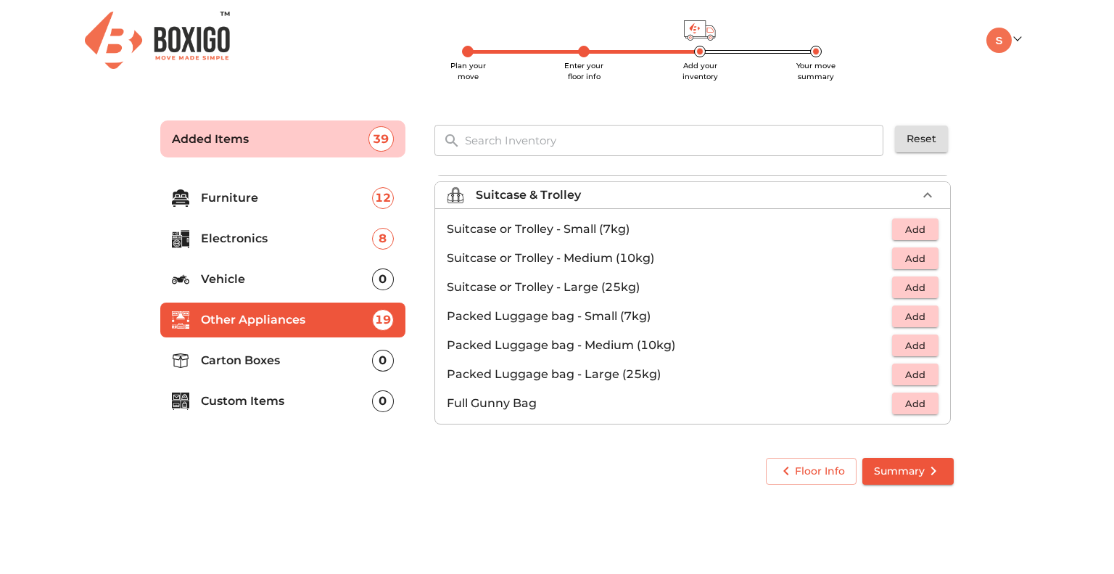
scroll to position [164, 0]
click at [899, 403] on span "Add" at bounding box center [915, 405] width 32 height 17
click at [919, 405] on icon "button" at bounding box center [927, 405] width 17 height 17
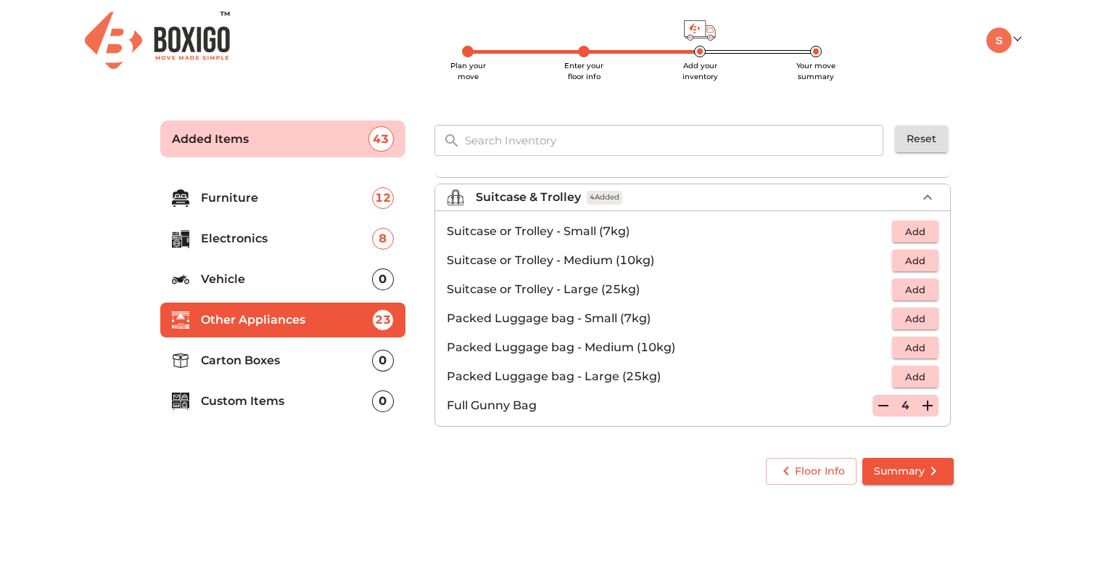
click at [919, 405] on icon "button" at bounding box center [927, 405] width 17 height 17
click at [919, 404] on icon "button" at bounding box center [927, 405] width 17 height 17
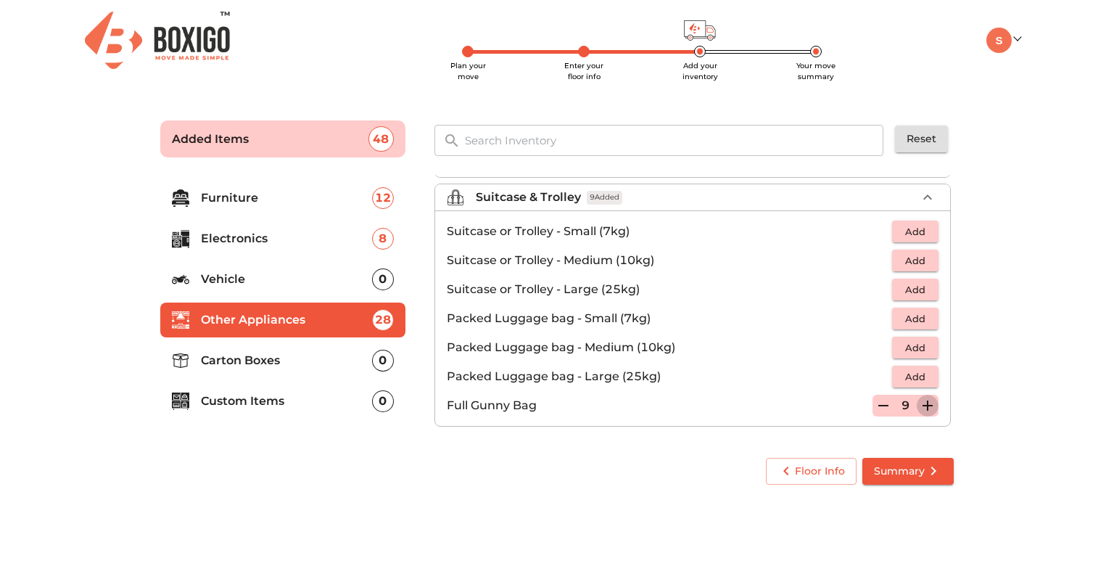
click at [919, 403] on icon "button" at bounding box center [927, 405] width 17 height 17
click at [917, 236] on span "Add" at bounding box center [915, 231] width 32 height 17
click at [878, 234] on icon "button" at bounding box center [883, 231] width 10 height 13
click at [925, 263] on button "Add" at bounding box center [915, 261] width 46 height 22
click at [924, 263] on icon "button" at bounding box center [927, 260] width 17 height 17
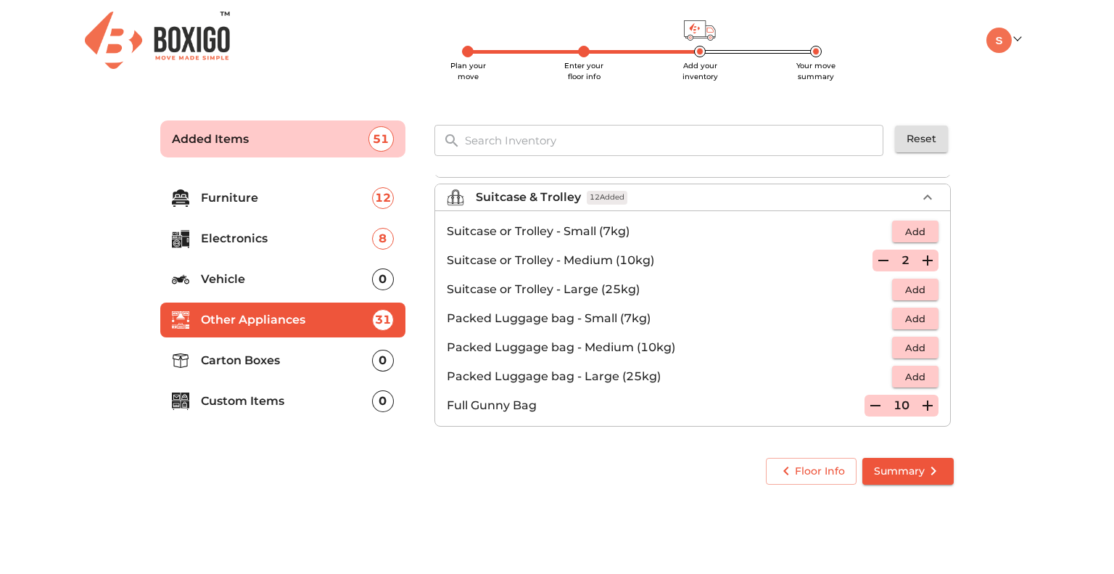
click at [924, 263] on icon "button" at bounding box center [927, 260] width 17 height 17
click at [292, 362] on p "Carton Boxes" at bounding box center [286, 360] width 171 height 17
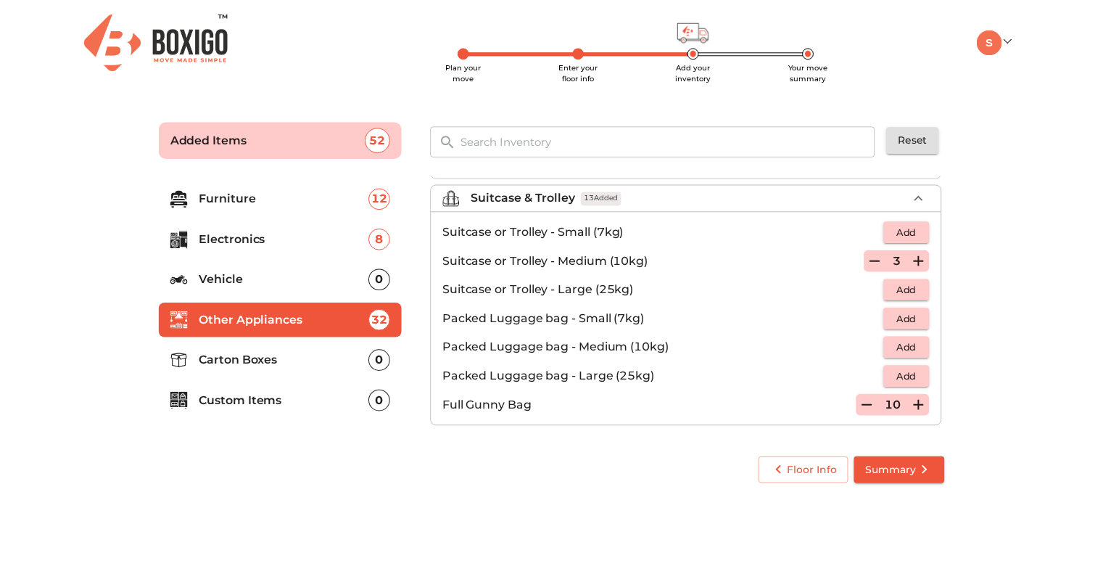
scroll to position [0, 0]
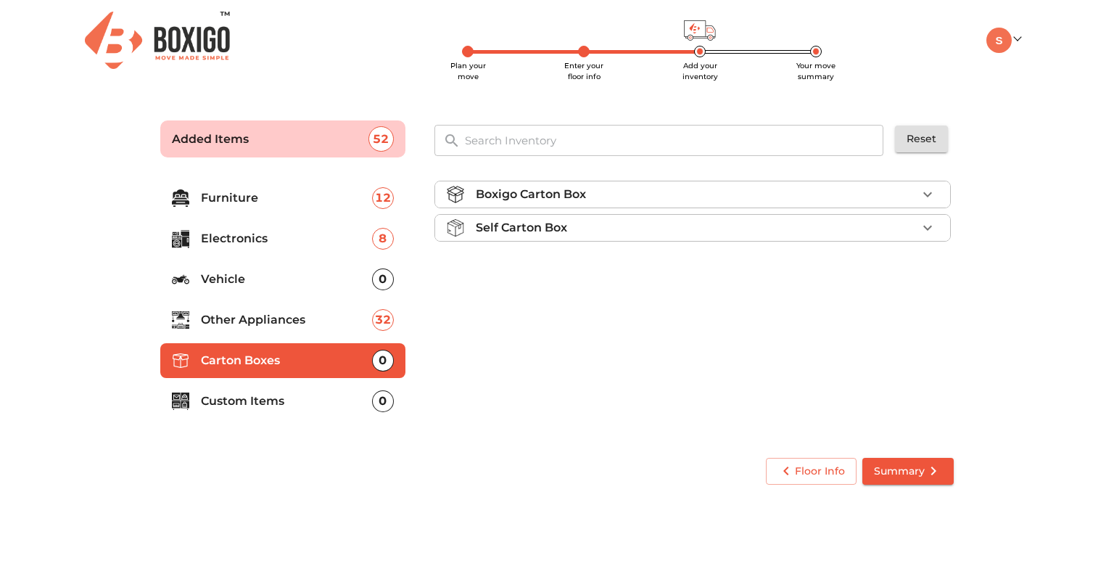
click at [551, 197] on p "Boxigo Carton Box" at bounding box center [531, 194] width 110 height 17
click at [925, 232] on span "Add" at bounding box center [915, 228] width 32 height 17
click at [927, 226] on icon "button" at bounding box center [928, 228] width 10 height 10
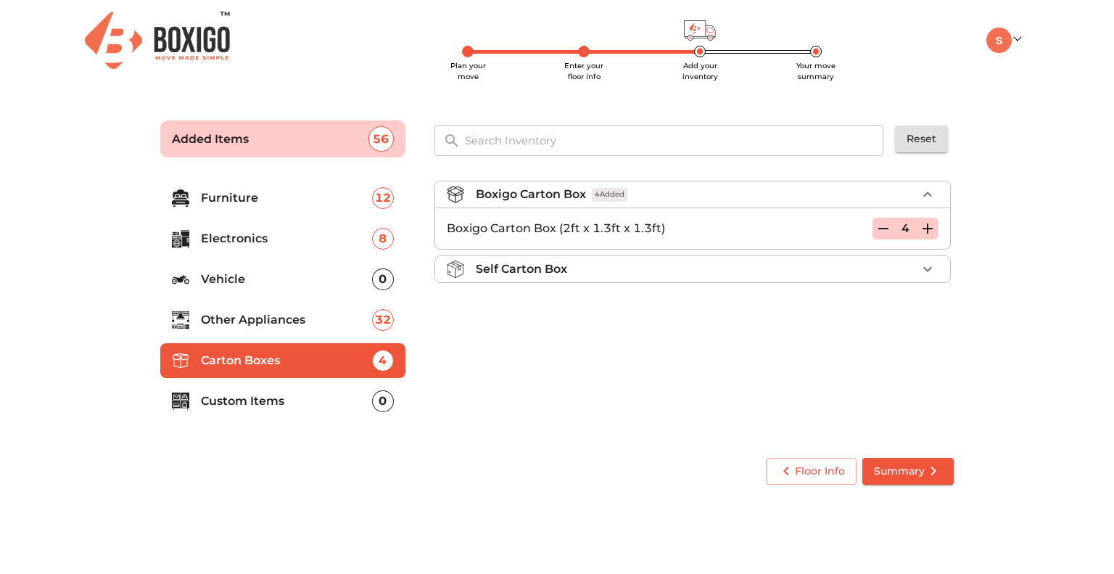
click at [926, 225] on icon "button" at bounding box center [927, 228] width 17 height 17
click at [603, 271] on div "Self Carton Box" at bounding box center [696, 268] width 441 height 17
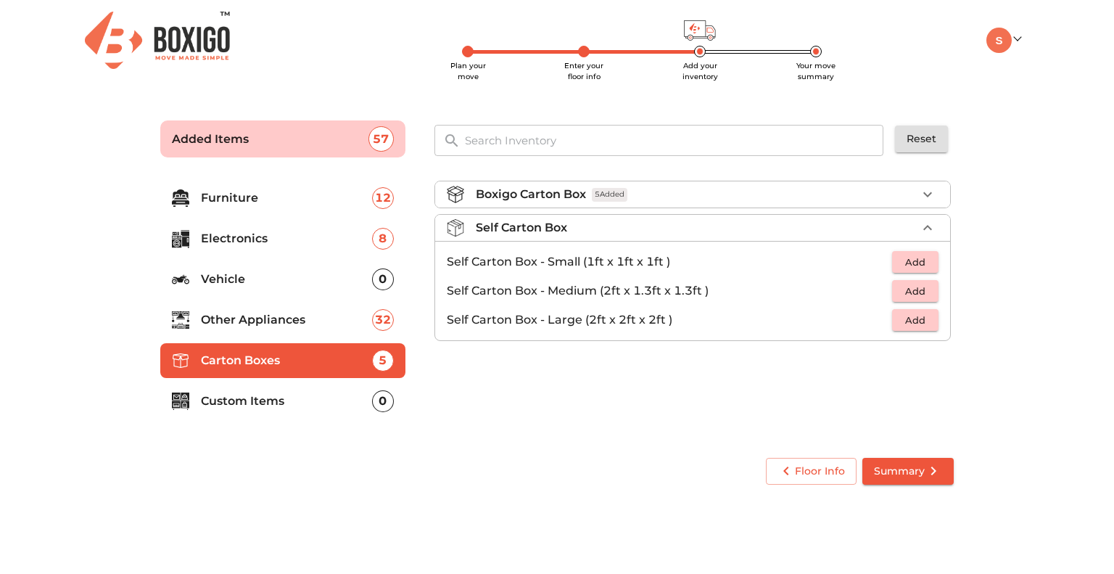
click at [258, 417] on li "Custom Items 0" at bounding box center [282, 401] width 245 height 35
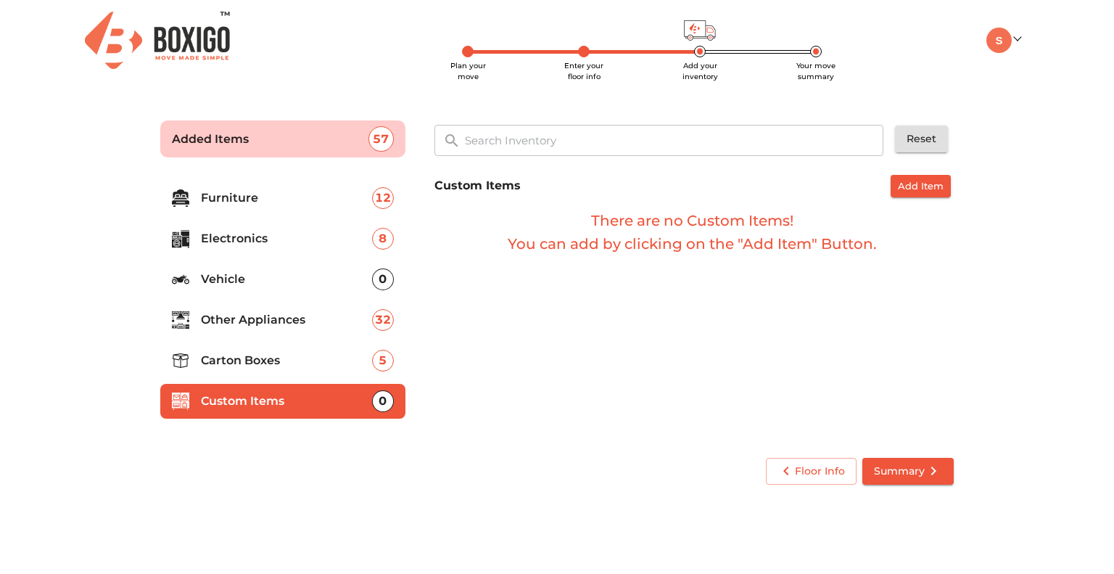
click at [911, 469] on span "Summary" at bounding box center [908, 471] width 68 height 18
